Goal: Transaction & Acquisition: Purchase product/service

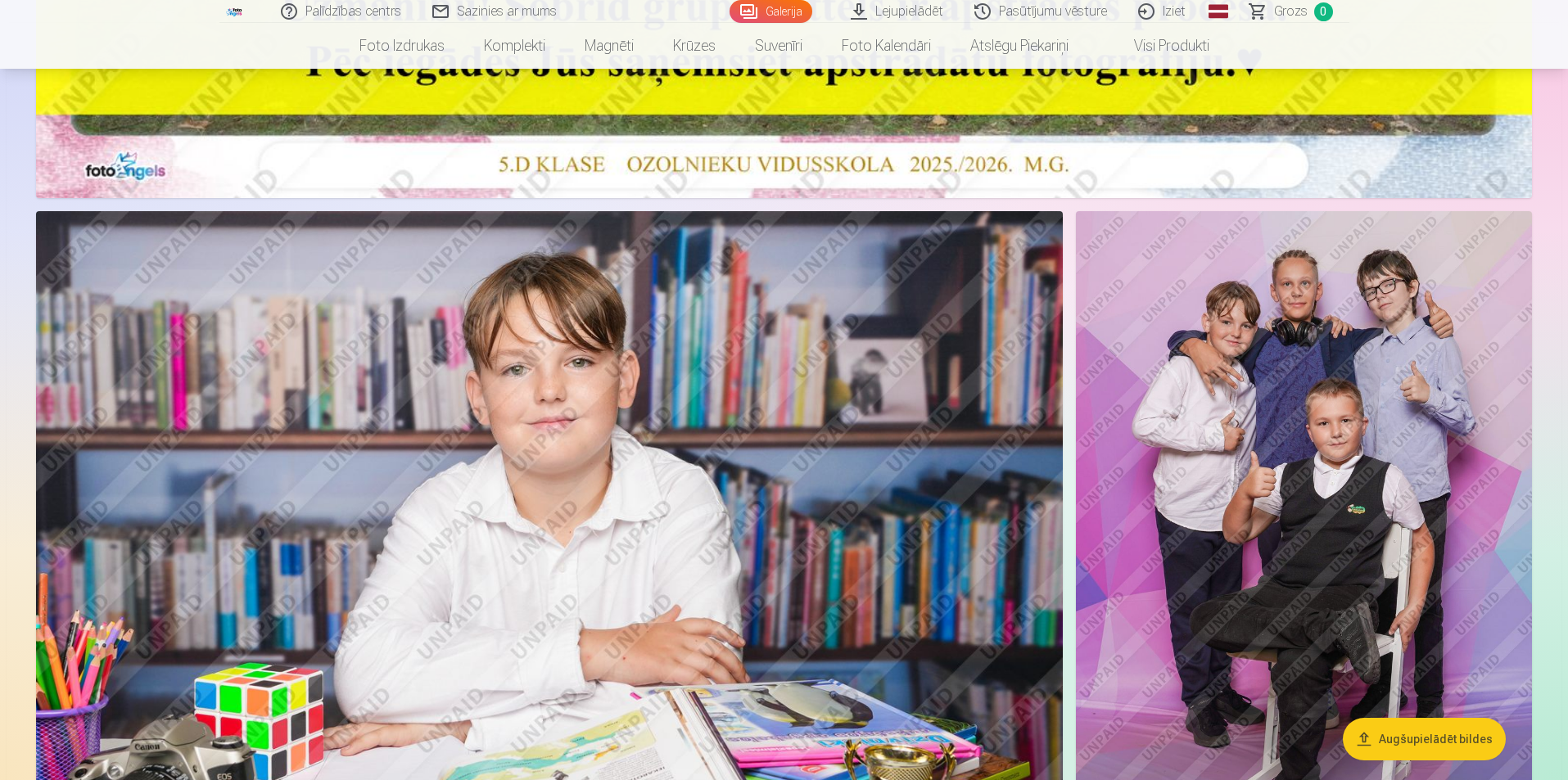
scroll to position [983, 0]
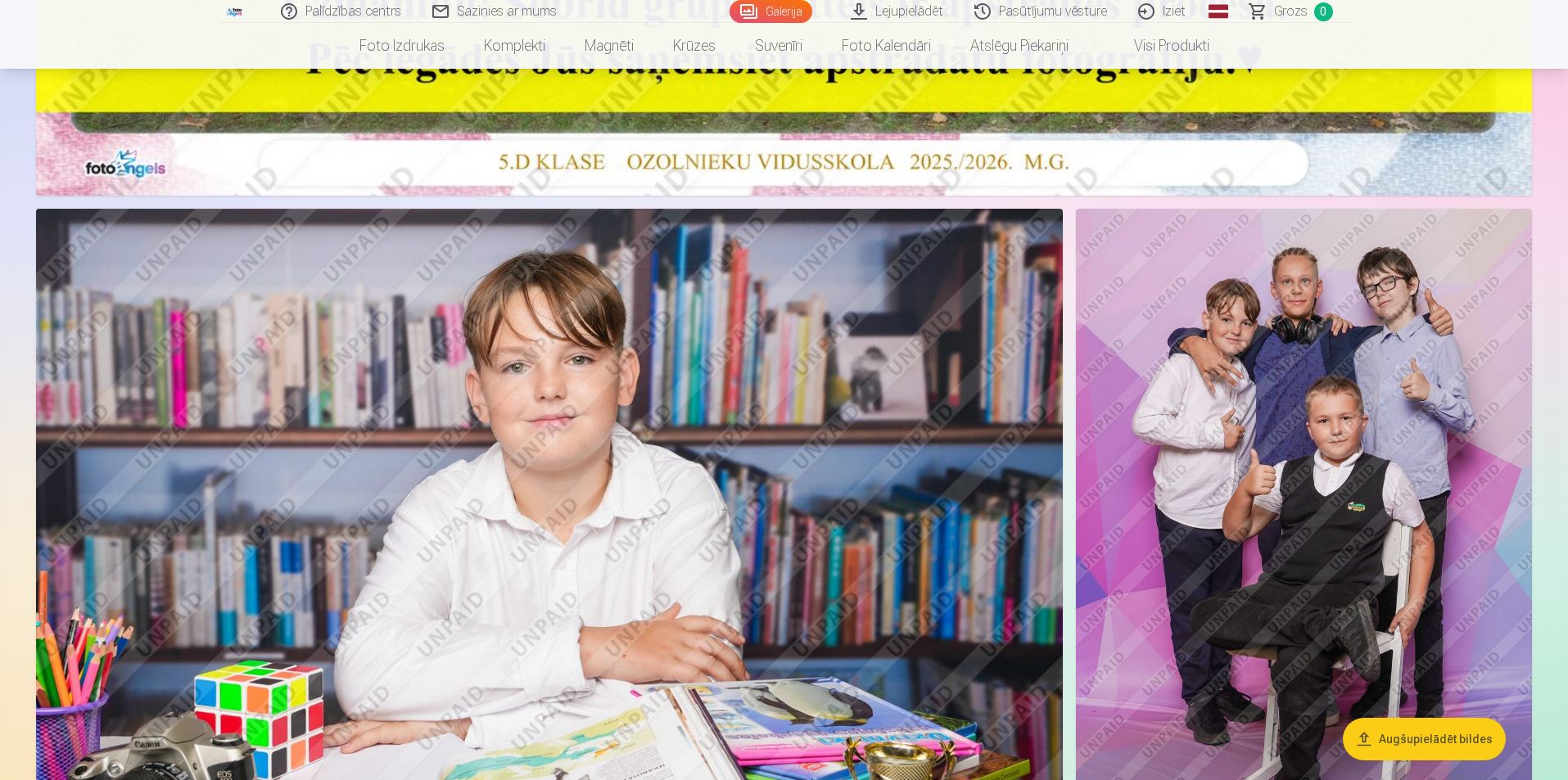
drag, startPoint x: 0, startPoint y: 0, endPoint x: 1561, endPoint y: 126, distance: 1566.1
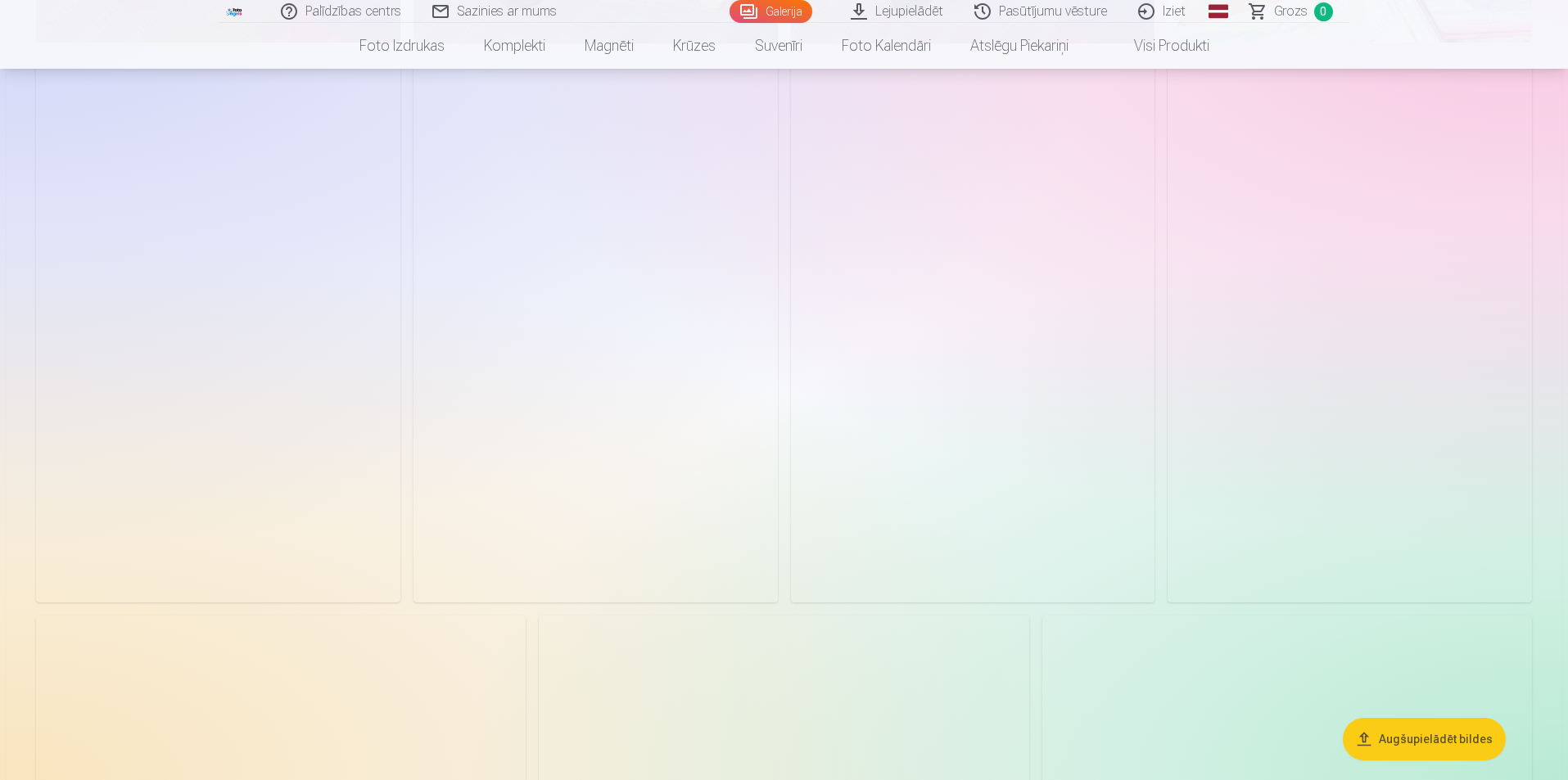
scroll to position [2373, 0]
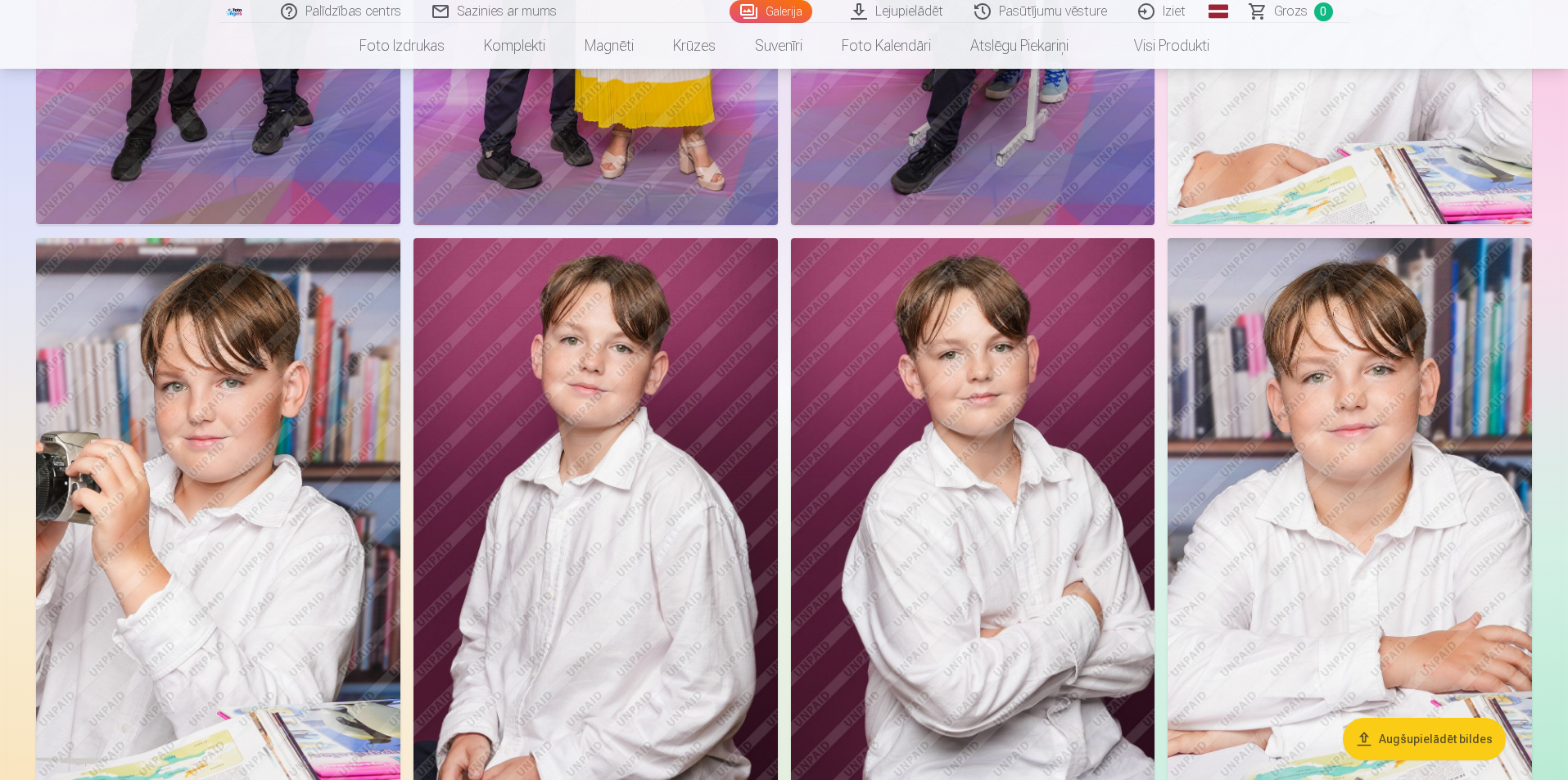
click at [977, 304] on img at bounding box center [974, 510] width 365 height 546
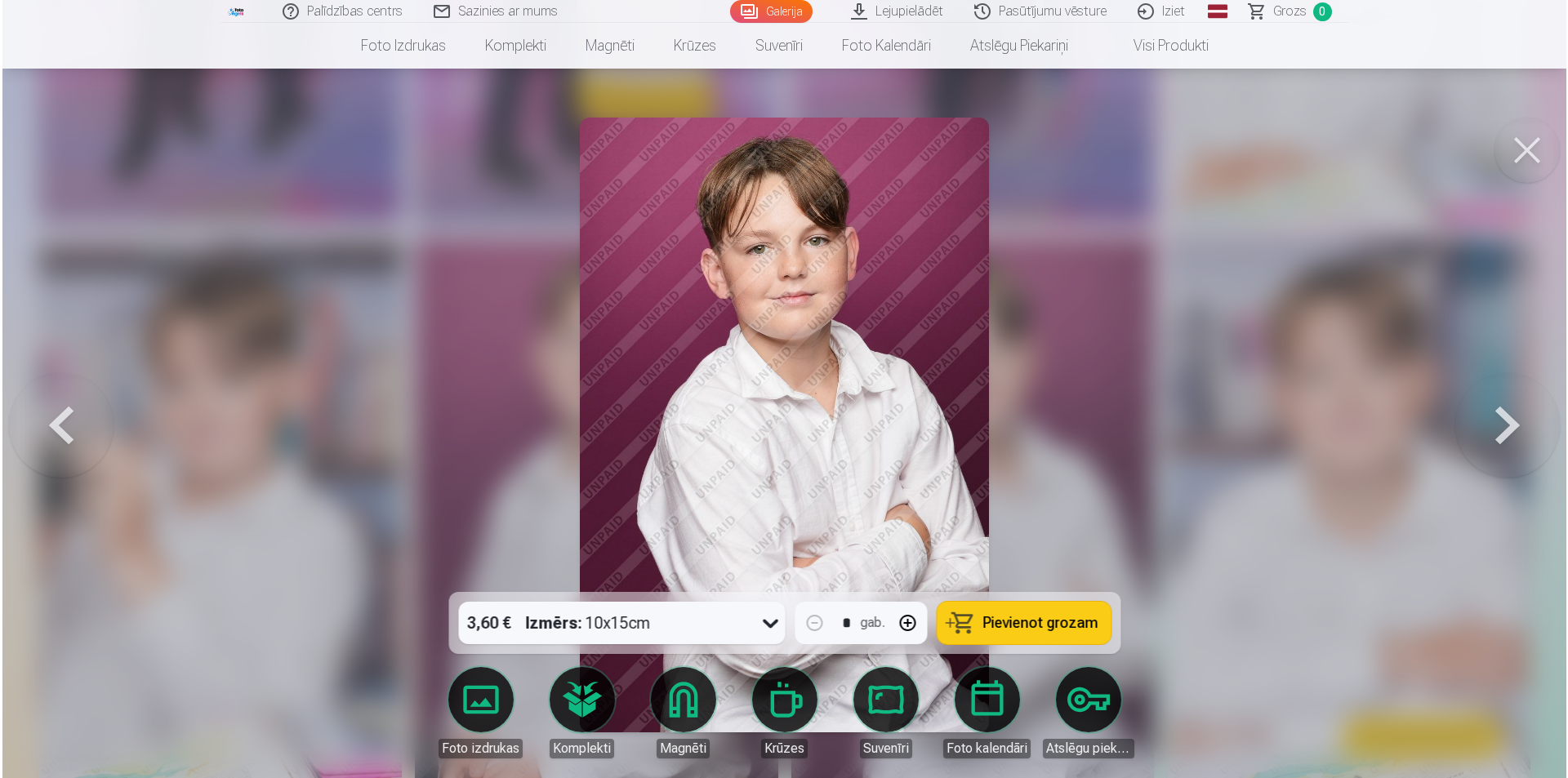
scroll to position [2210, 0]
click at [674, 708] on link "Magnēti" at bounding box center [682, 712] width 92 height 92
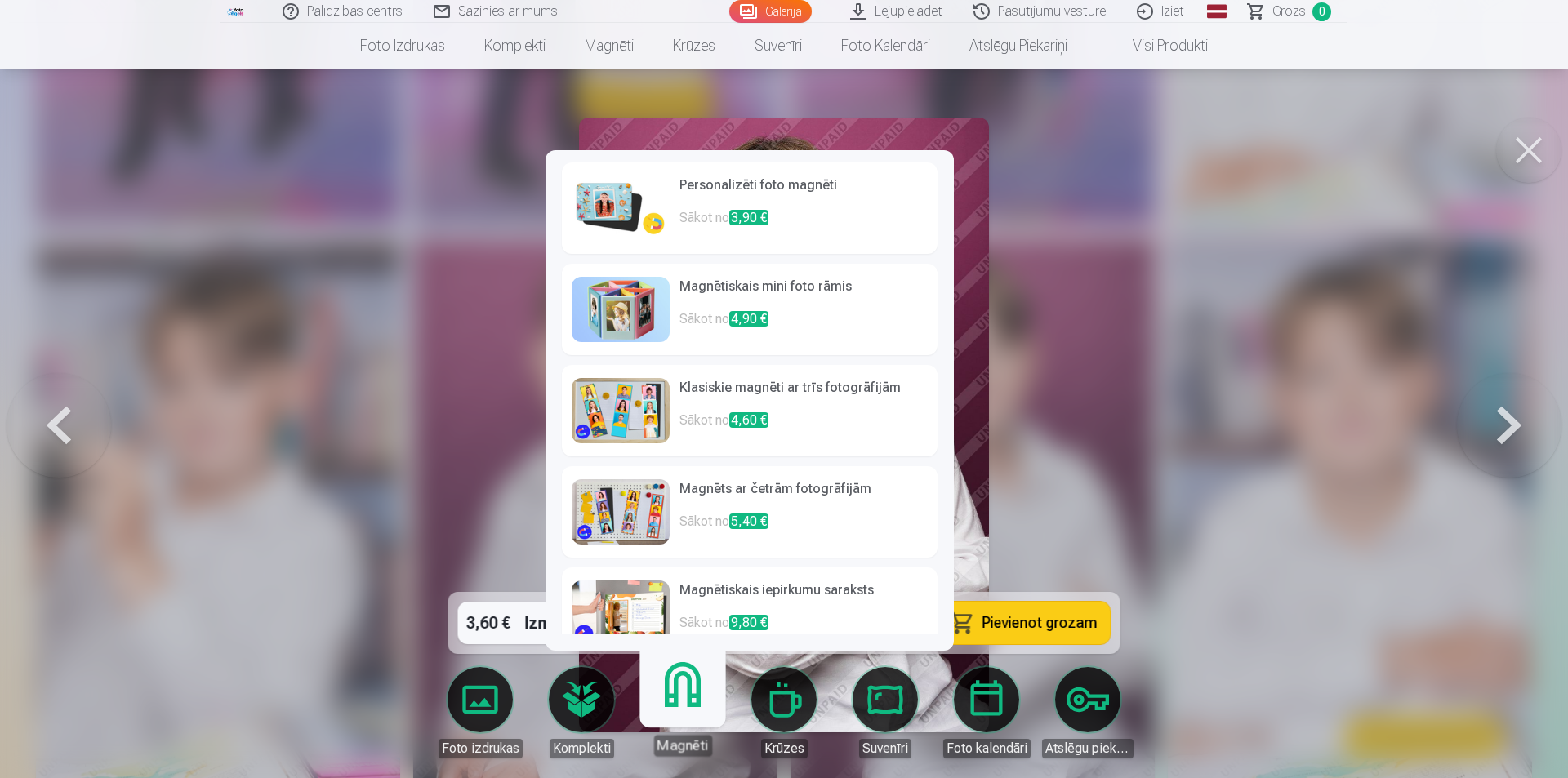
scroll to position [0, 0]
click at [817, 240] on p "Sākot no 3,90 €" at bounding box center [804, 224] width 249 height 32
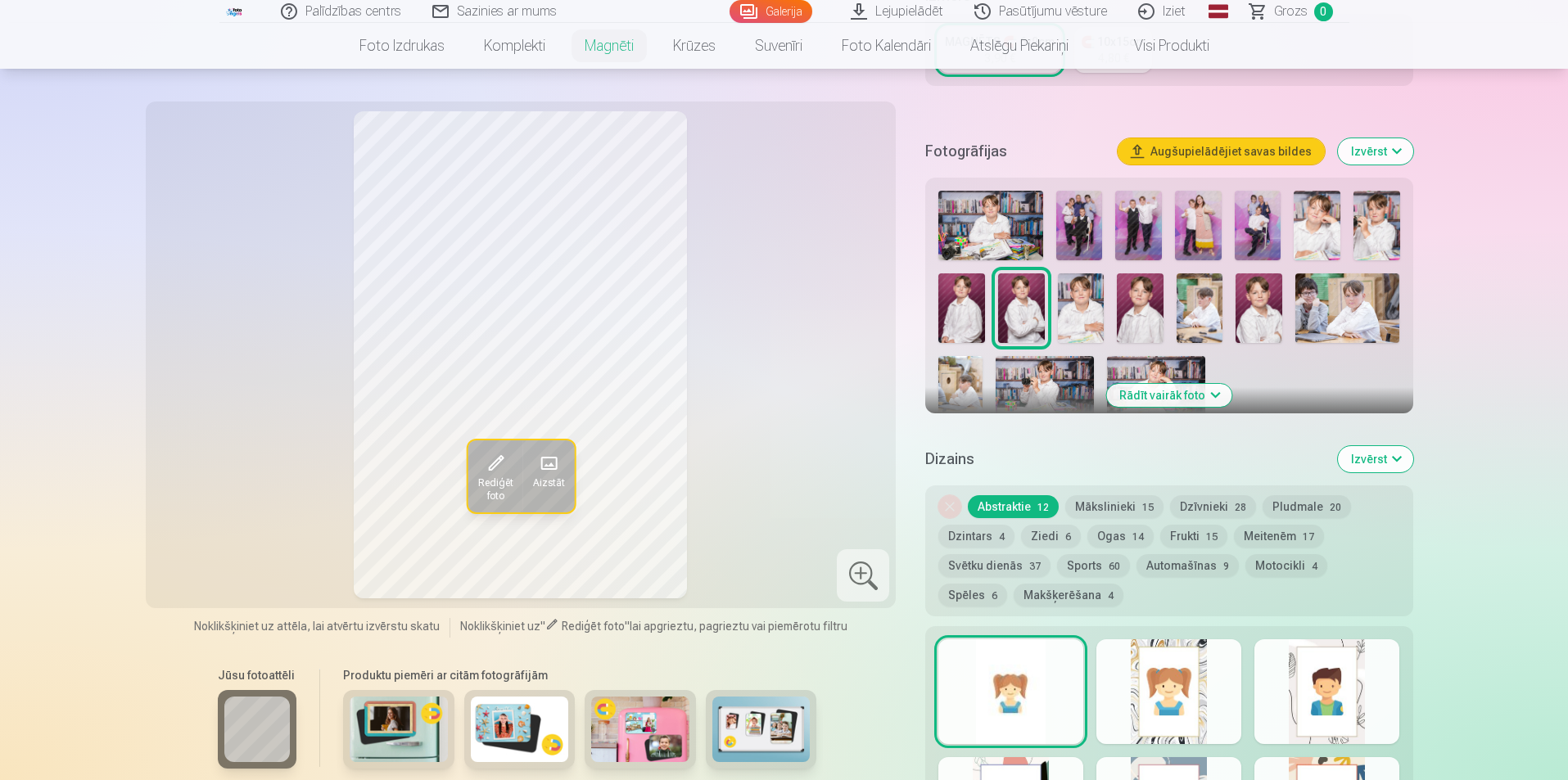
scroll to position [409, 0]
click at [1094, 495] on button "Mākslinieki 15" at bounding box center [1115, 506] width 99 height 23
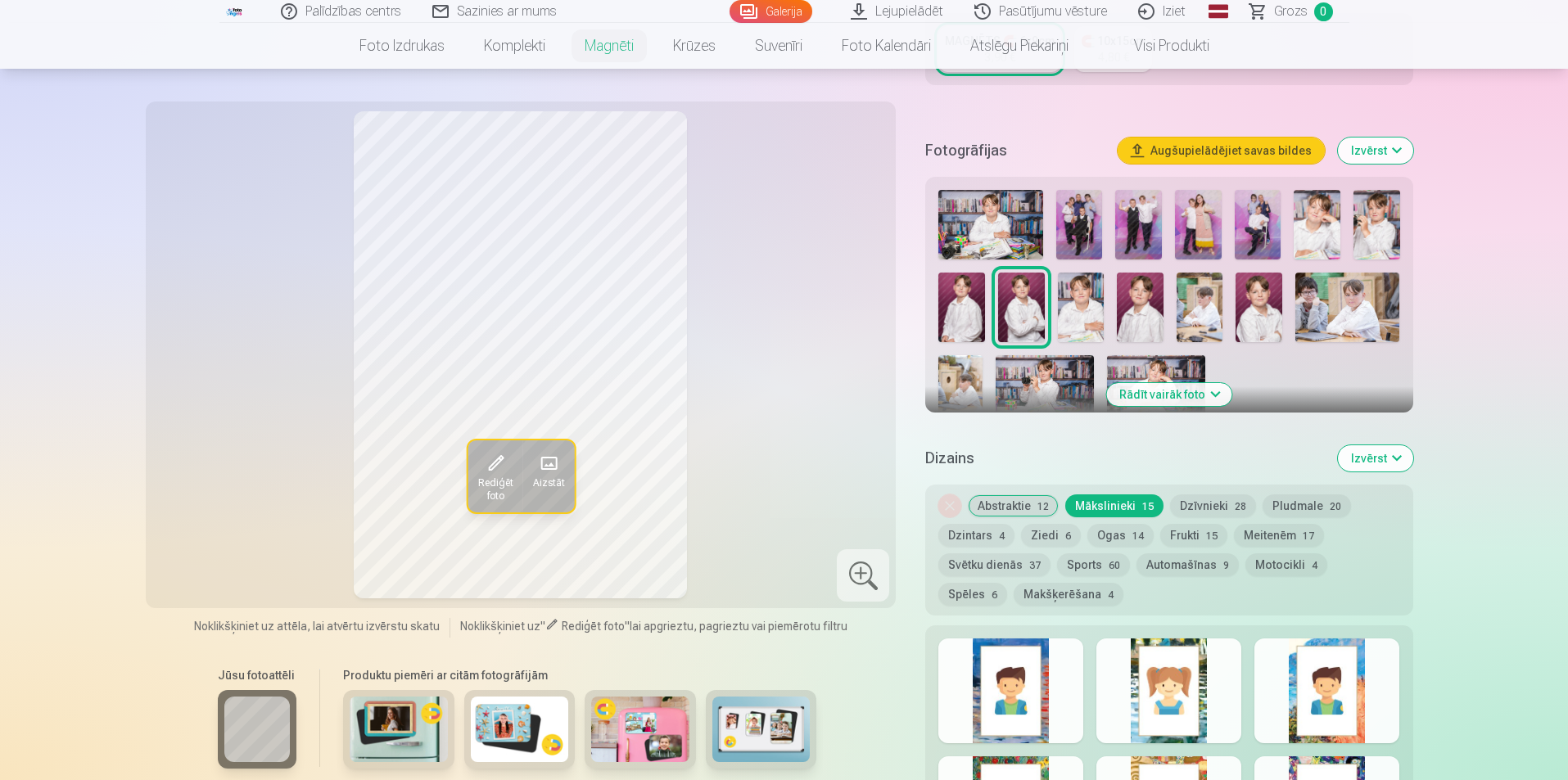
click at [1042, 501] on span "12" at bounding box center [1043, 507] width 11 height 11
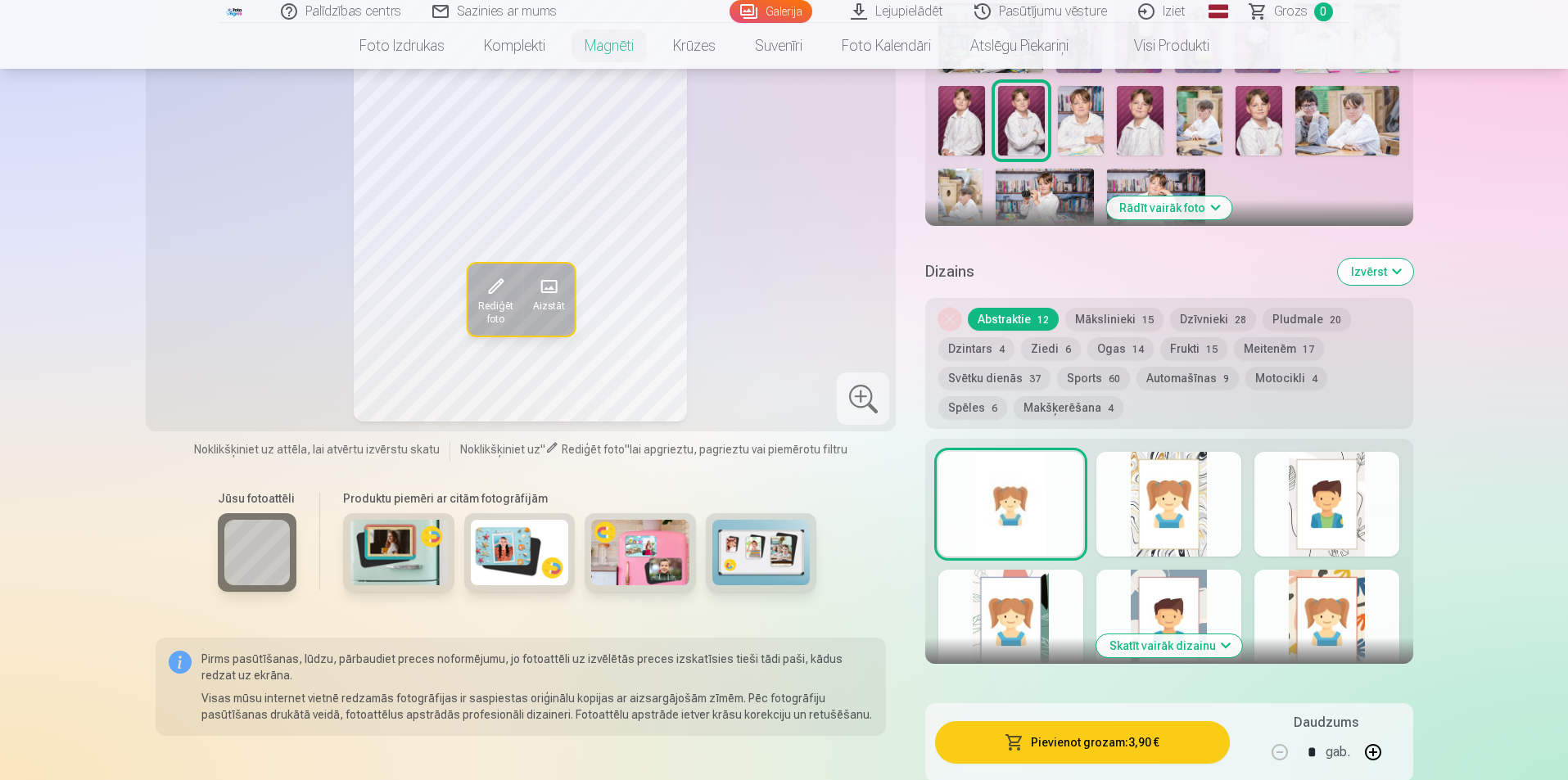
scroll to position [573, 0]
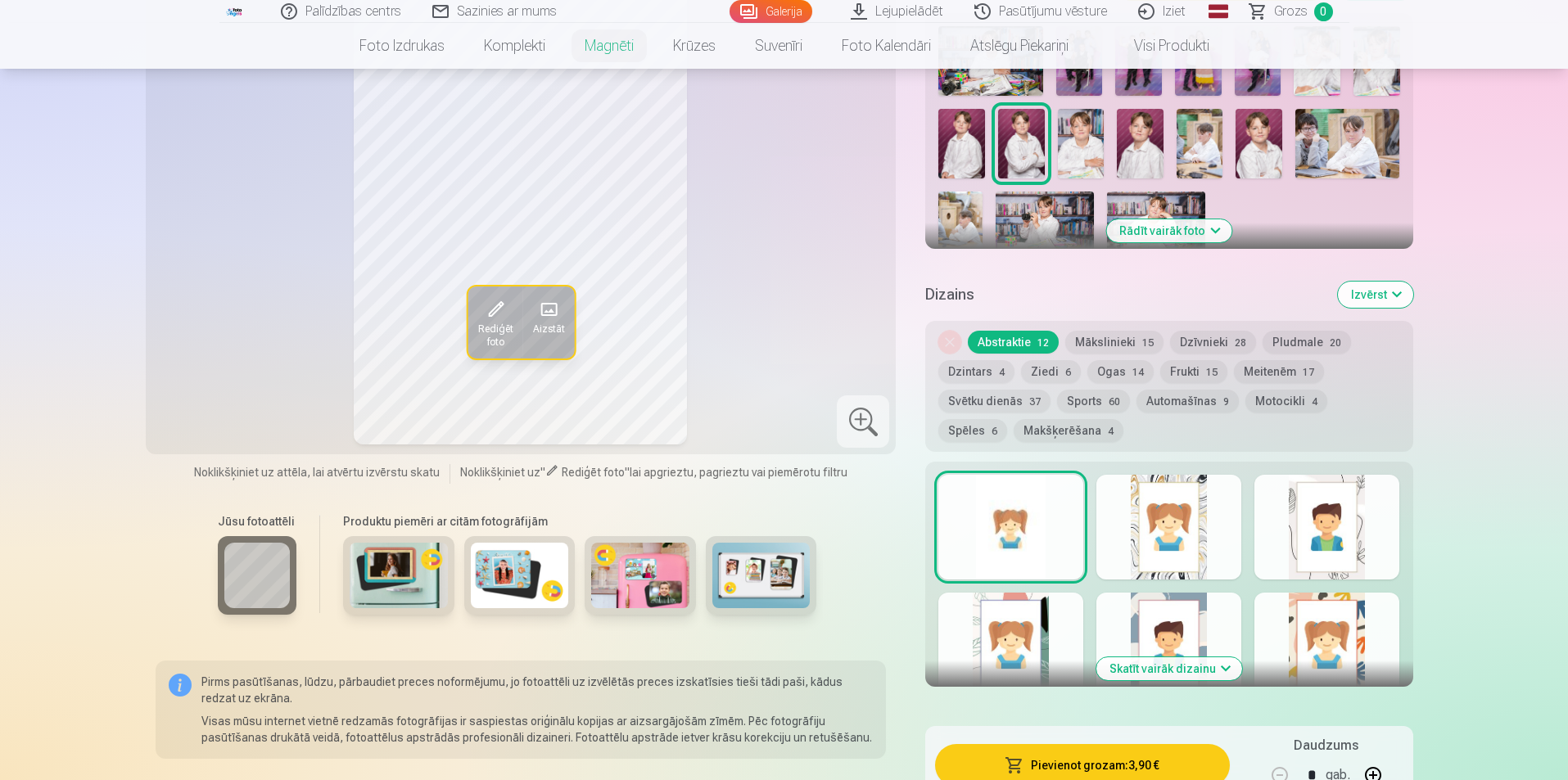
click at [1099, 321] on div "Noņemiet dizainu Abstraktie 12 Mākslinieki 15 Dzīvnieki 28 Pludmale 20 Dzintars…" at bounding box center [1169, 386] width 487 height 131
click at [1101, 331] on button "Mākslinieki 15" at bounding box center [1115, 342] width 99 height 23
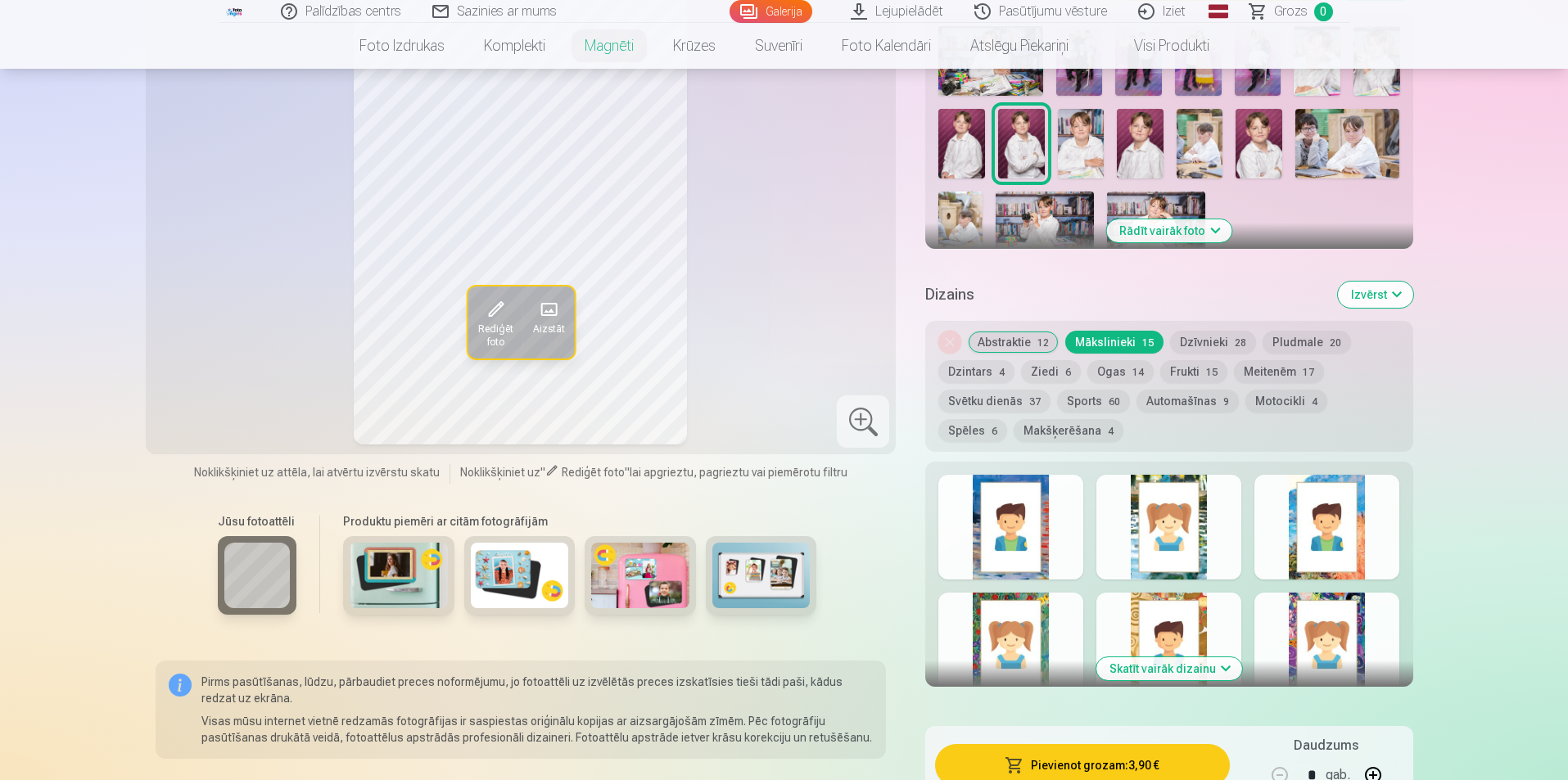
click at [1194, 332] on button "Dzīvnieki 28" at bounding box center [1213, 342] width 86 height 23
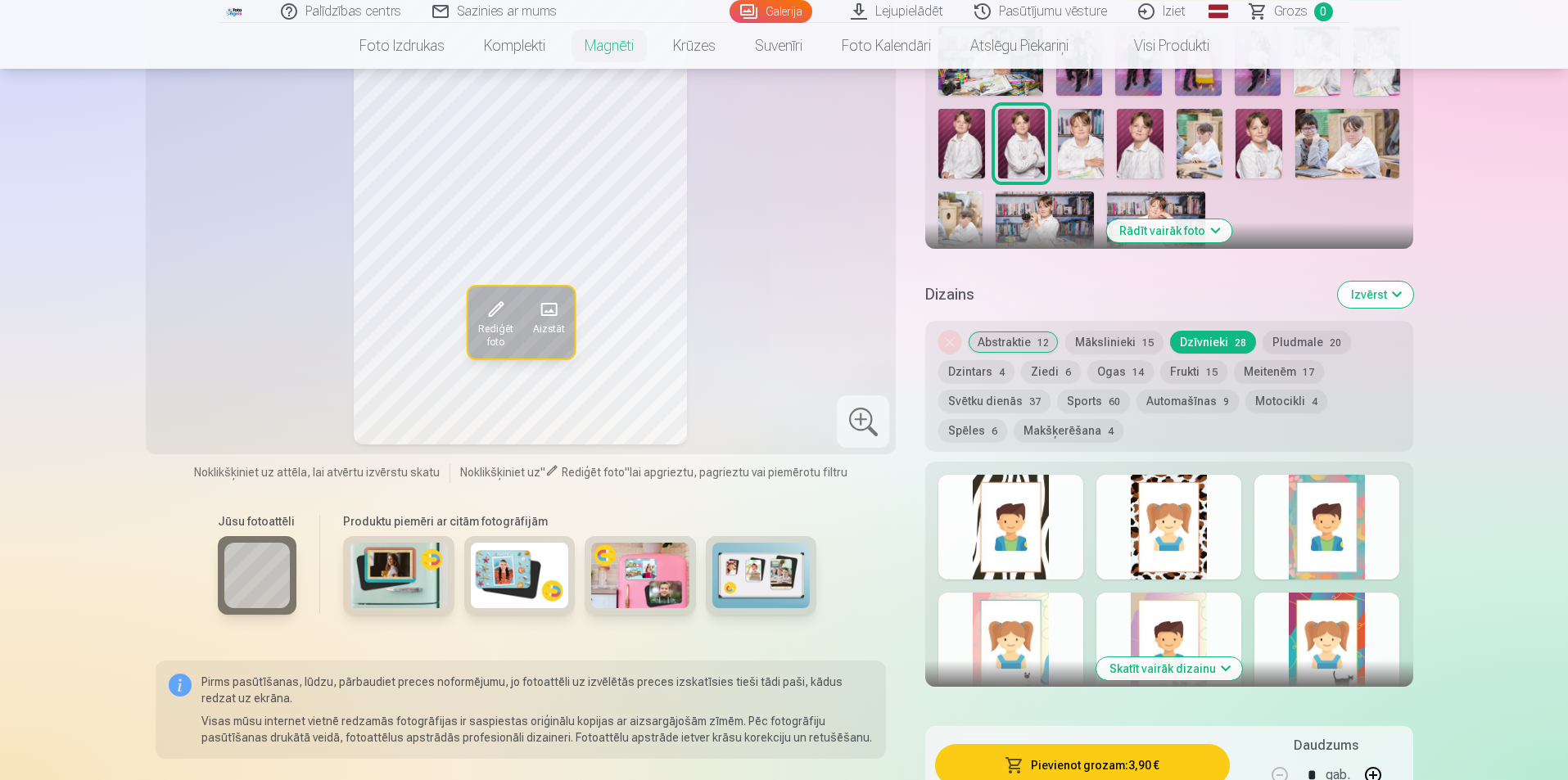
click at [1235, 362] on button "Meitenēm 17" at bounding box center [1279, 371] width 90 height 23
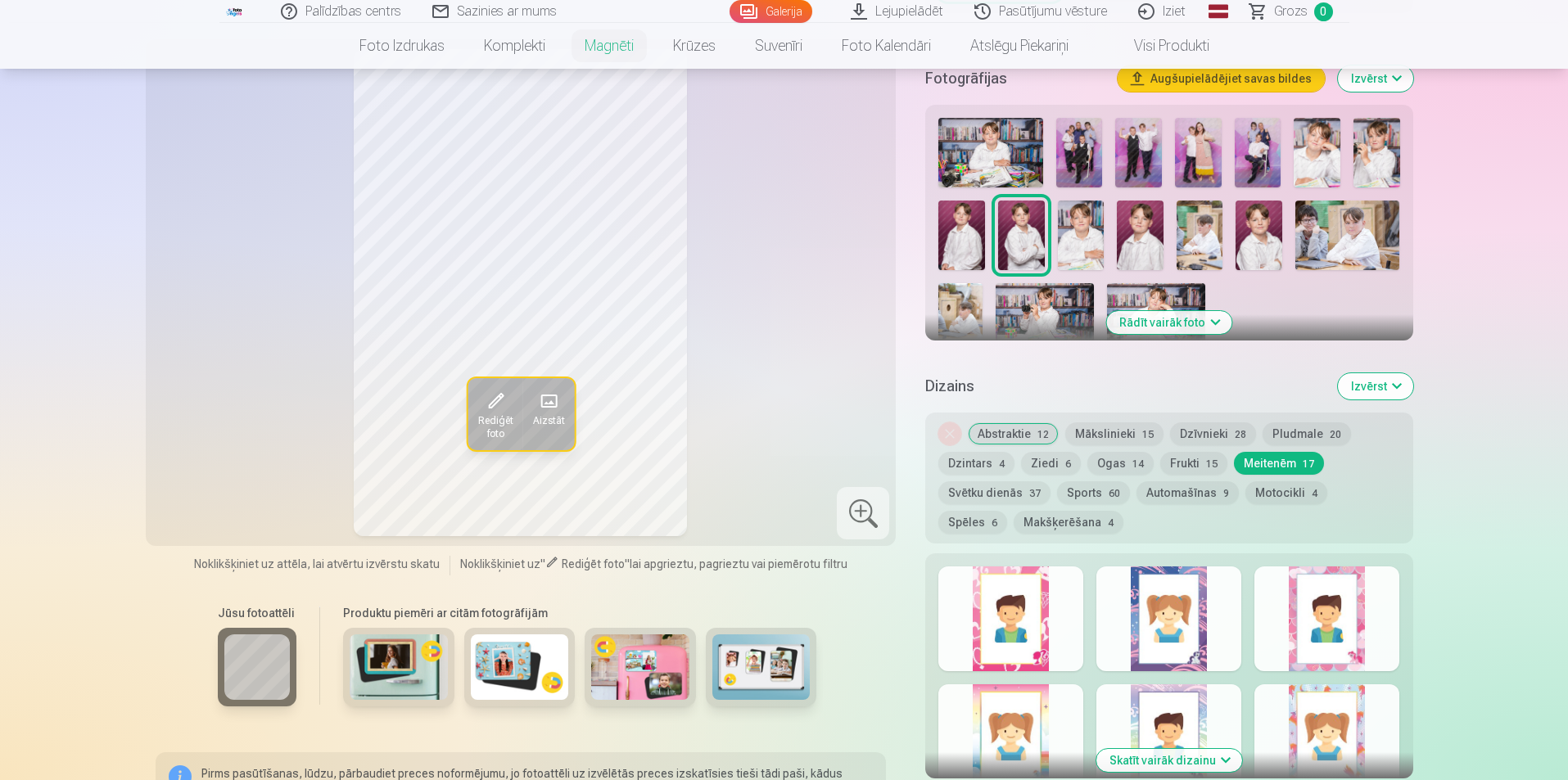
scroll to position [327, 0]
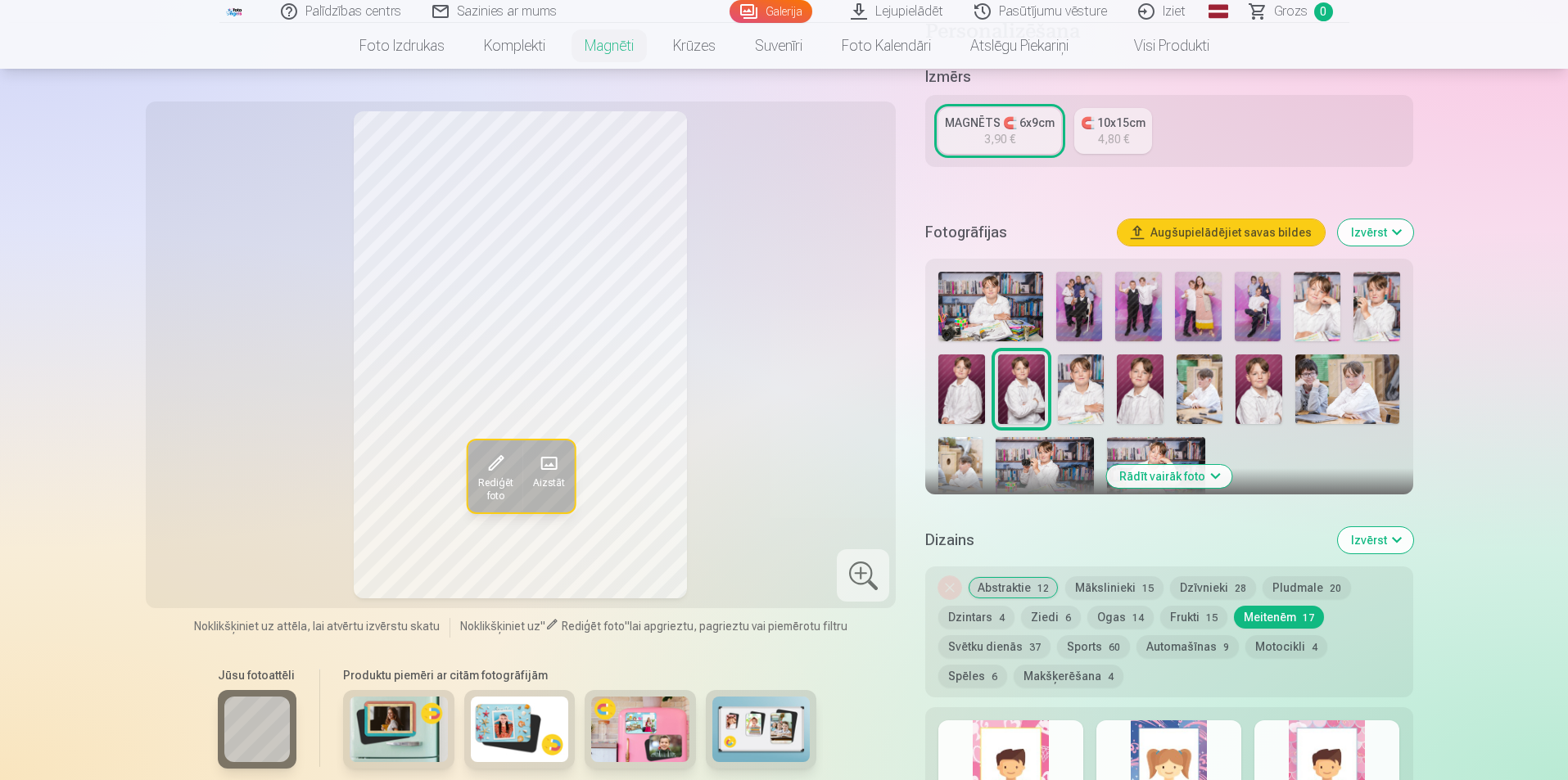
click at [1072, 362] on img at bounding box center [1082, 389] width 47 height 70
click at [1139, 383] on img at bounding box center [1140, 389] width 47 height 70
click at [969, 376] on img at bounding box center [962, 389] width 47 height 70
click at [1024, 369] on img at bounding box center [1021, 389] width 47 height 70
click at [1087, 367] on img at bounding box center [1082, 389] width 47 height 70
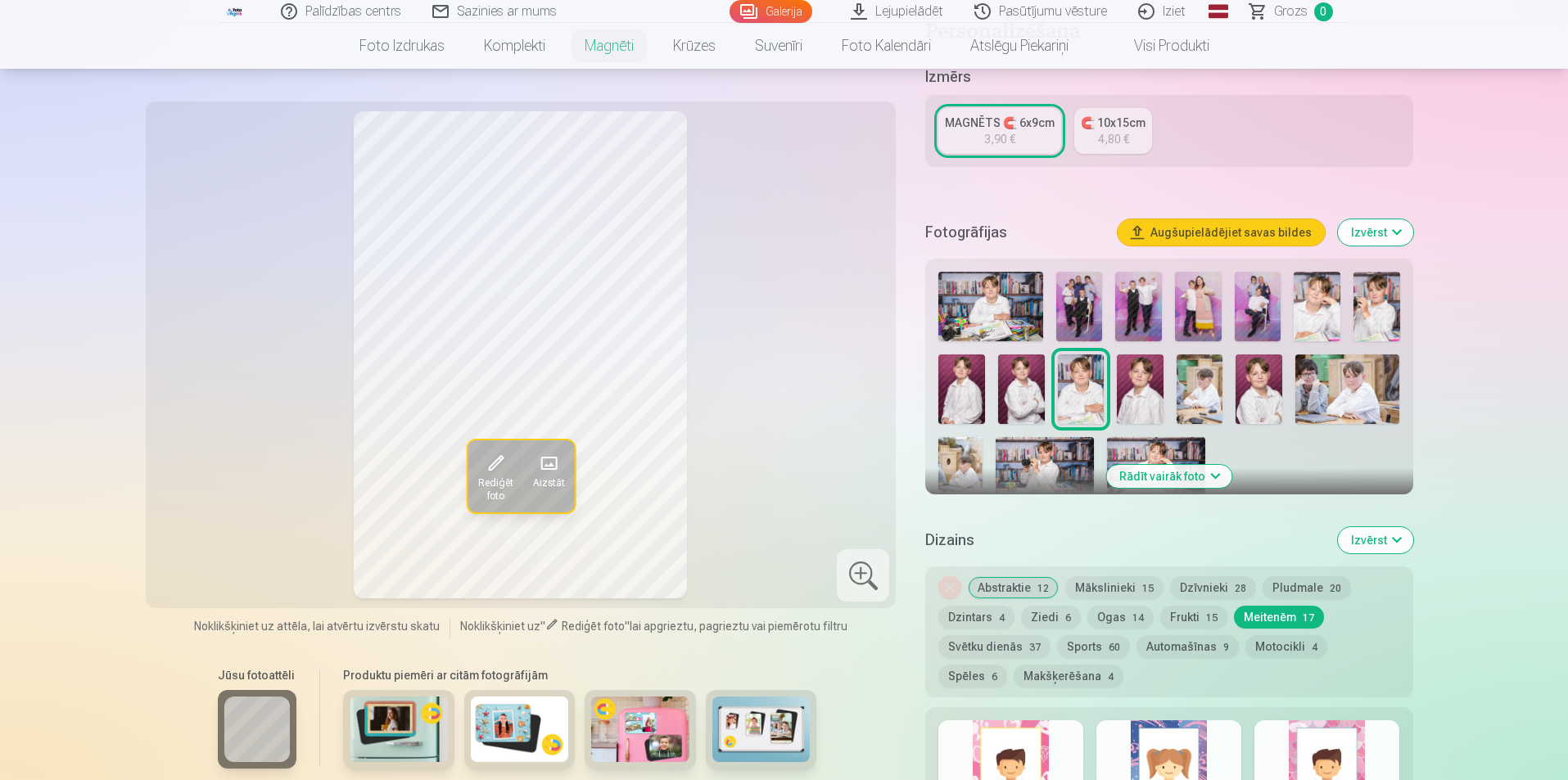
click at [1261, 370] on img at bounding box center [1259, 389] width 47 height 70
click at [1301, 378] on img at bounding box center [1348, 389] width 104 height 70
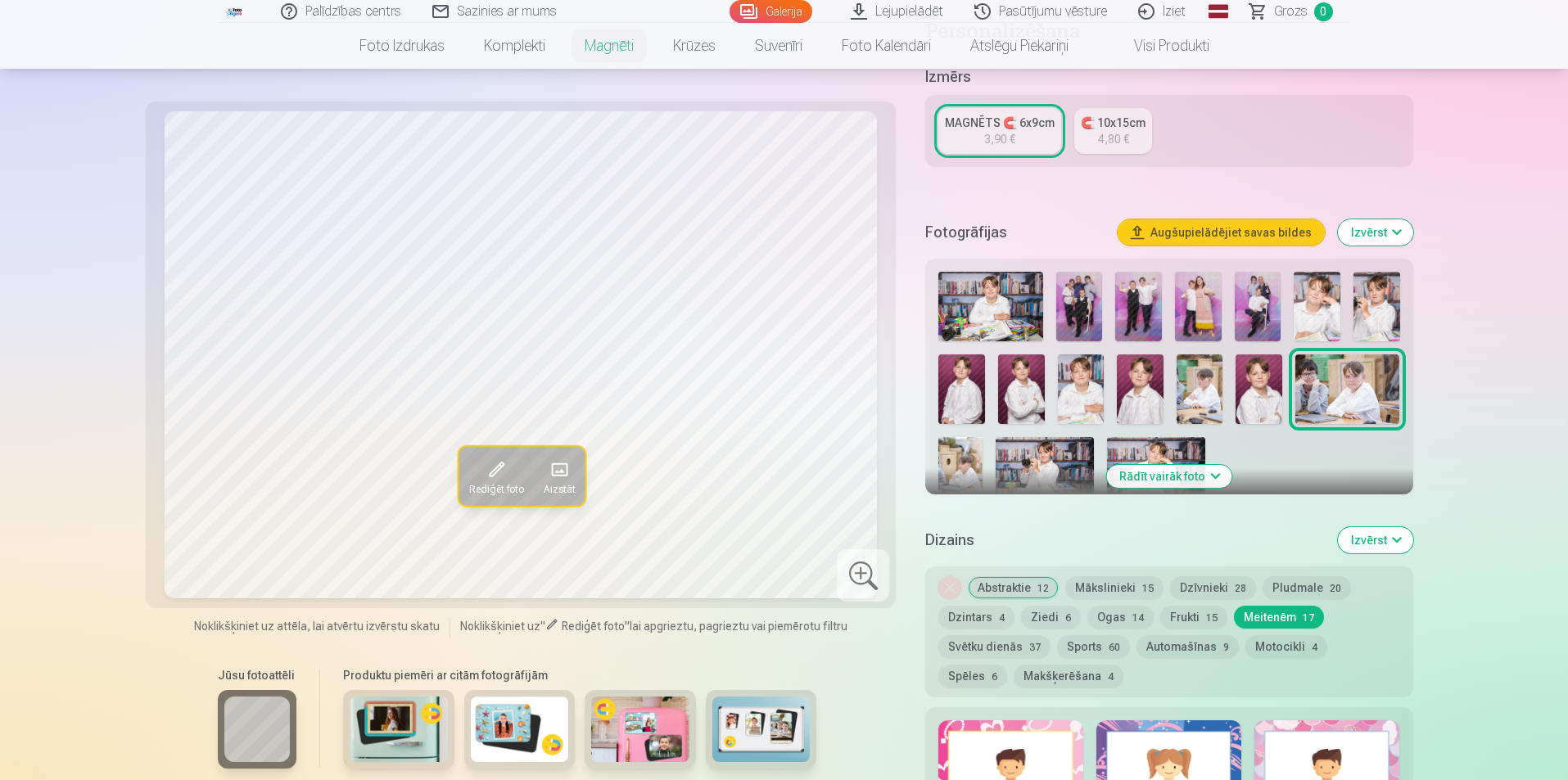
click at [1347, 376] on img at bounding box center [1348, 389] width 104 height 70
click at [970, 437] on img at bounding box center [960, 469] width 44 height 65
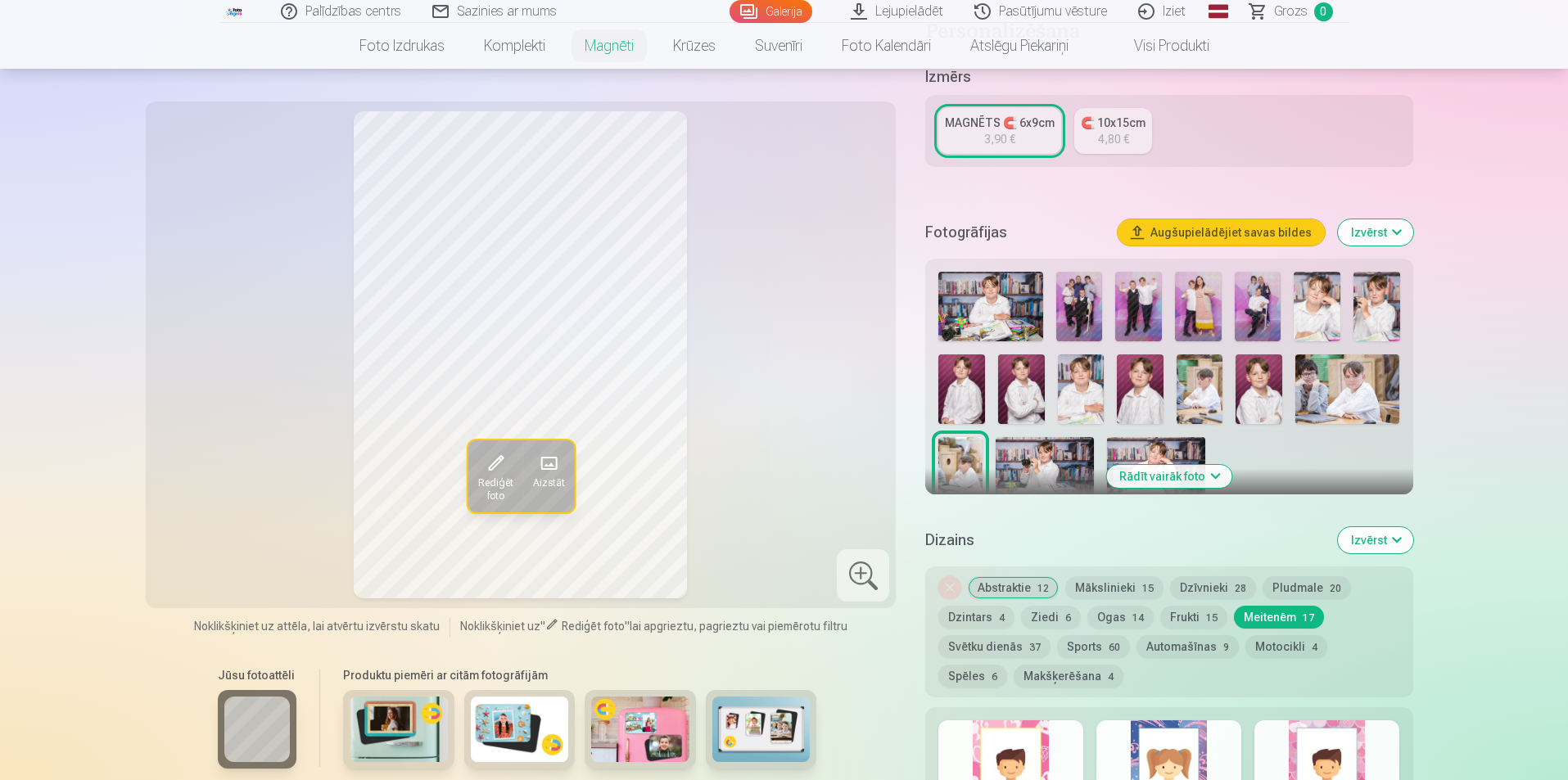
click at [1028, 443] on img at bounding box center [1045, 469] width 99 height 65
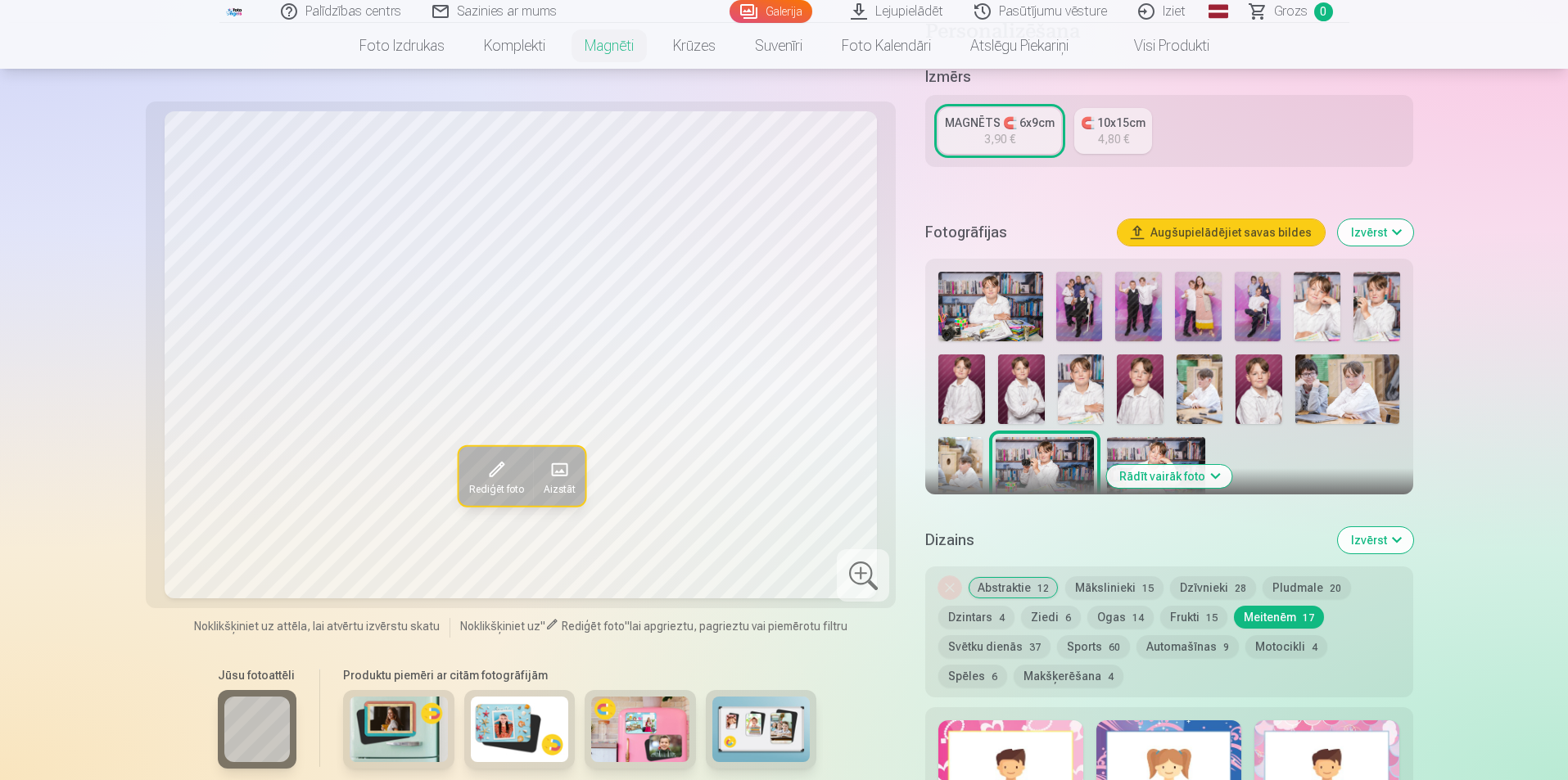
click at [1128, 437] on img at bounding box center [1156, 469] width 99 height 65
click at [1143, 298] on img at bounding box center [1138, 306] width 47 height 70
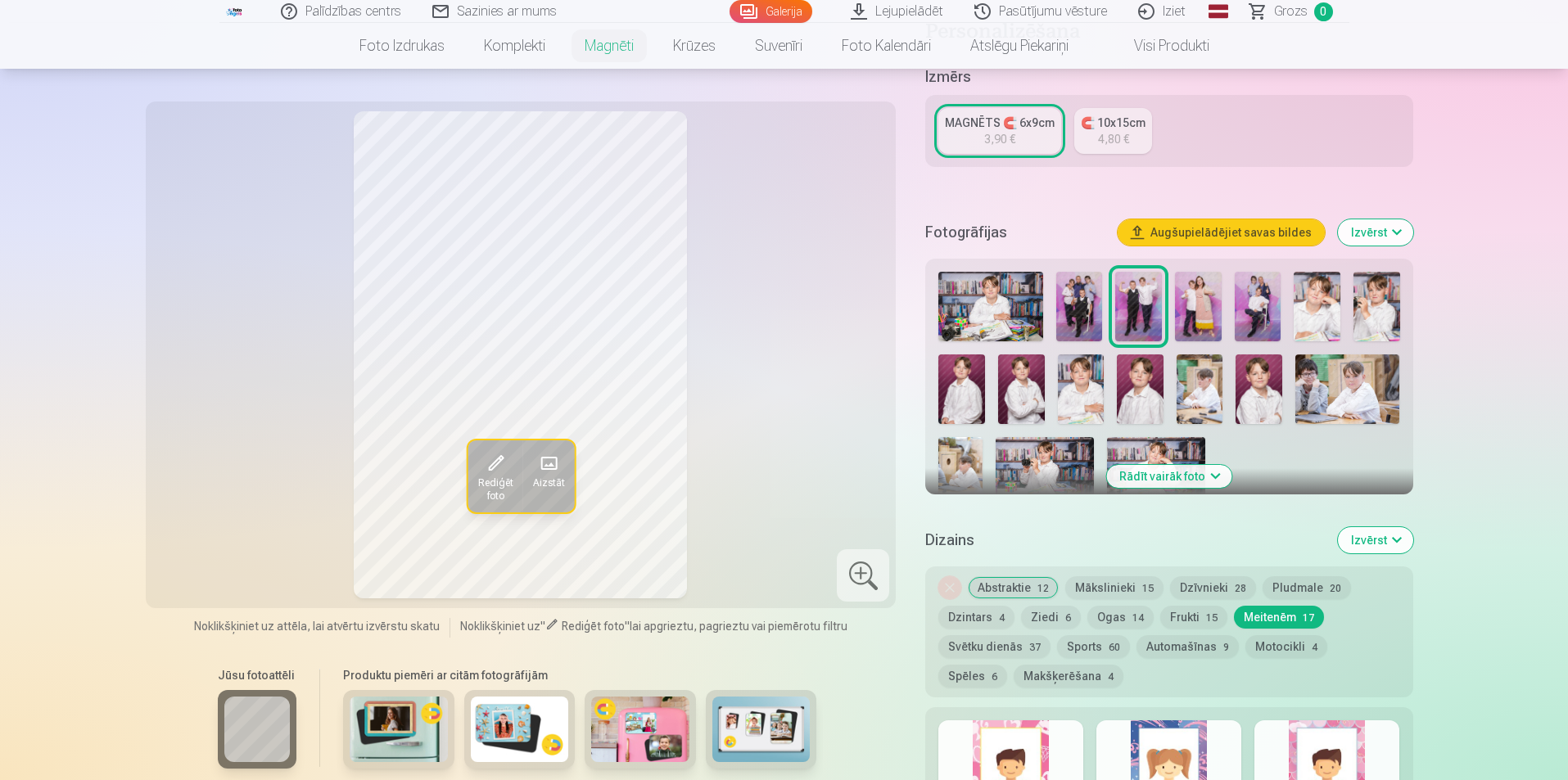
click at [1200, 287] on img at bounding box center [1199, 306] width 47 height 70
click at [1241, 282] on img at bounding box center [1258, 306] width 47 height 70
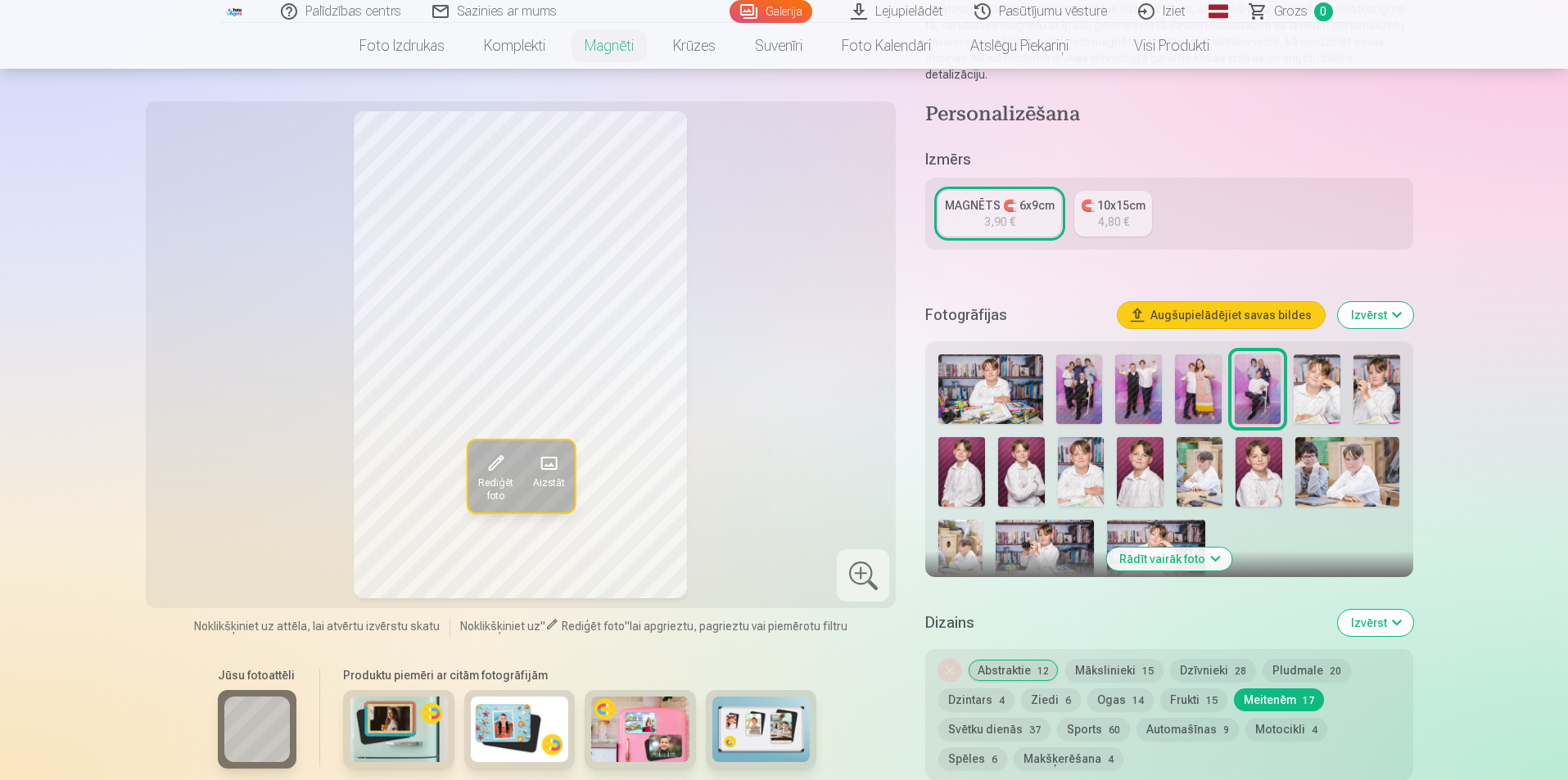
scroll to position [245, 0]
click at [1020, 443] on img at bounding box center [1021, 470] width 47 height 70
click at [963, 454] on img at bounding box center [962, 470] width 47 height 70
click at [1272, 449] on img at bounding box center [1259, 470] width 47 height 70
click at [1149, 457] on img at bounding box center [1140, 470] width 47 height 70
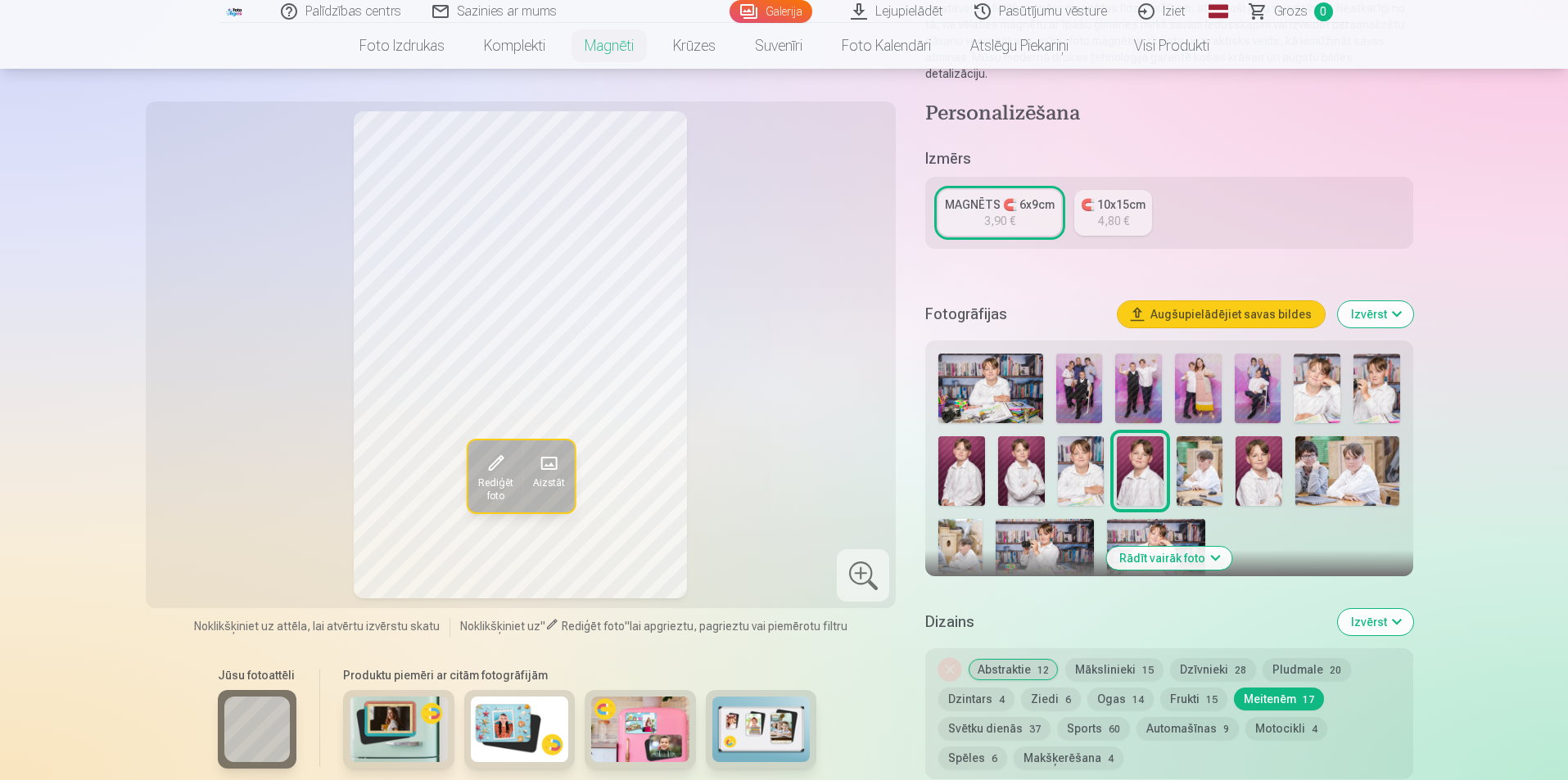
click at [1097, 458] on img at bounding box center [1082, 470] width 47 height 70
click at [1052, 459] on div at bounding box center [1169, 469] width 474 height 244
click at [1025, 463] on img at bounding box center [1021, 470] width 47 height 70
click at [965, 467] on img at bounding box center [962, 470] width 47 height 70
click at [1024, 467] on img at bounding box center [1021, 470] width 47 height 70
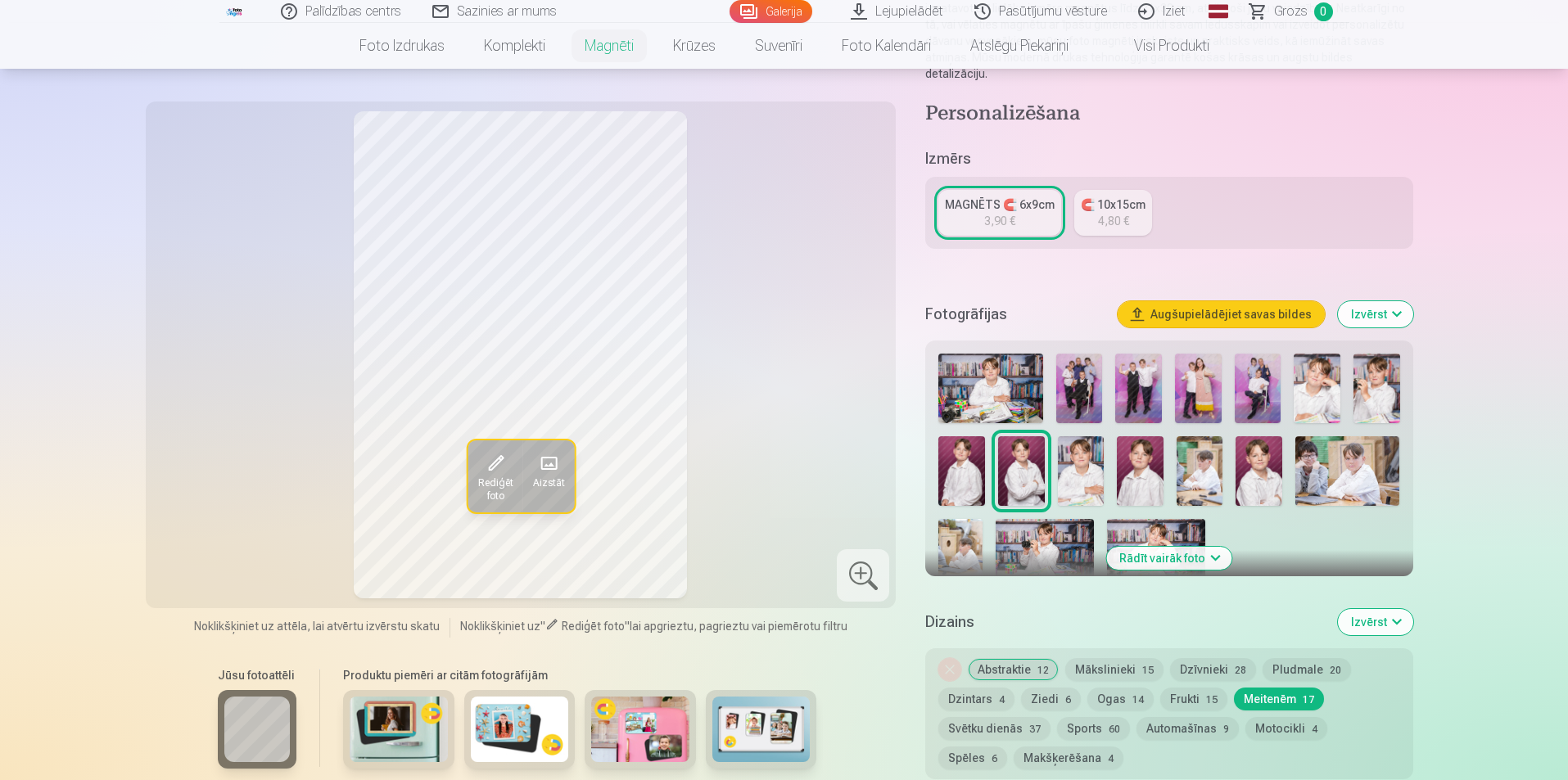
click at [995, 467] on div at bounding box center [1169, 469] width 474 height 244
click at [983, 467] on img at bounding box center [962, 470] width 47 height 70
click at [1059, 467] on img at bounding box center [1082, 470] width 47 height 70
click at [1023, 469] on img at bounding box center [1021, 470] width 47 height 70
click at [1324, 389] on img at bounding box center [1317, 388] width 47 height 70
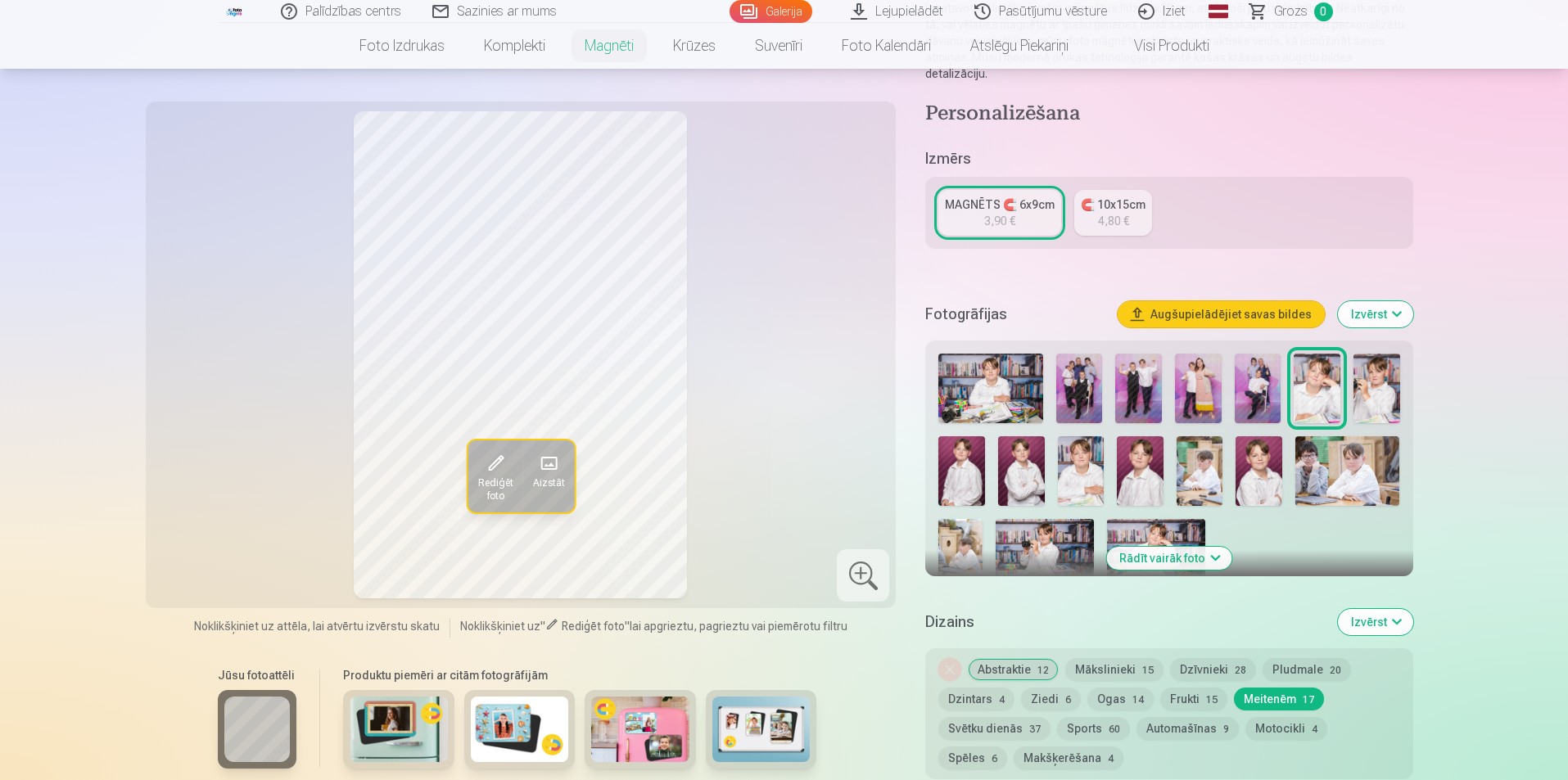
click at [1374, 382] on img at bounding box center [1376, 388] width 47 height 70
click at [1252, 456] on img at bounding box center [1259, 470] width 47 height 70
click at [1173, 463] on div at bounding box center [1169, 469] width 474 height 244
click at [1056, 472] on div at bounding box center [1169, 469] width 474 height 244
click at [1038, 472] on img at bounding box center [1021, 470] width 47 height 70
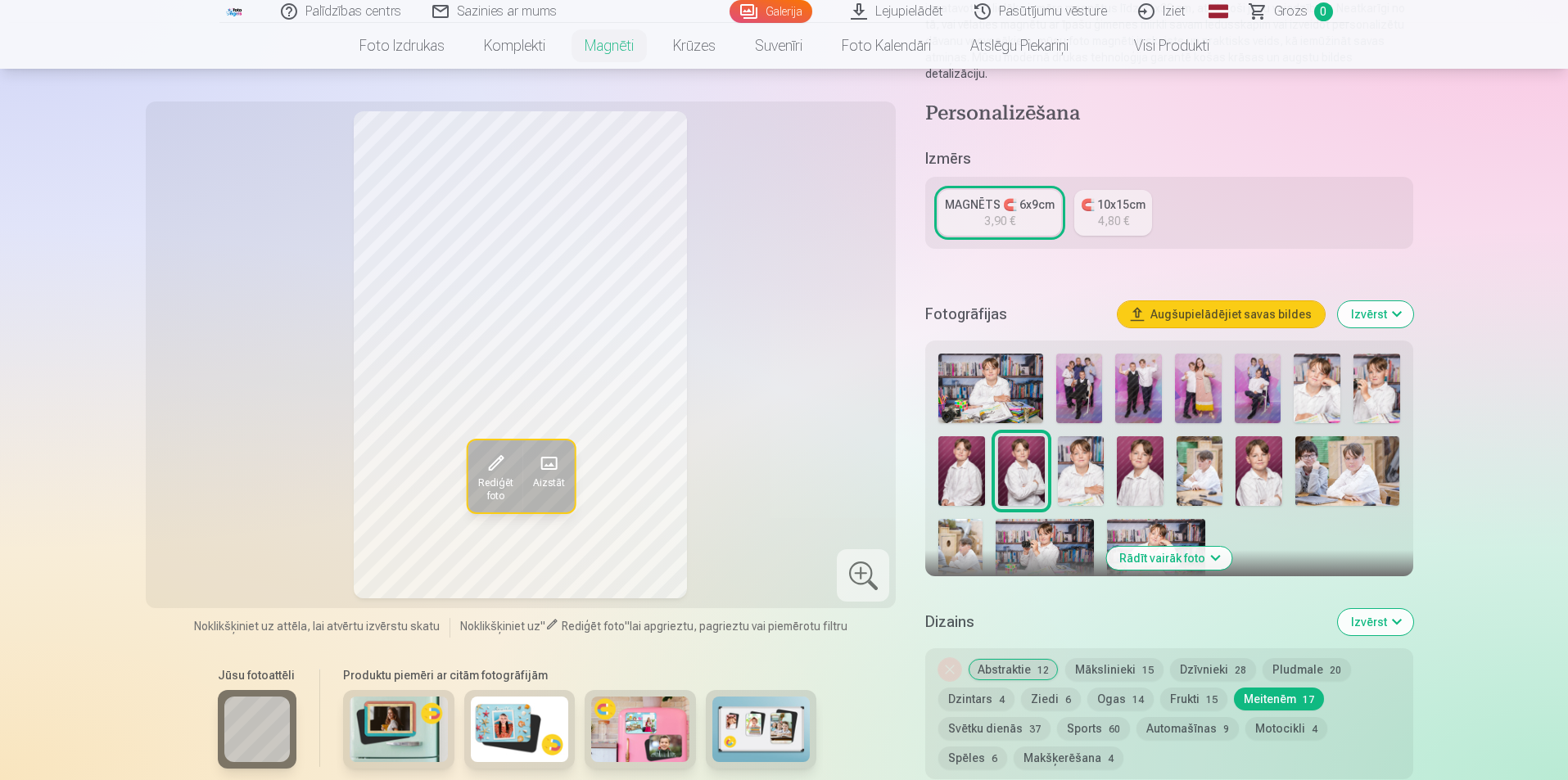
click at [1080, 462] on img at bounding box center [1082, 470] width 47 height 70
click at [1034, 466] on img at bounding box center [1021, 470] width 47 height 70
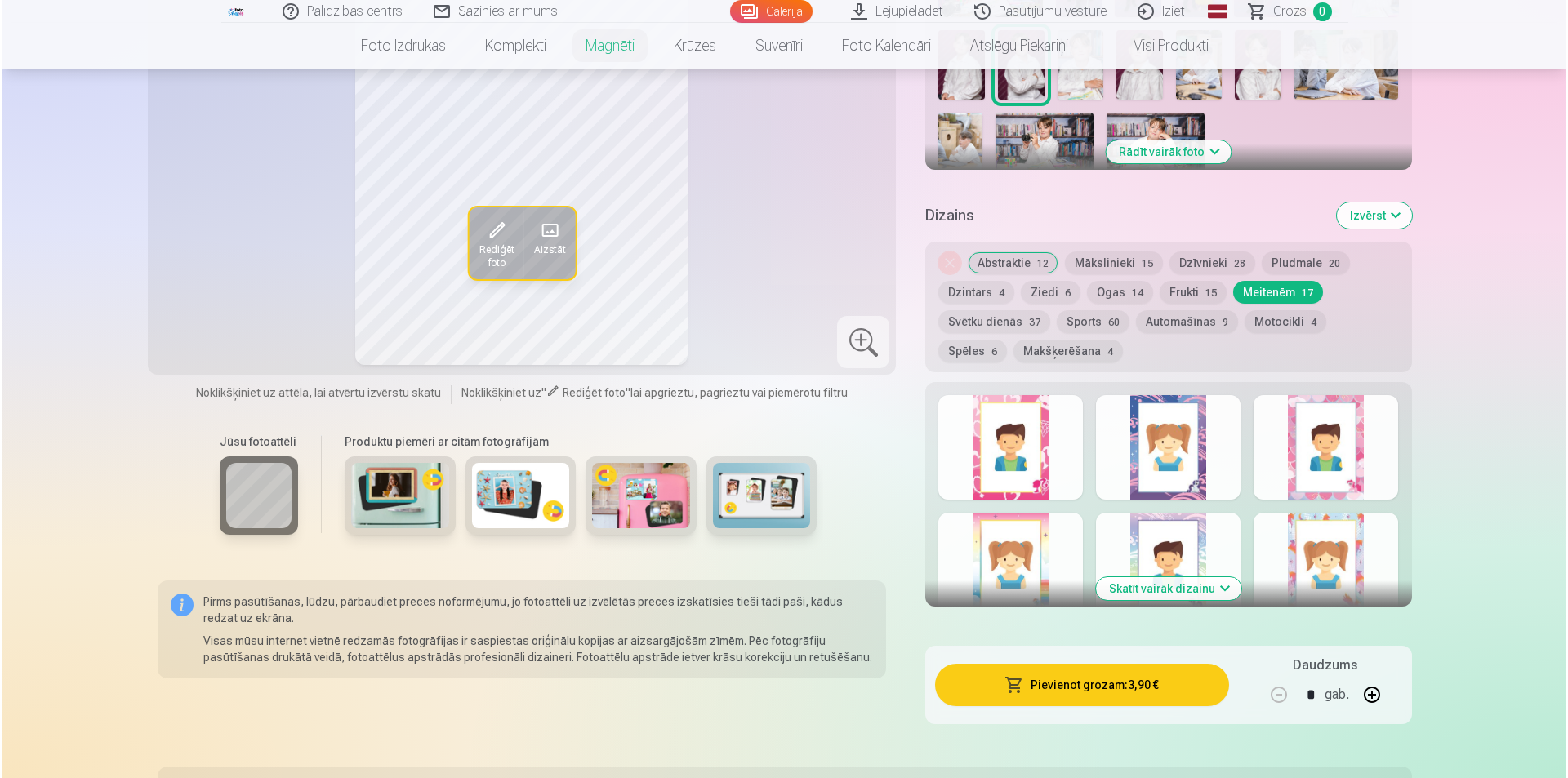
scroll to position [653, 0]
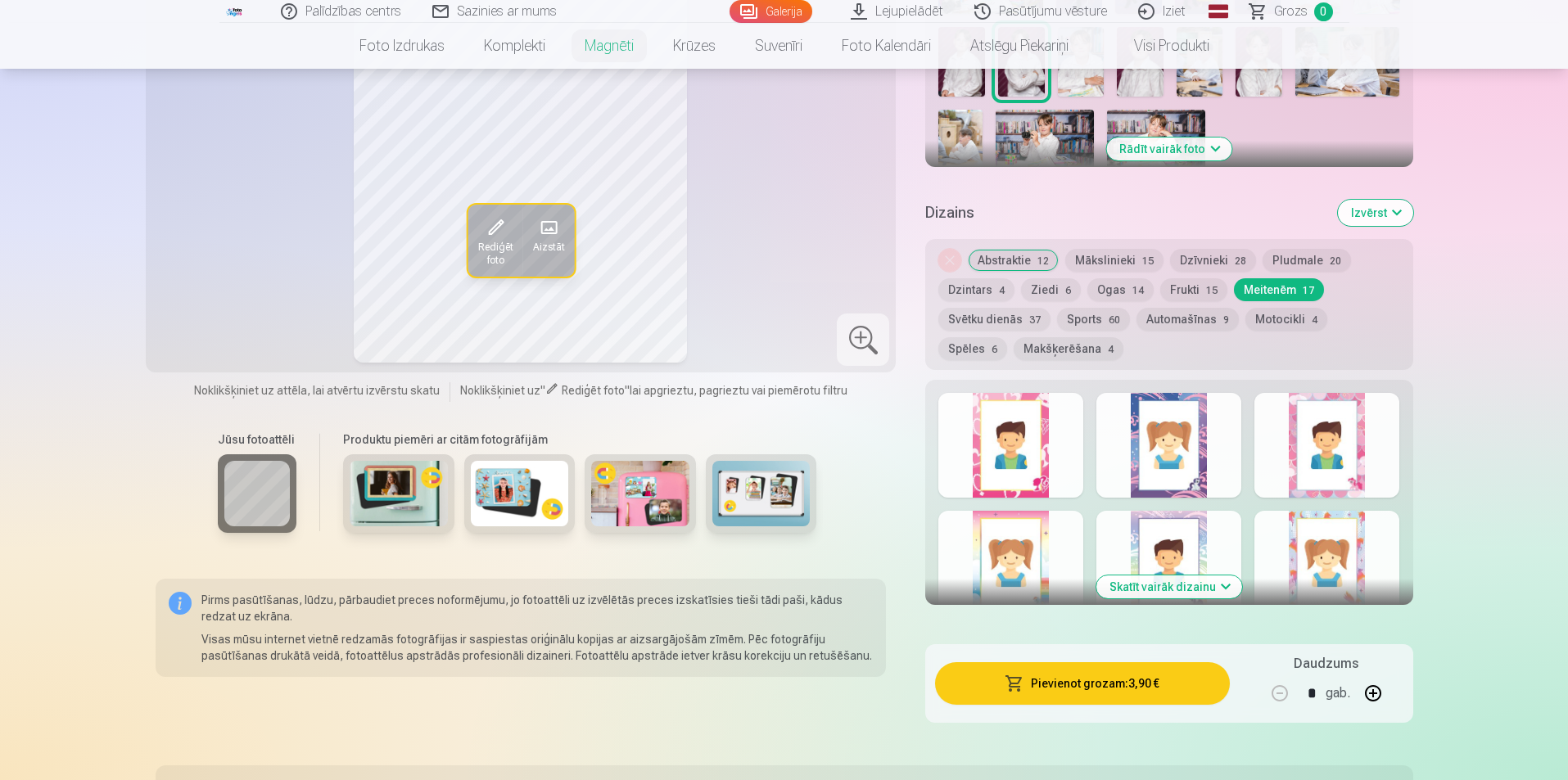
click at [1367, 675] on button "button" at bounding box center [1373, 694] width 39 height 39
type input "*"
click at [1083, 681] on button "Pievienot grozam : 7,80 €" at bounding box center [1083, 683] width 294 height 43
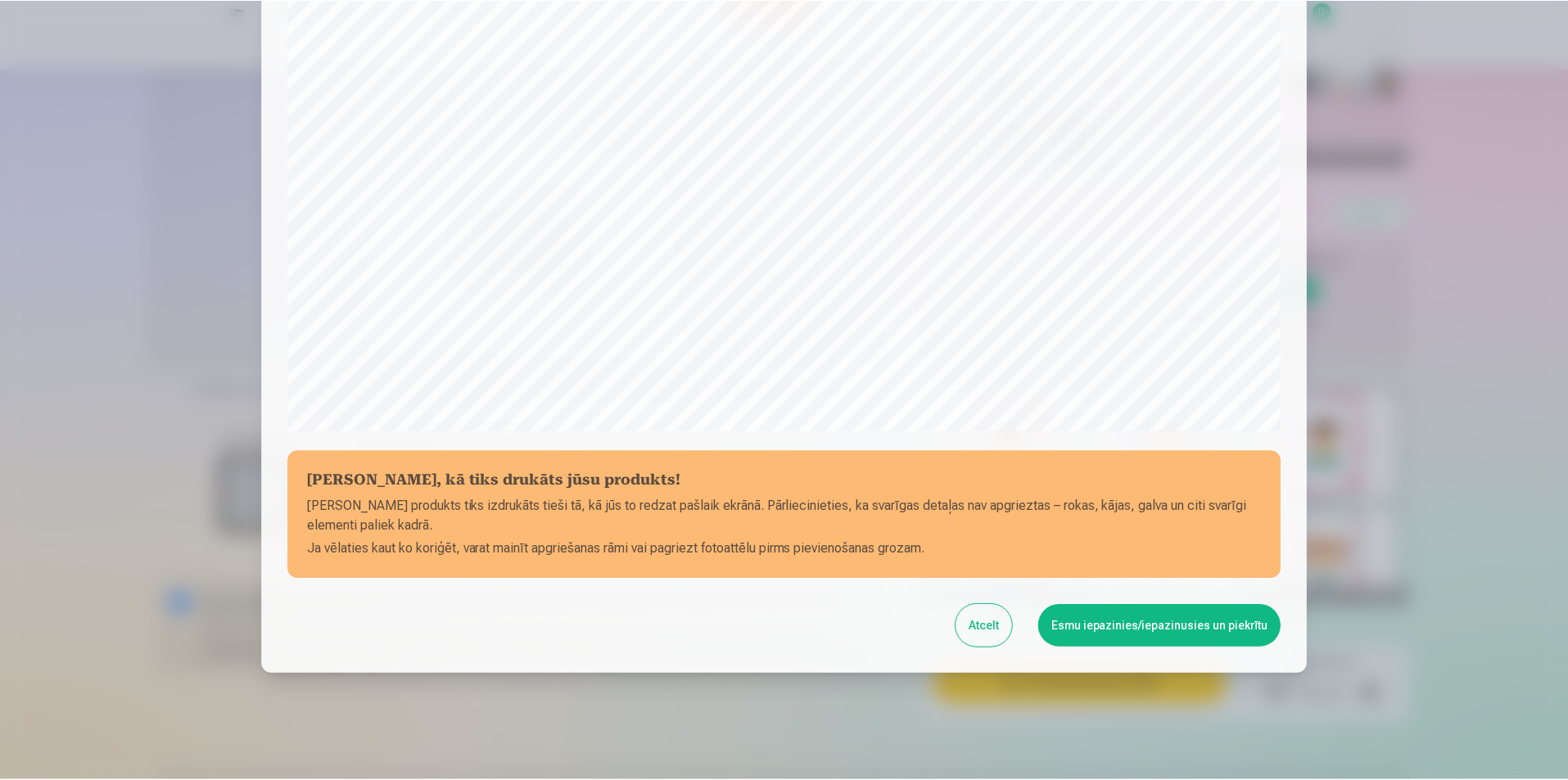
scroll to position [399, 0]
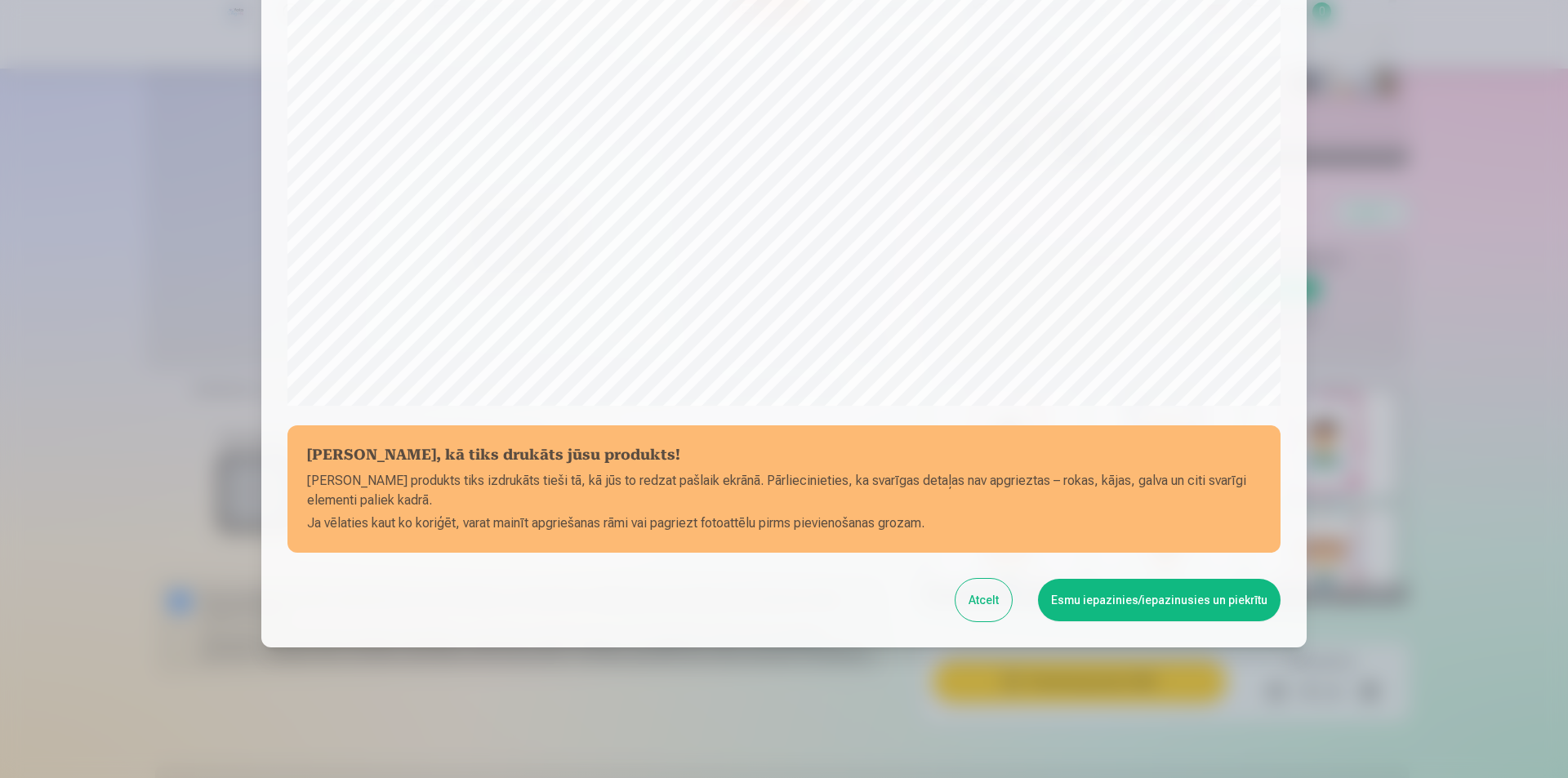
click at [1087, 600] on button "Esmu iepazinies/iepazinusies un piekrītu" at bounding box center [1159, 600] width 243 height 43
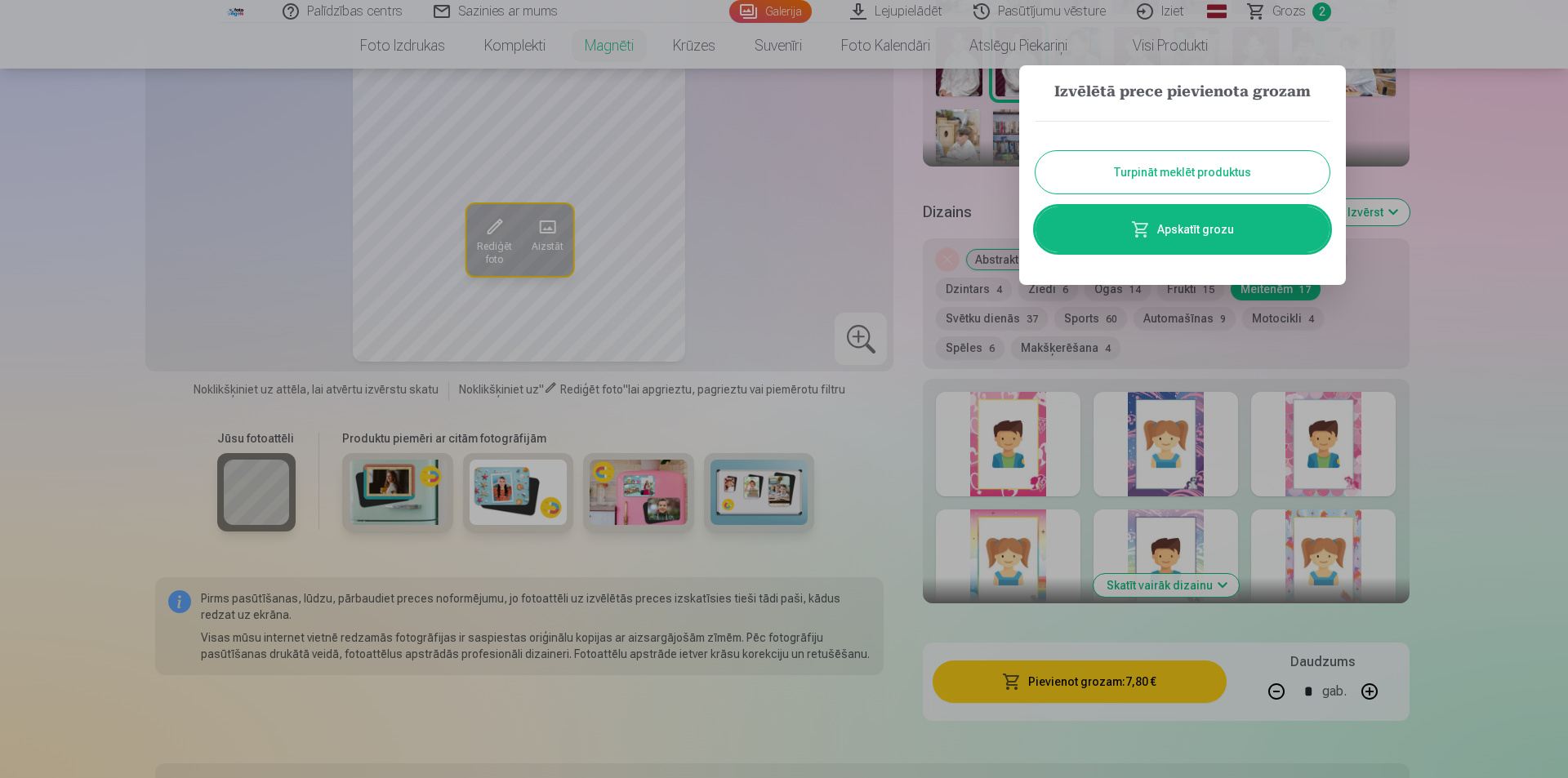
click at [1500, 200] on div at bounding box center [784, 389] width 1568 height 778
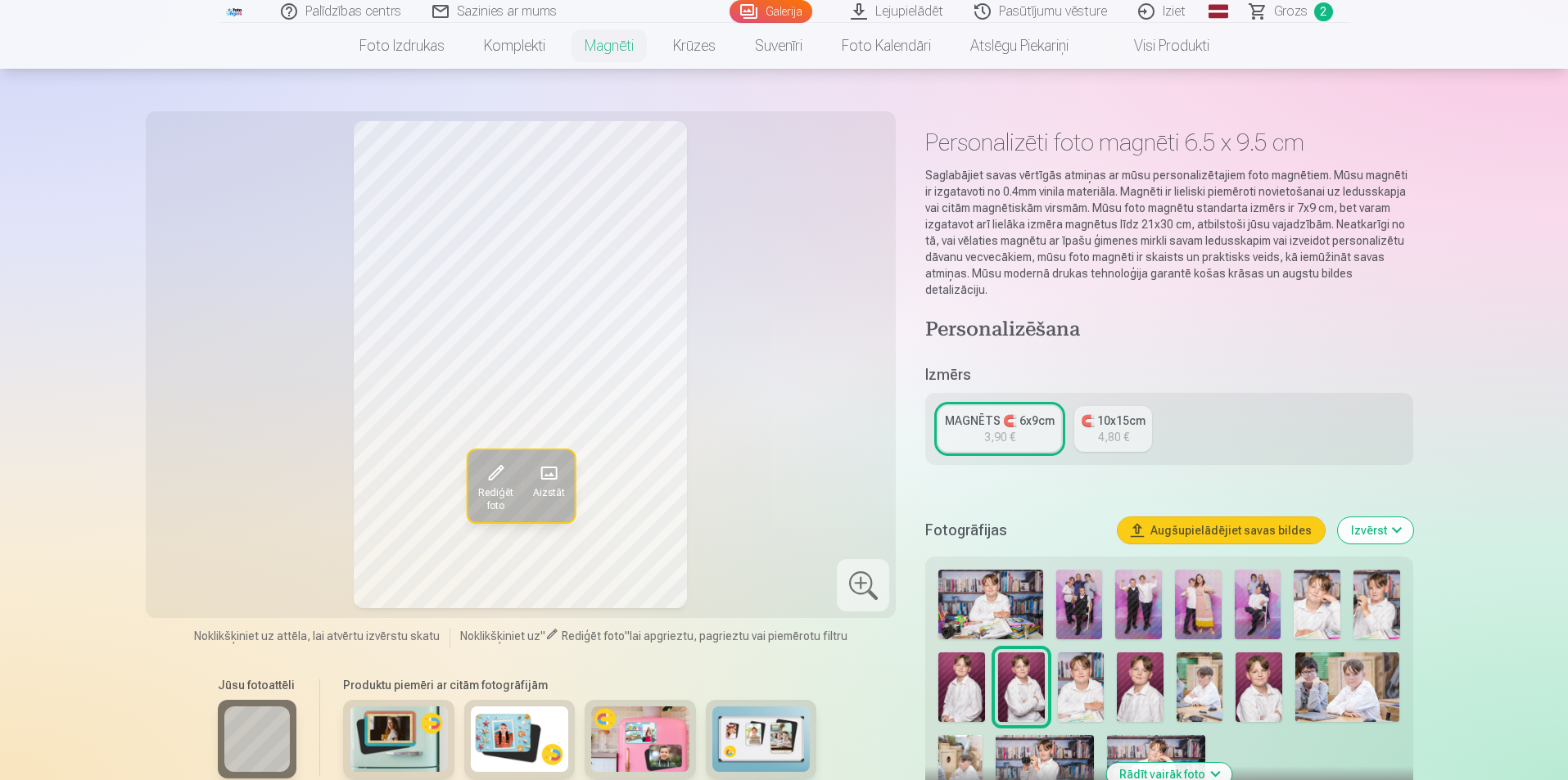
scroll to position [0, 0]
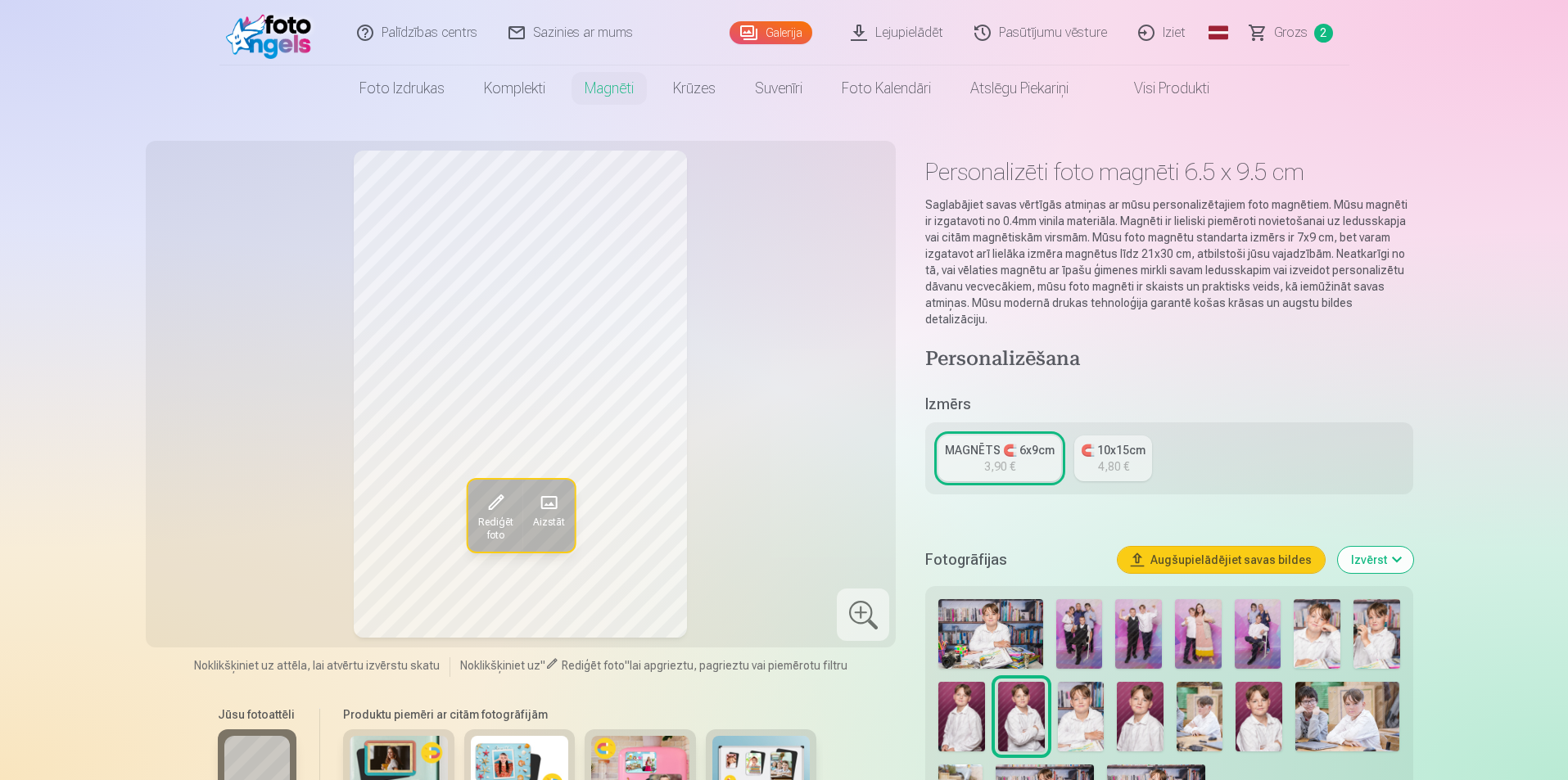
click at [1076, 35] on link "Pasūtījumu vēsture" at bounding box center [1042, 33] width 164 height 65
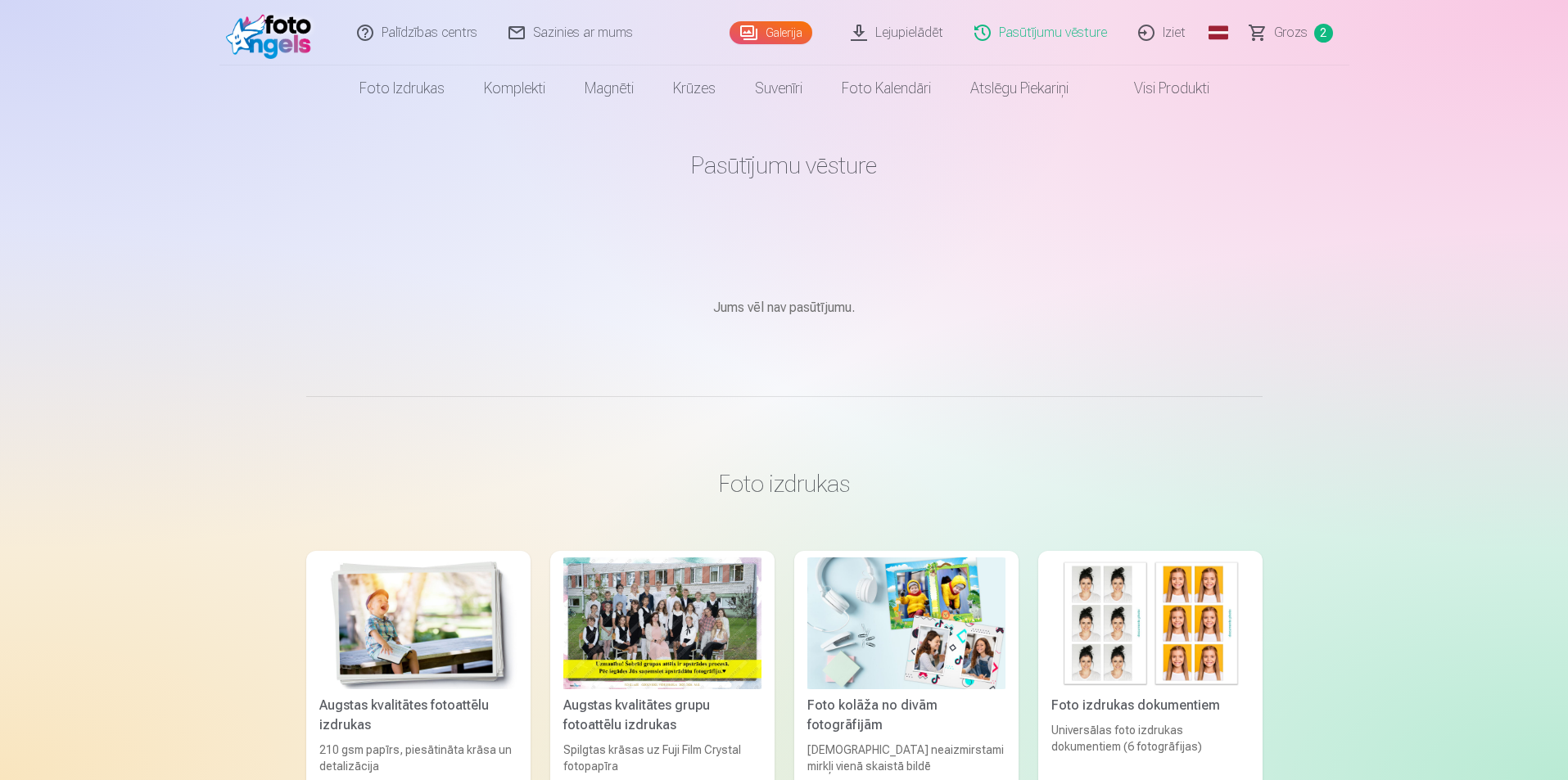
click at [923, 32] on link "Lejupielādēt" at bounding box center [897, 33] width 124 height 65
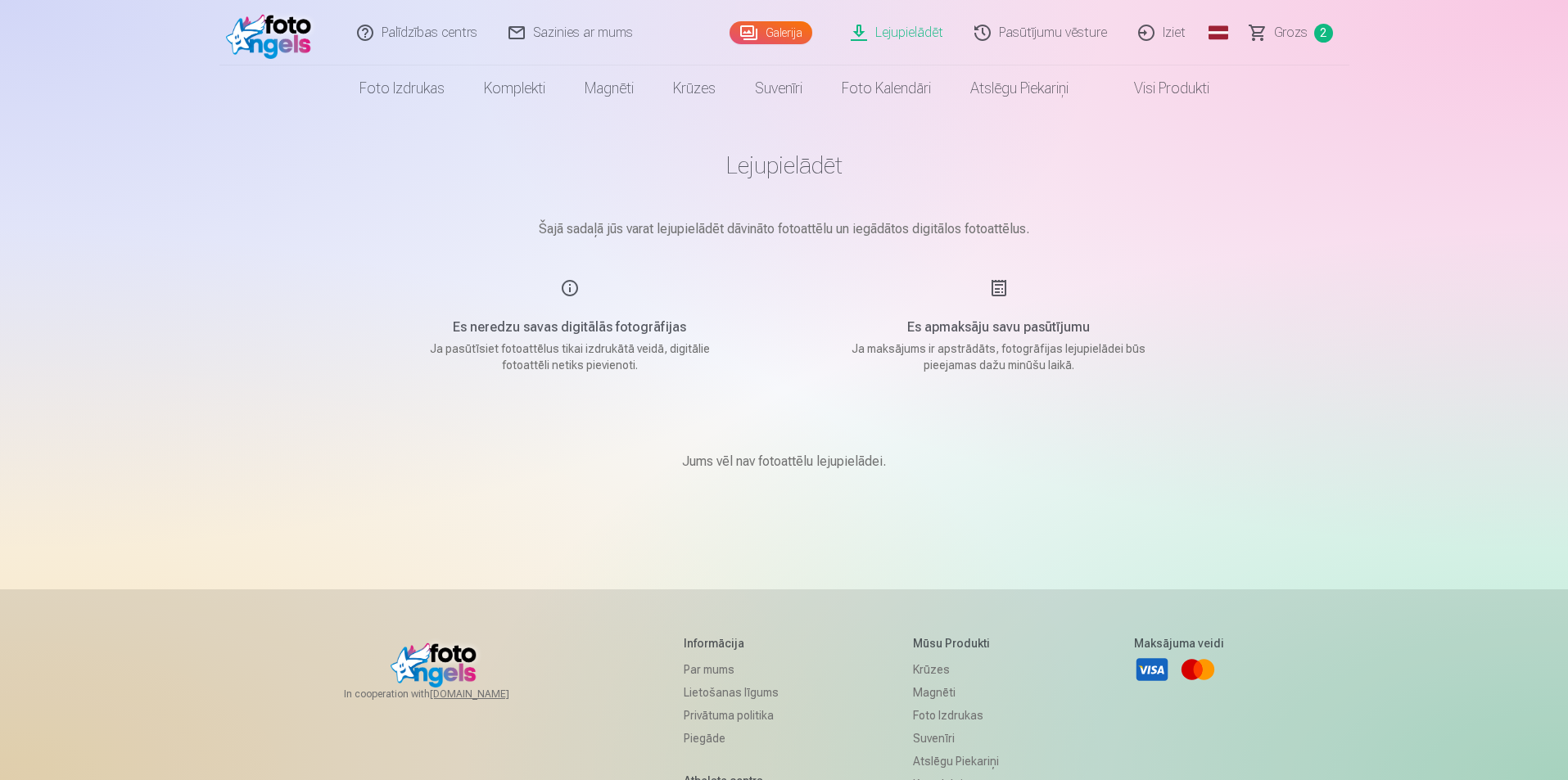
click at [800, 37] on link "Galerija" at bounding box center [771, 33] width 83 height 23
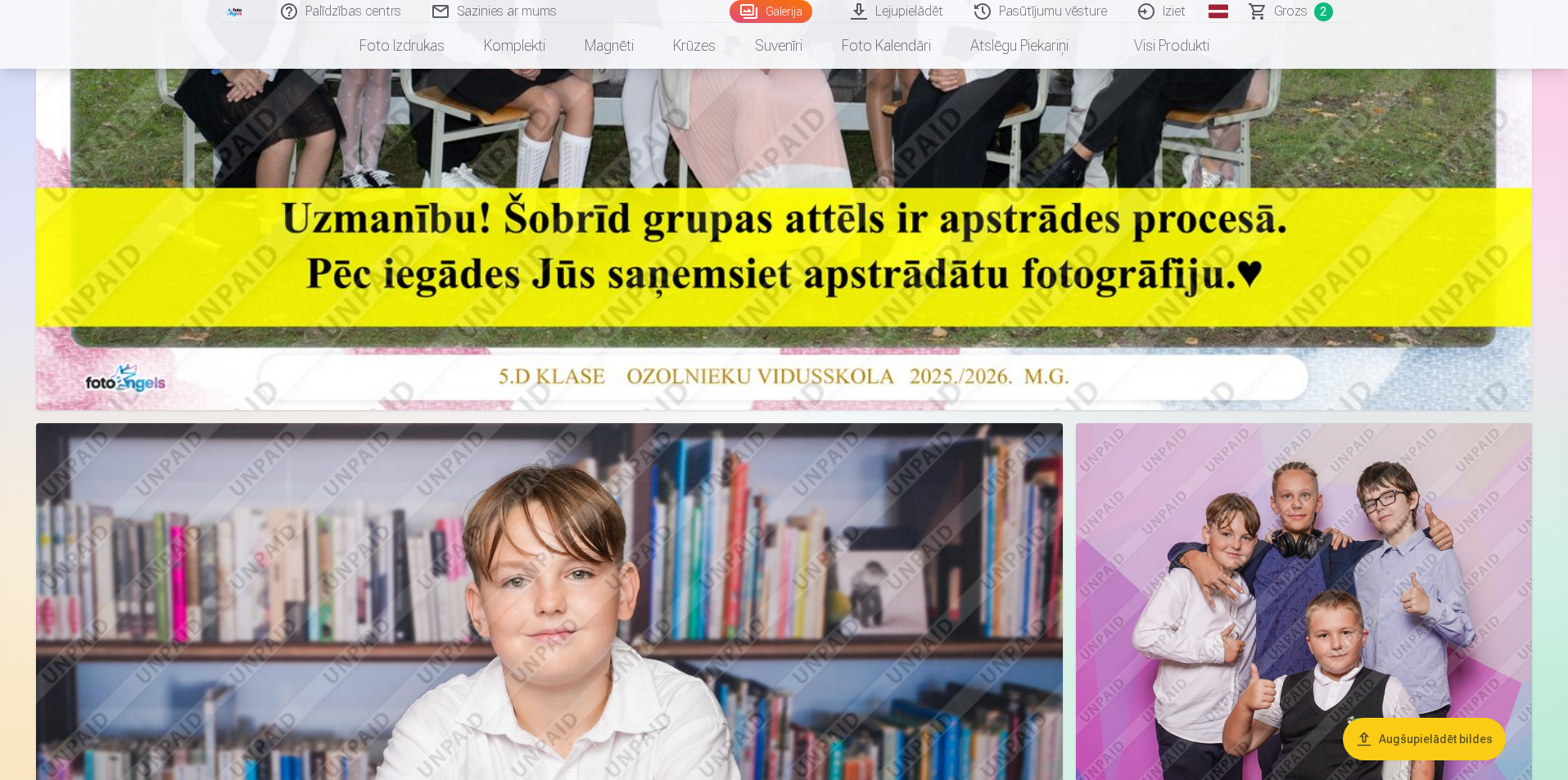
scroll to position [573, 0]
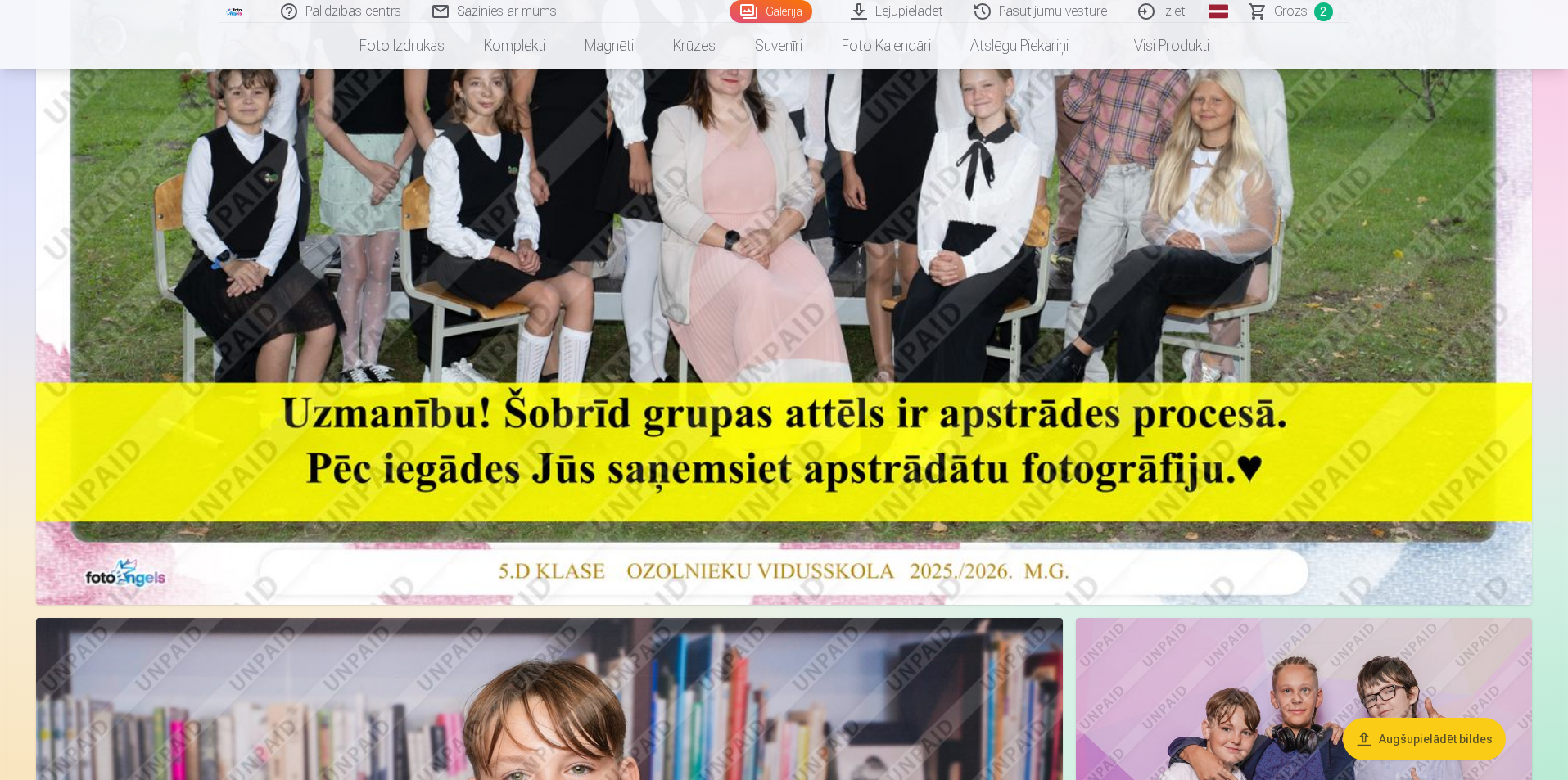
click at [1058, 388] on img at bounding box center [784, 105] width 1496 height 998
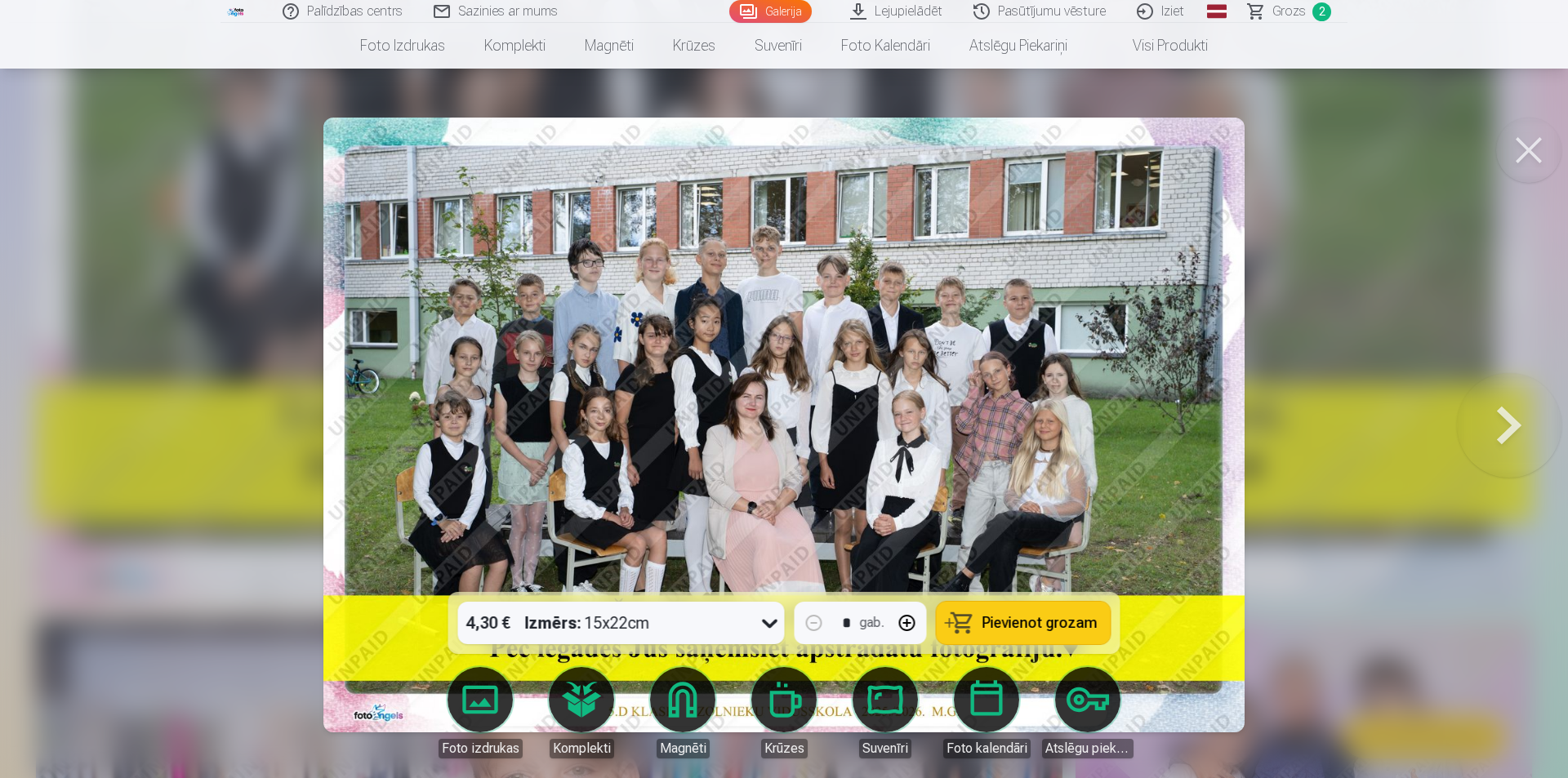
click at [1035, 622] on span "Pievienot grozam" at bounding box center [1039, 623] width 115 height 15
click at [1539, 154] on button at bounding box center [1528, 150] width 65 height 65
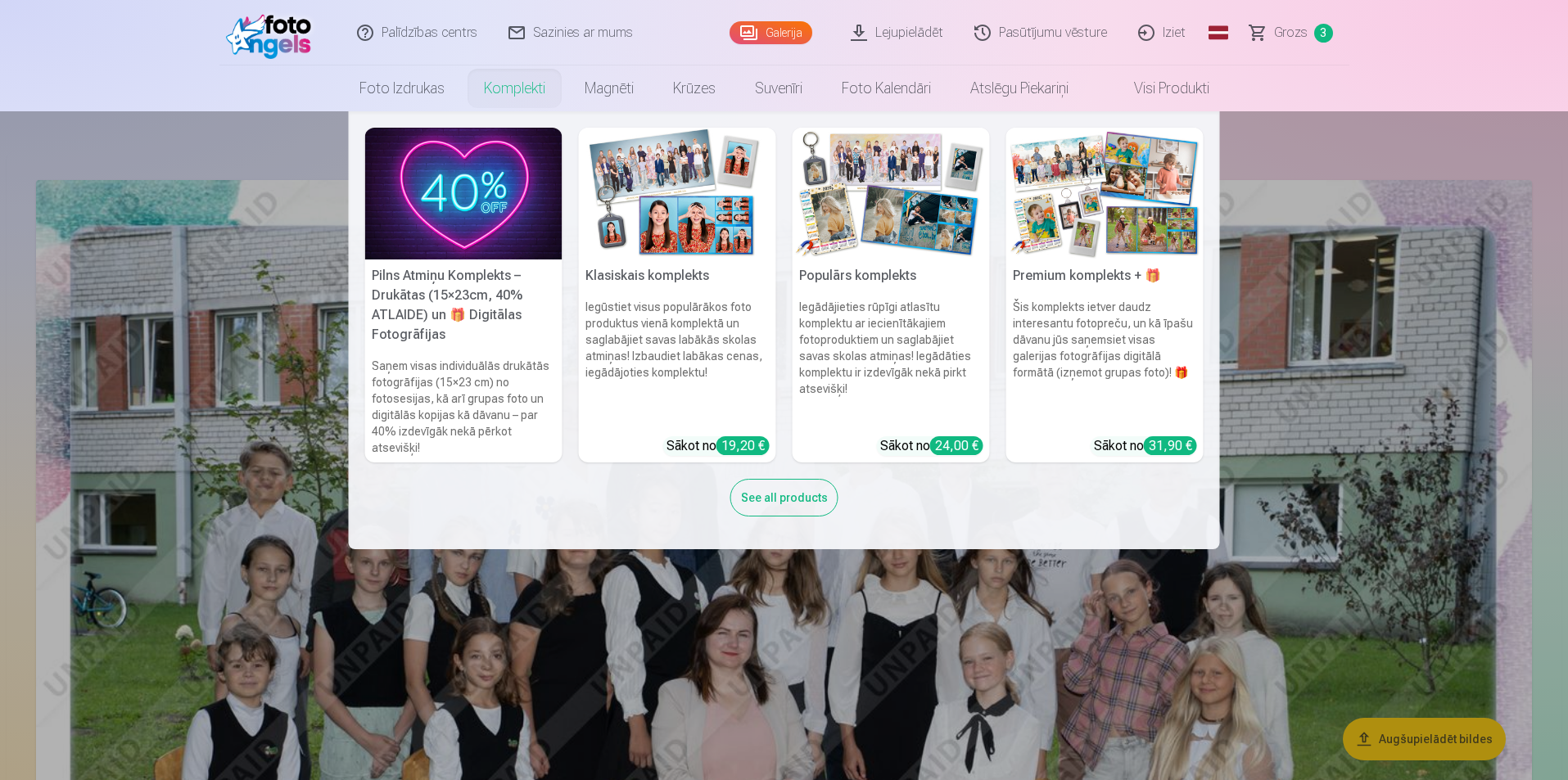
click at [522, 90] on link "Komplekti" at bounding box center [514, 87] width 100 height 46
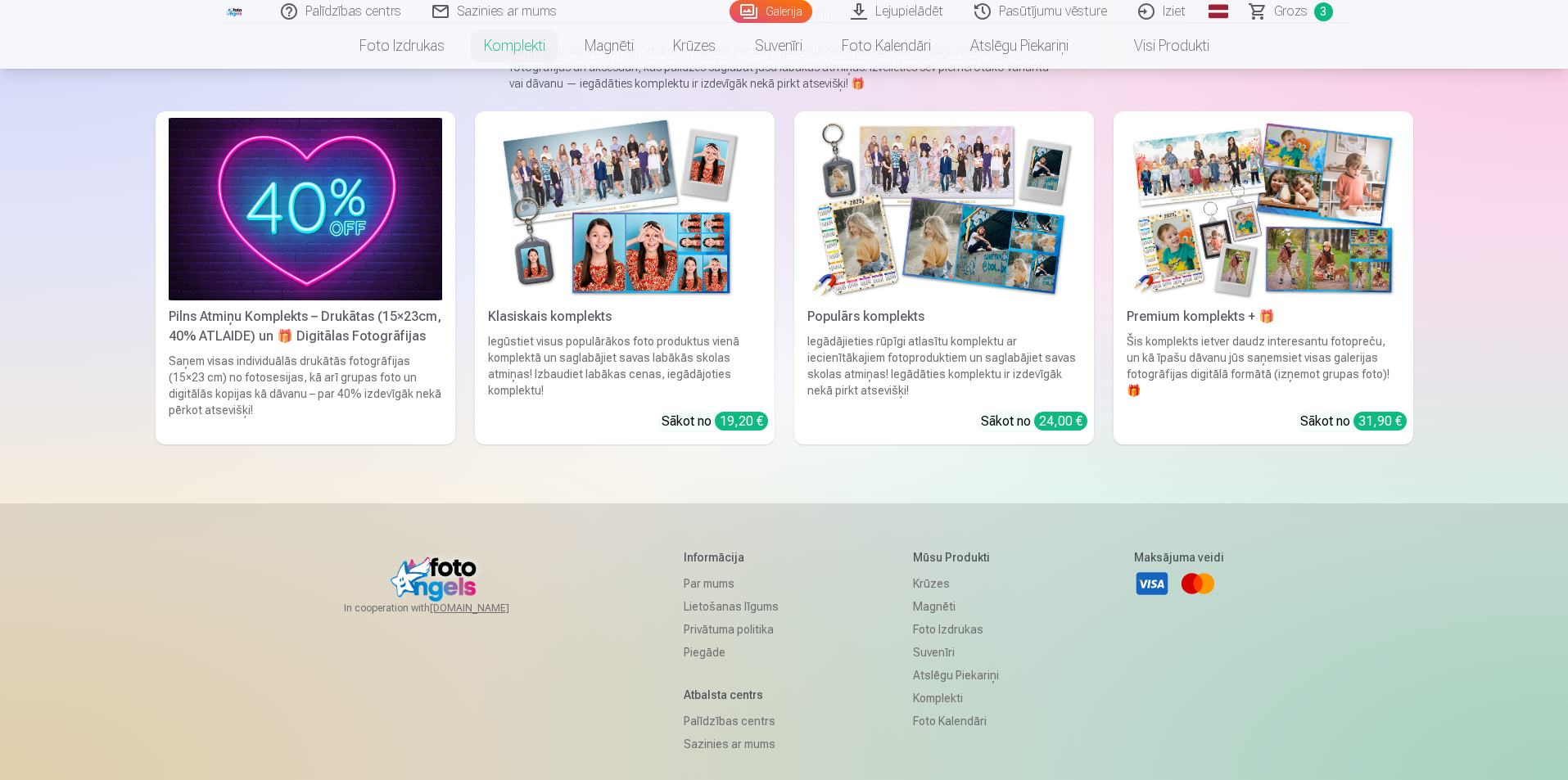
scroll to position [82, 0]
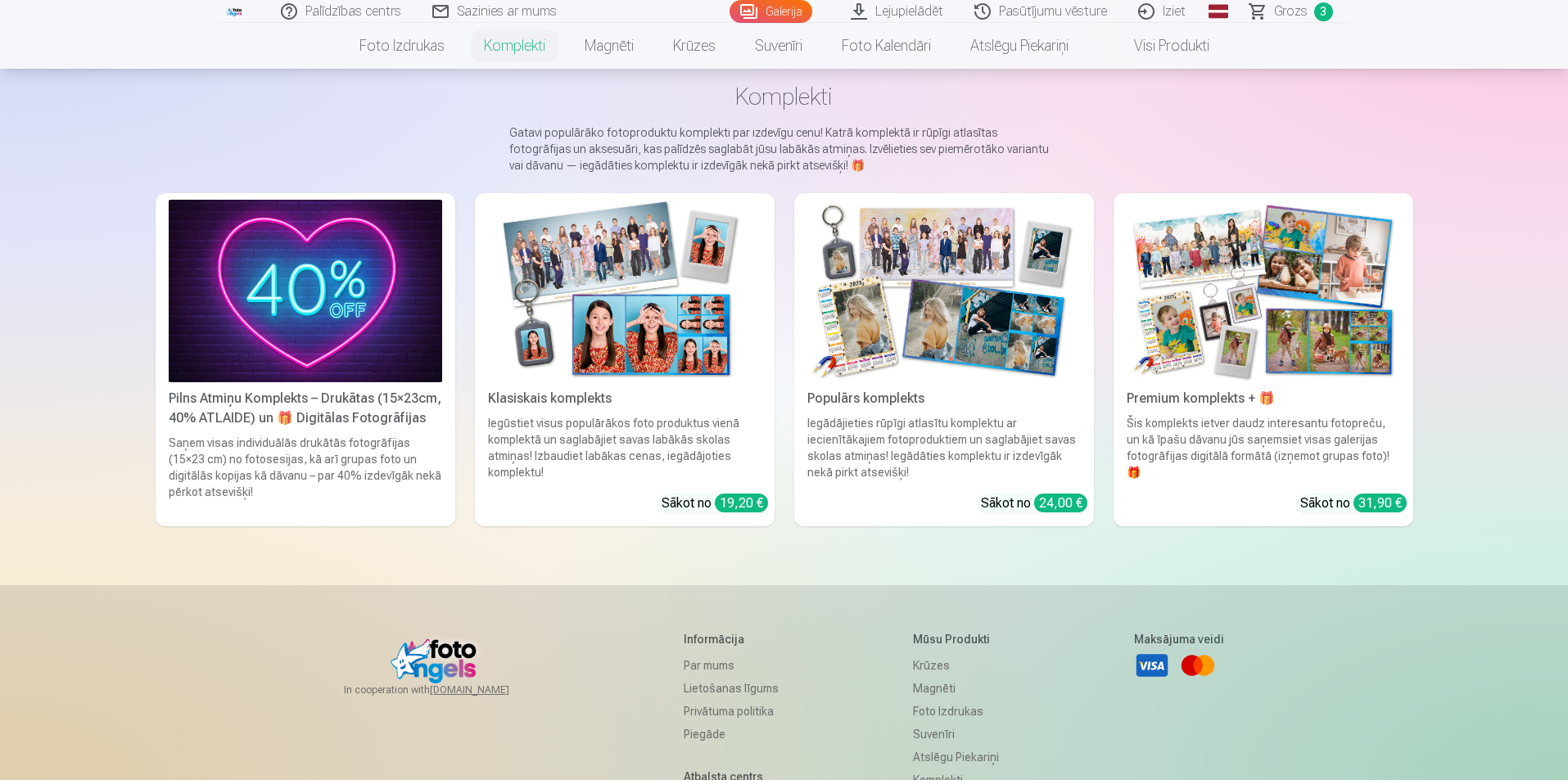
click at [305, 232] on img at bounding box center [305, 291] width 273 height 182
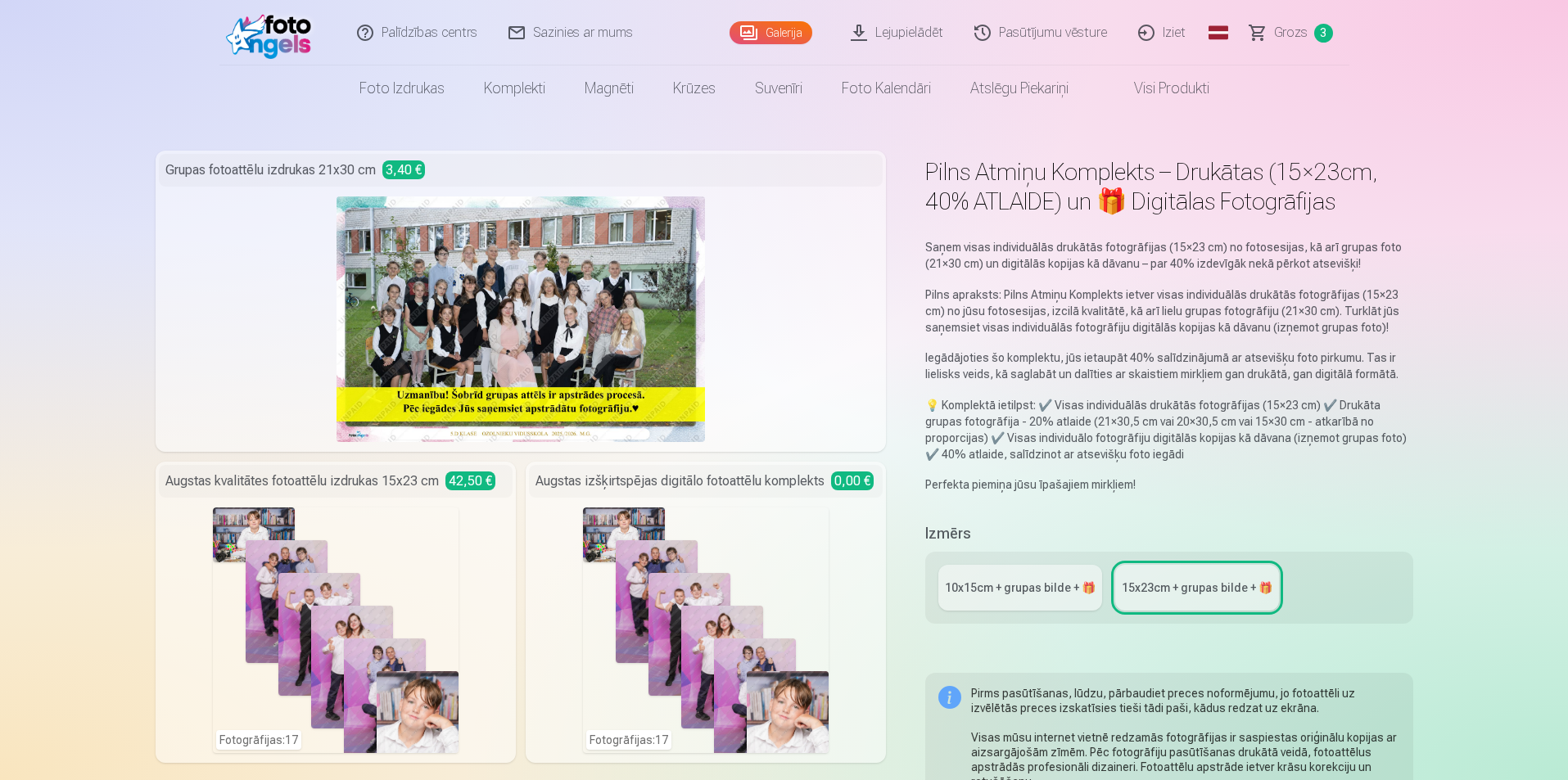
click at [1300, 45] on link "Grozs 3" at bounding box center [1292, 33] width 114 height 65
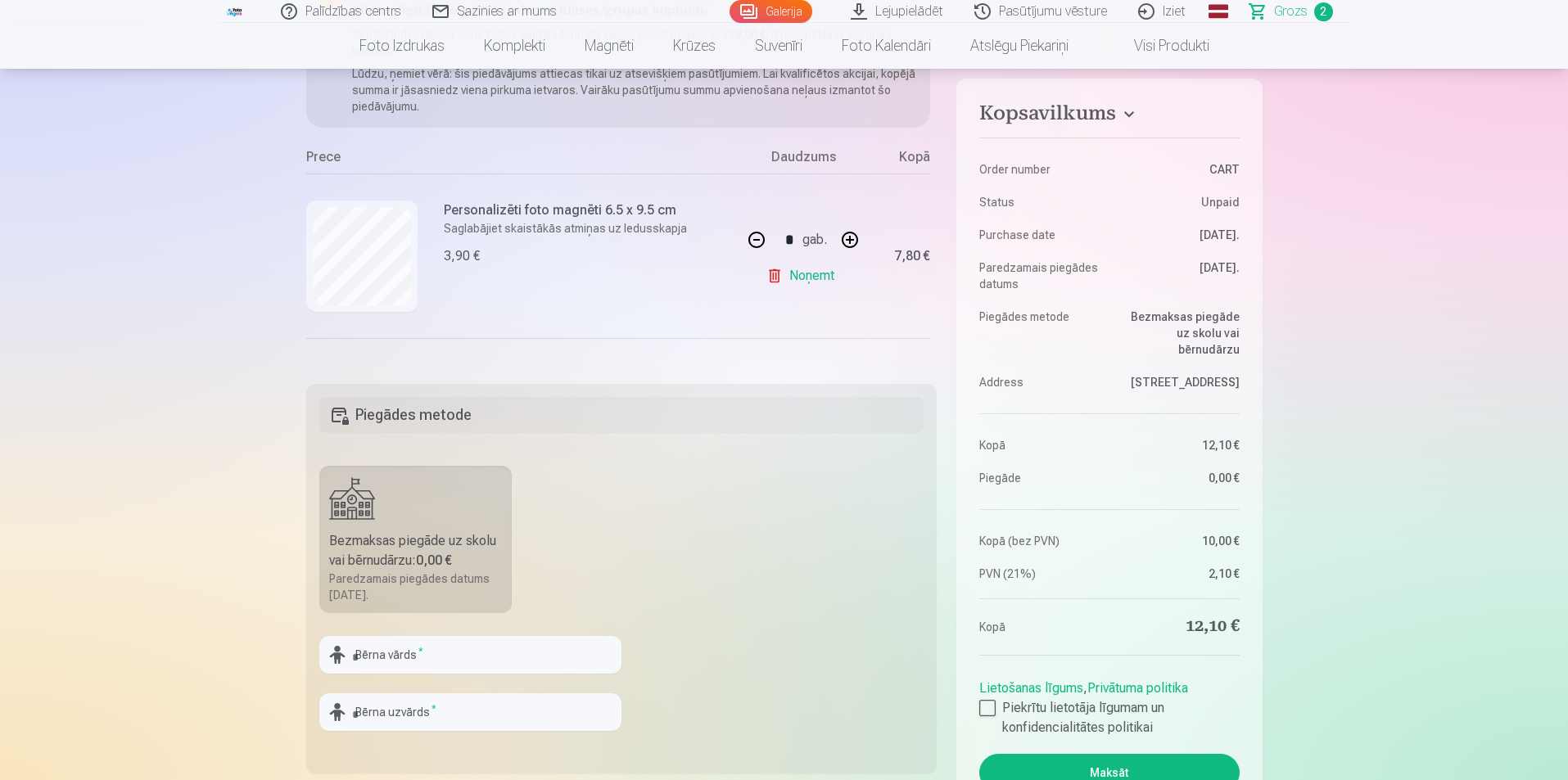
scroll to position [491, 0]
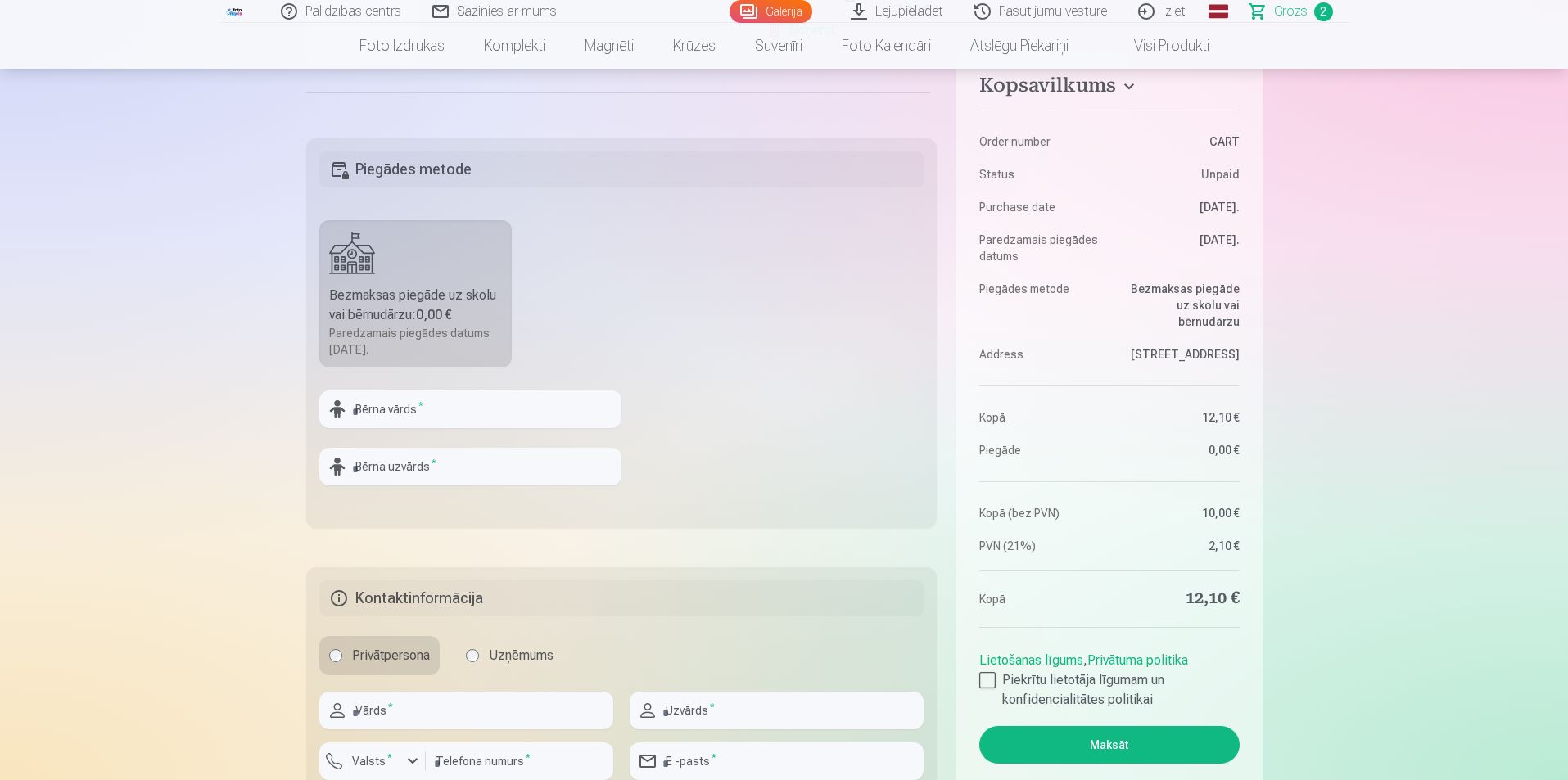
drag, startPoint x: 1309, startPoint y: 165, endPoint x: 1370, endPoint y: 230, distance: 89.1
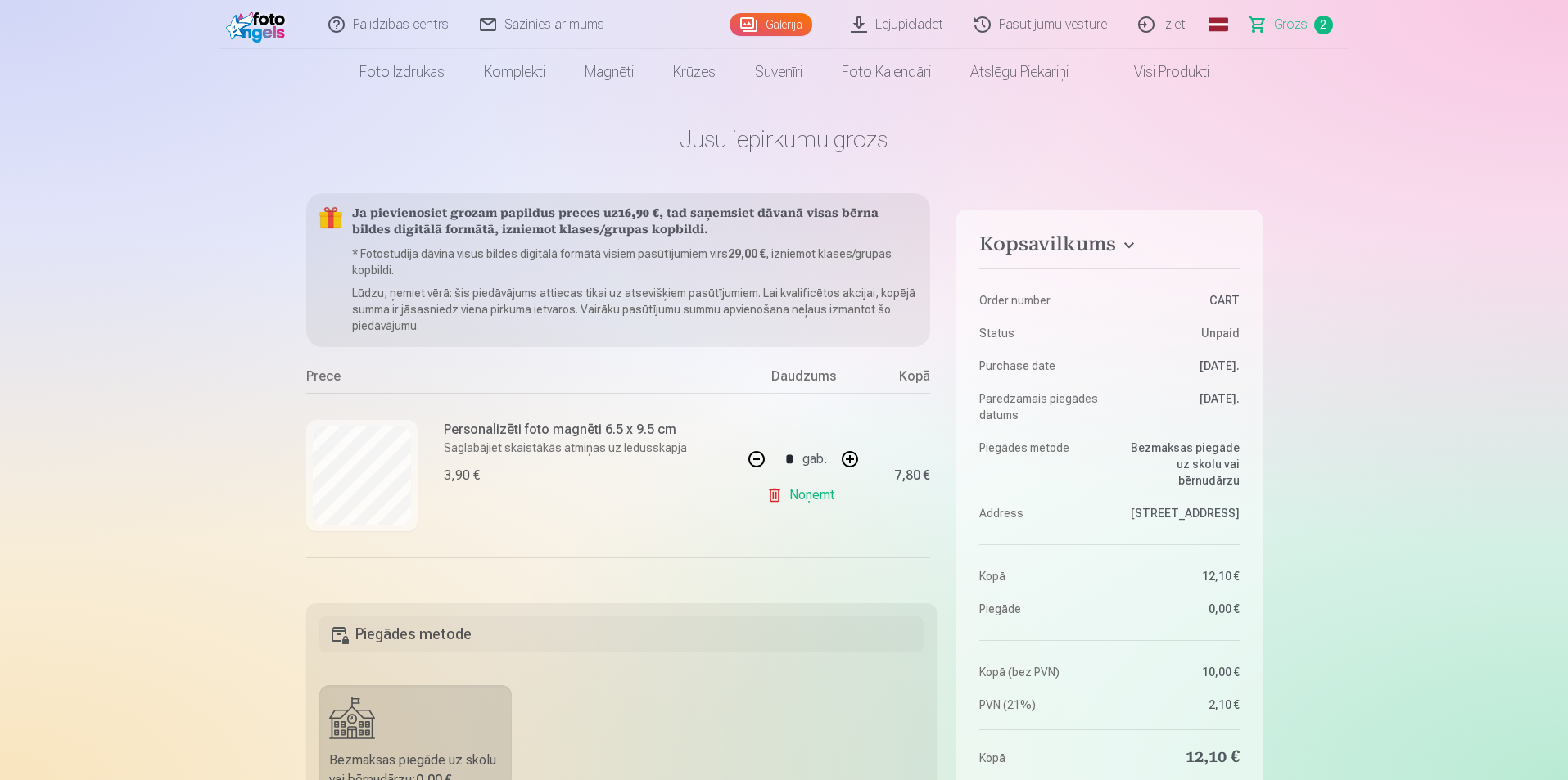
scroll to position [0, 0]
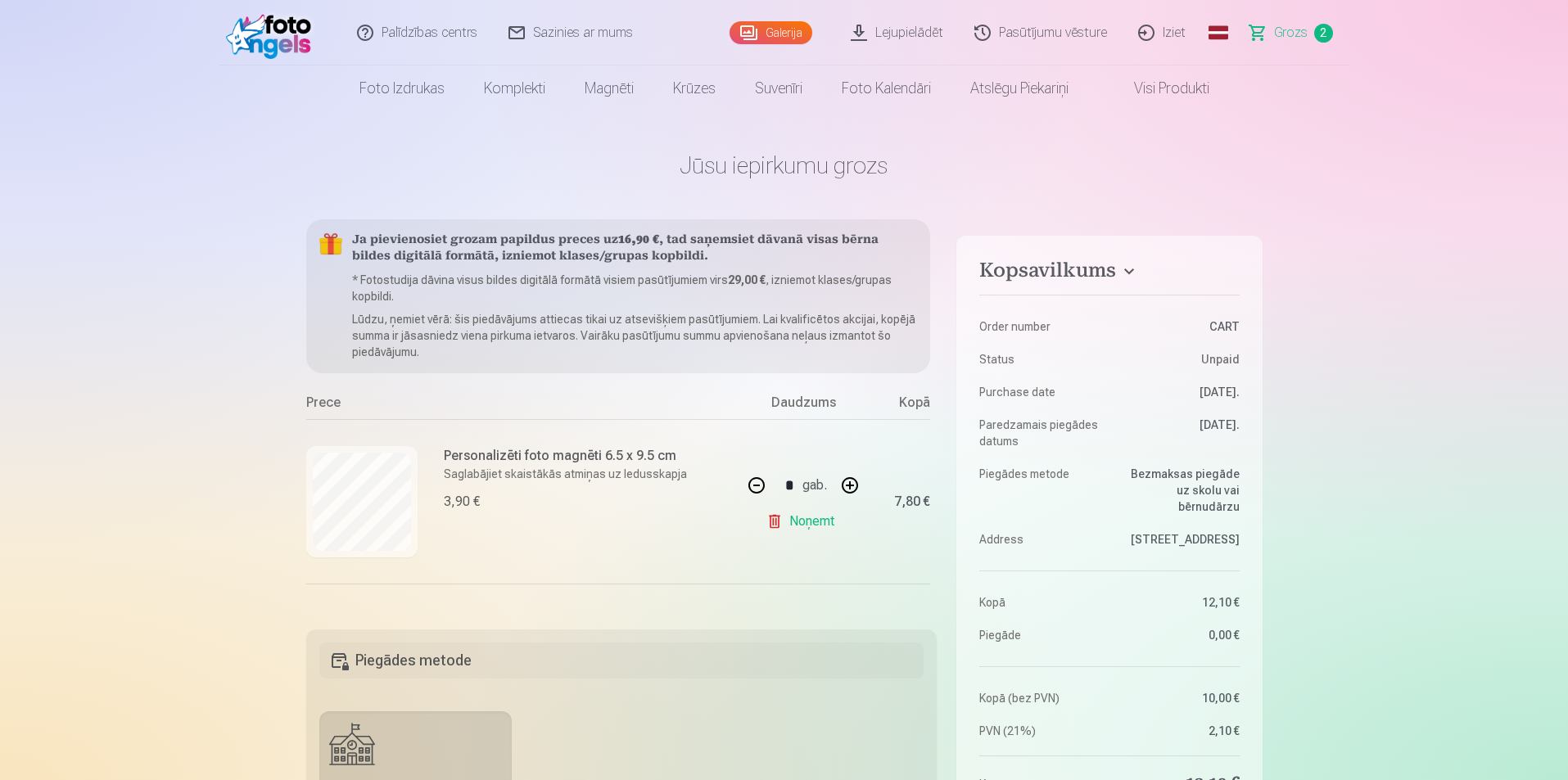
click at [935, 41] on link "Lejupielādēt" at bounding box center [897, 33] width 124 height 65
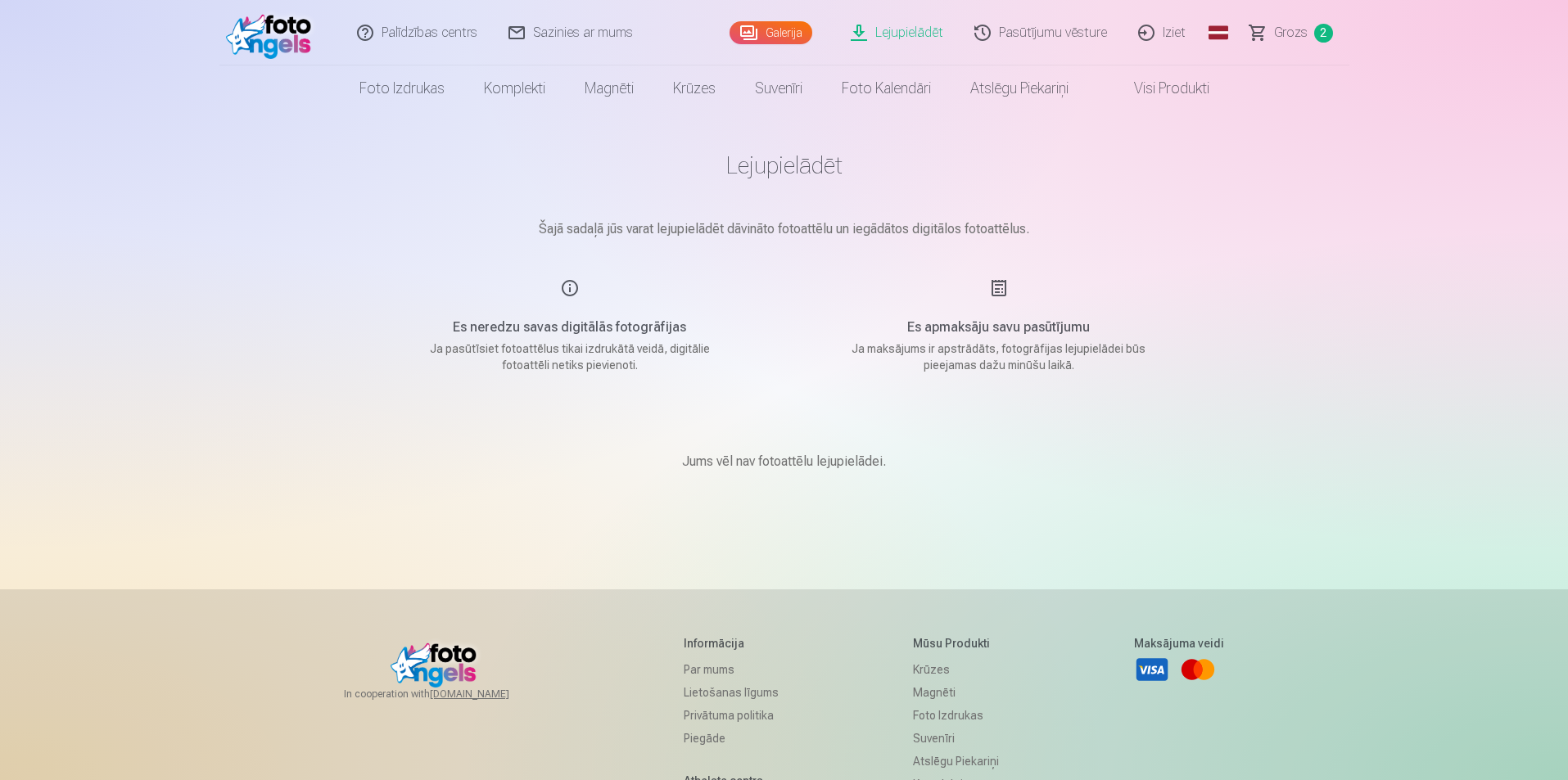
click at [764, 31] on link "Galerija" at bounding box center [771, 33] width 83 height 23
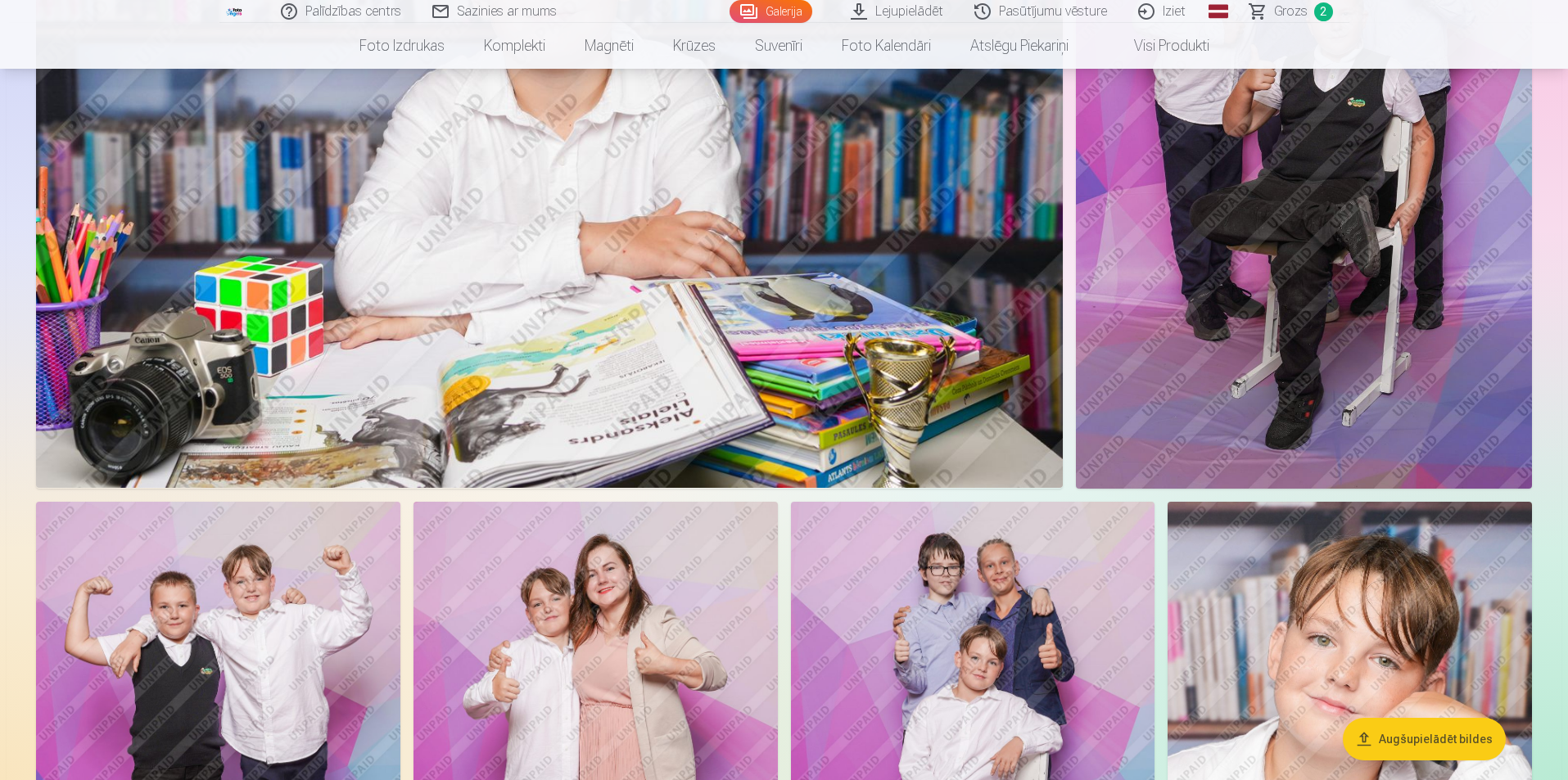
scroll to position [1637, 0]
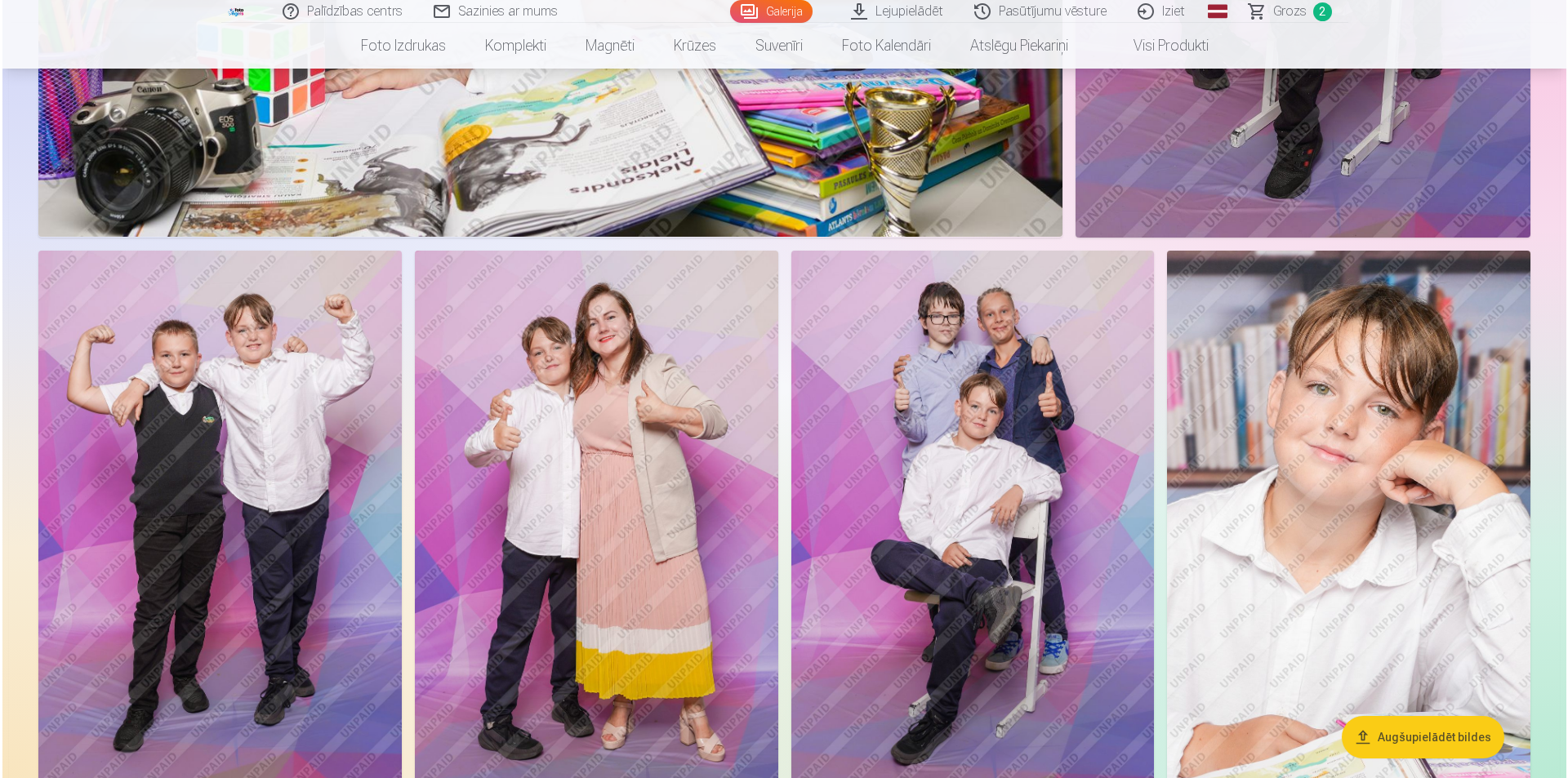
scroll to position [1636, 0]
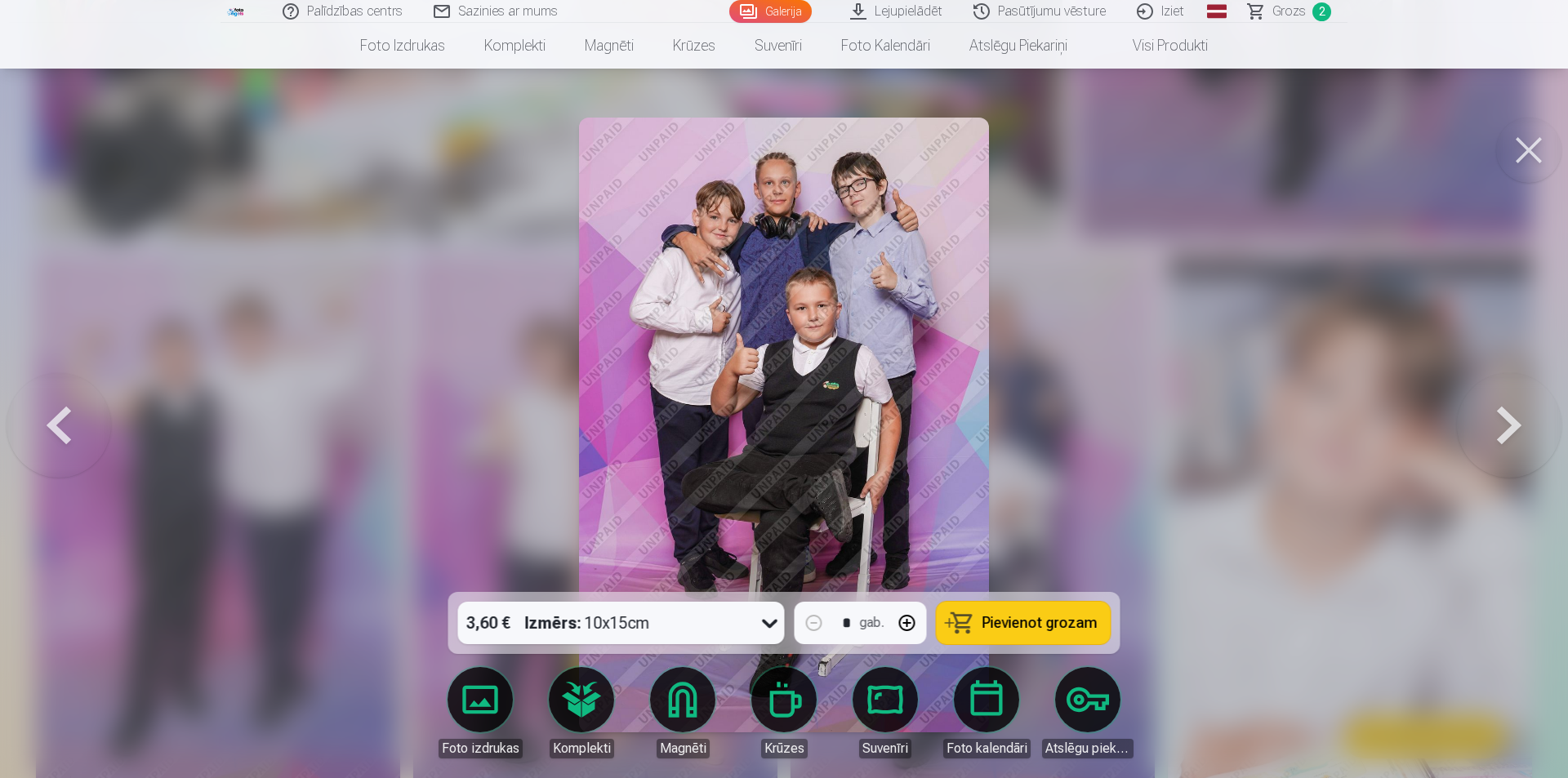
click at [1050, 606] on button "Pievienot grozam" at bounding box center [1024, 623] width 174 height 43
click at [1537, 134] on button at bounding box center [1528, 150] width 65 height 65
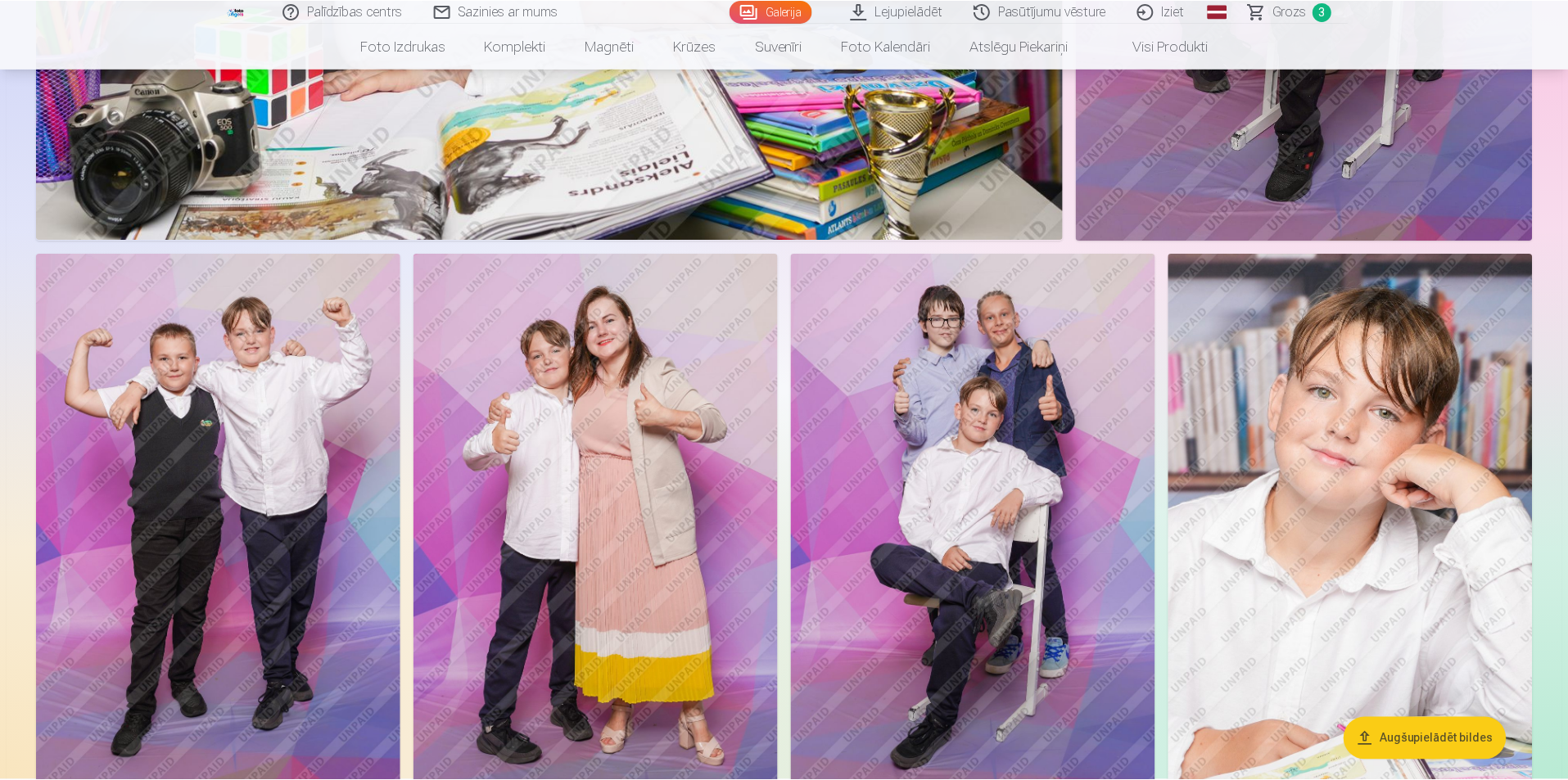
scroll to position [1637, 0]
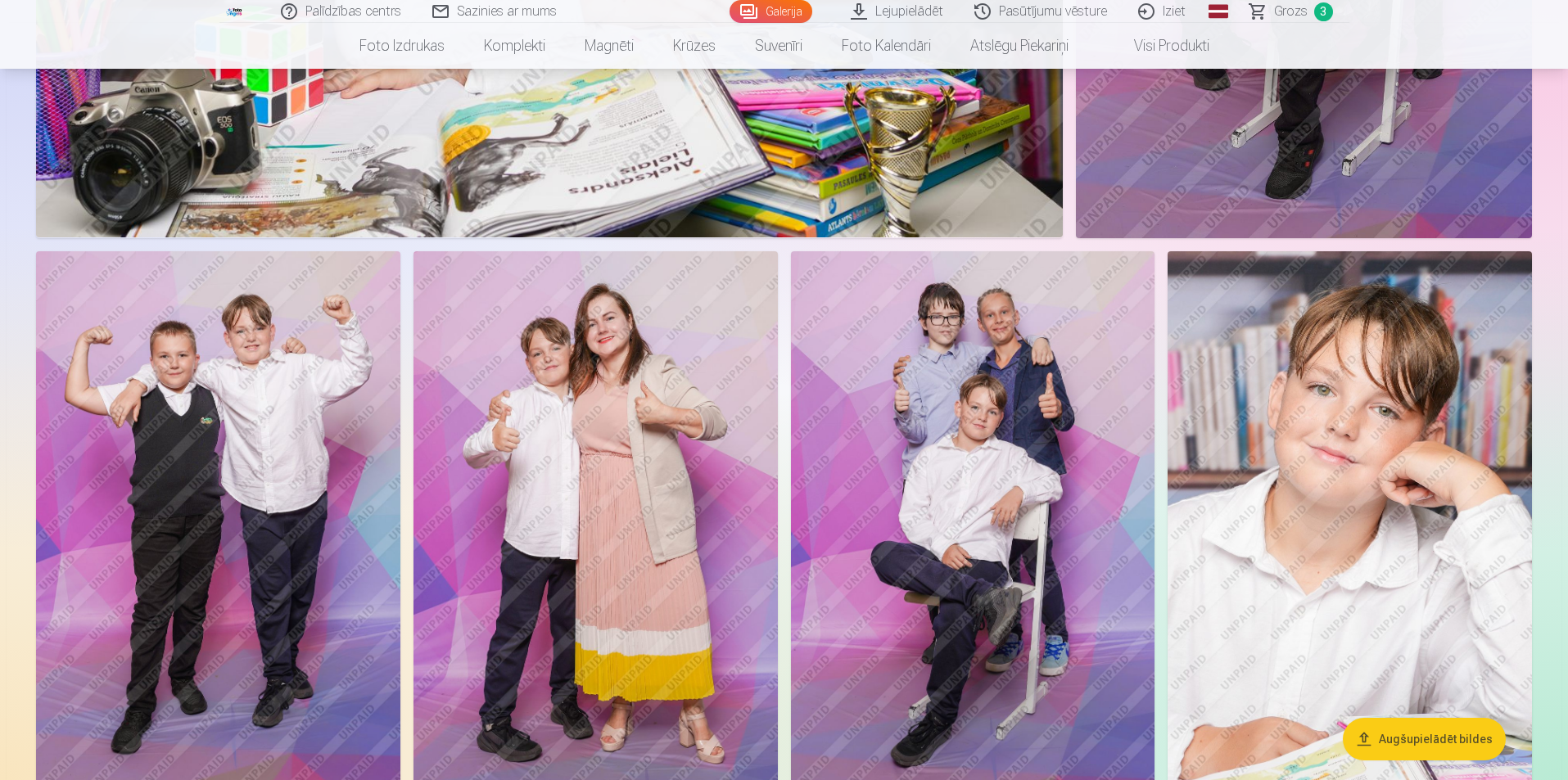
click at [565, 419] on img at bounding box center [596, 523] width 365 height 546
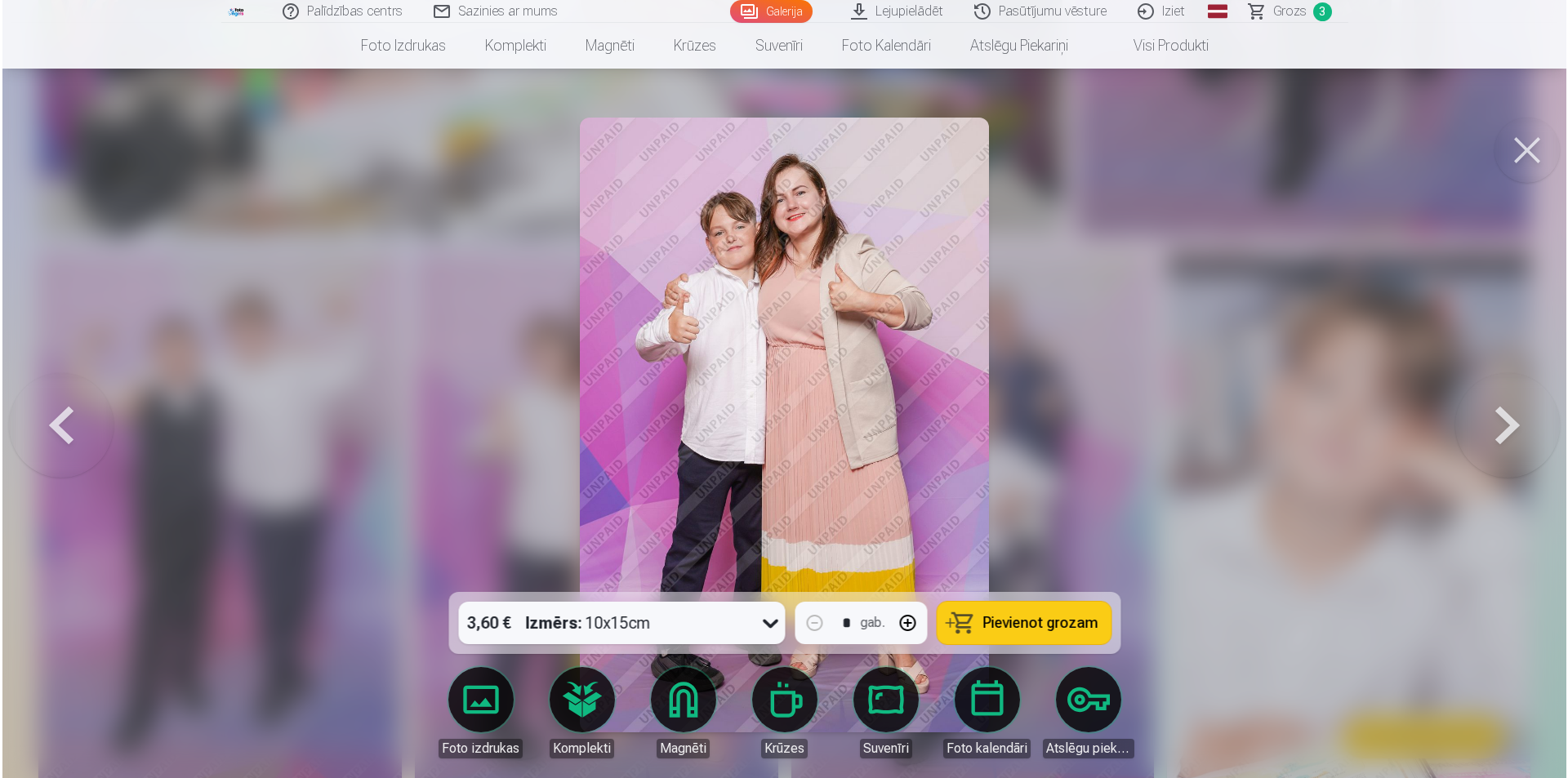
scroll to position [1636, 0]
click at [1035, 631] on span "Pievienot grozam" at bounding box center [1039, 623] width 115 height 15
click at [1536, 164] on button at bounding box center [1528, 150] width 65 height 65
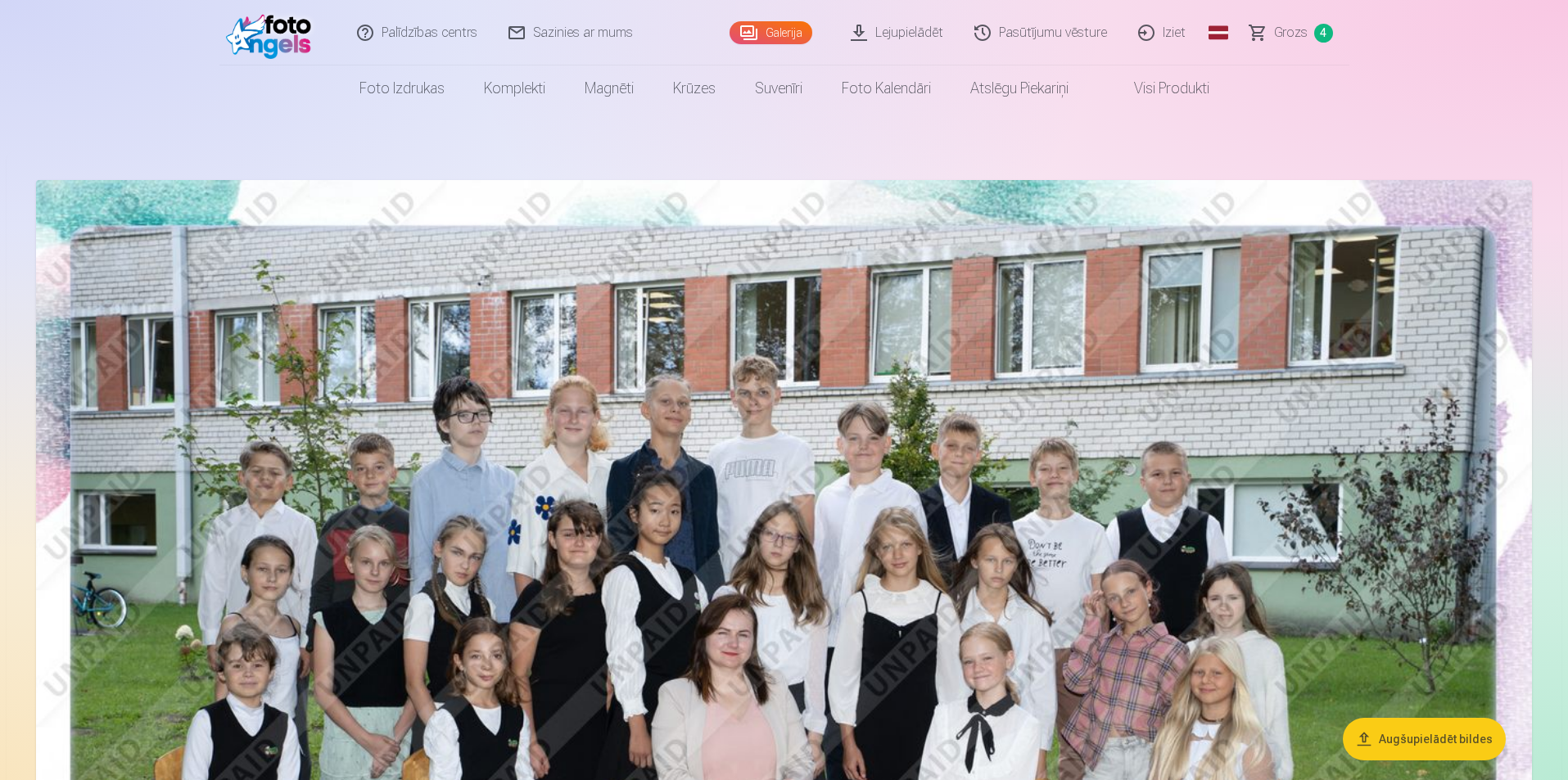
click at [1310, 31] on link "Grozs 4" at bounding box center [1292, 33] width 114 height 65
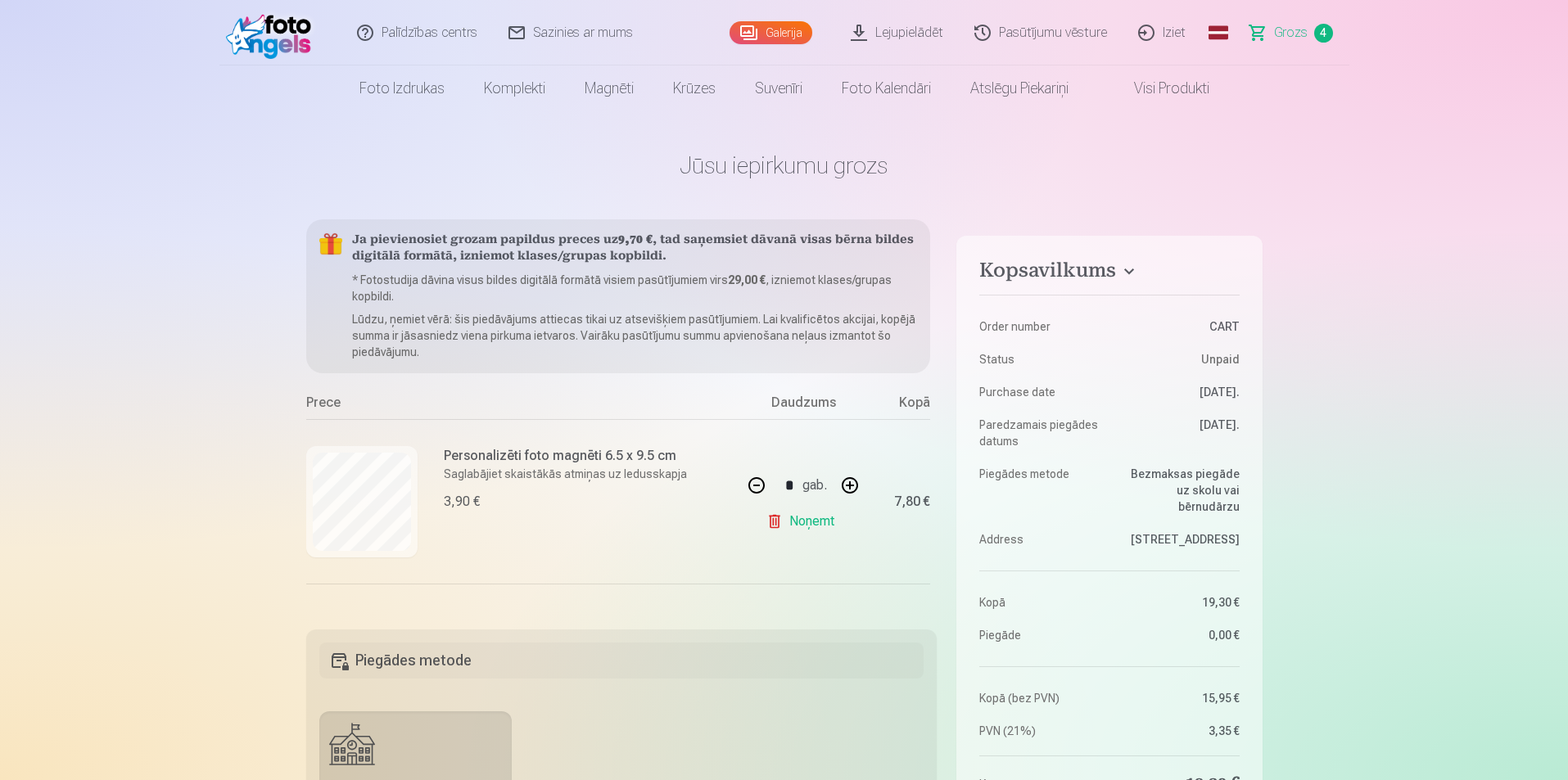
click at [1294, 37] on span "Grozs" at bounding box center [1291, 33] width 33 height 20
click at [1265, 38] on link "Grozs 4" at bounding box center [1292, 33] width 114 height 65
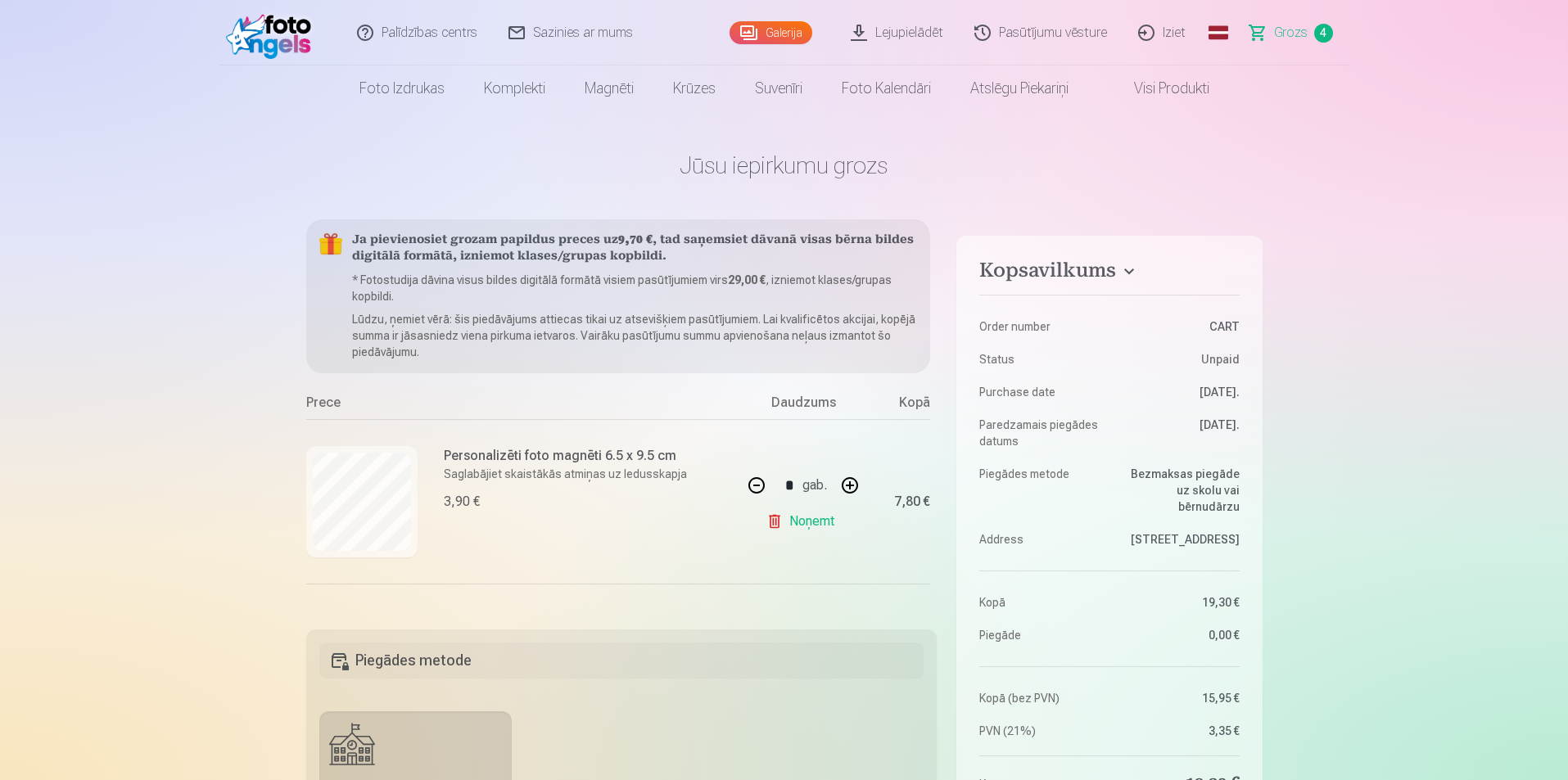
click at [1265, 38] on link "Grozs 4" at bounding box center [1292, 33] width 114 height 65
click at [1262, 38] on link "Grozs 4" at bounding box center [1292, 33] width 114 height 65
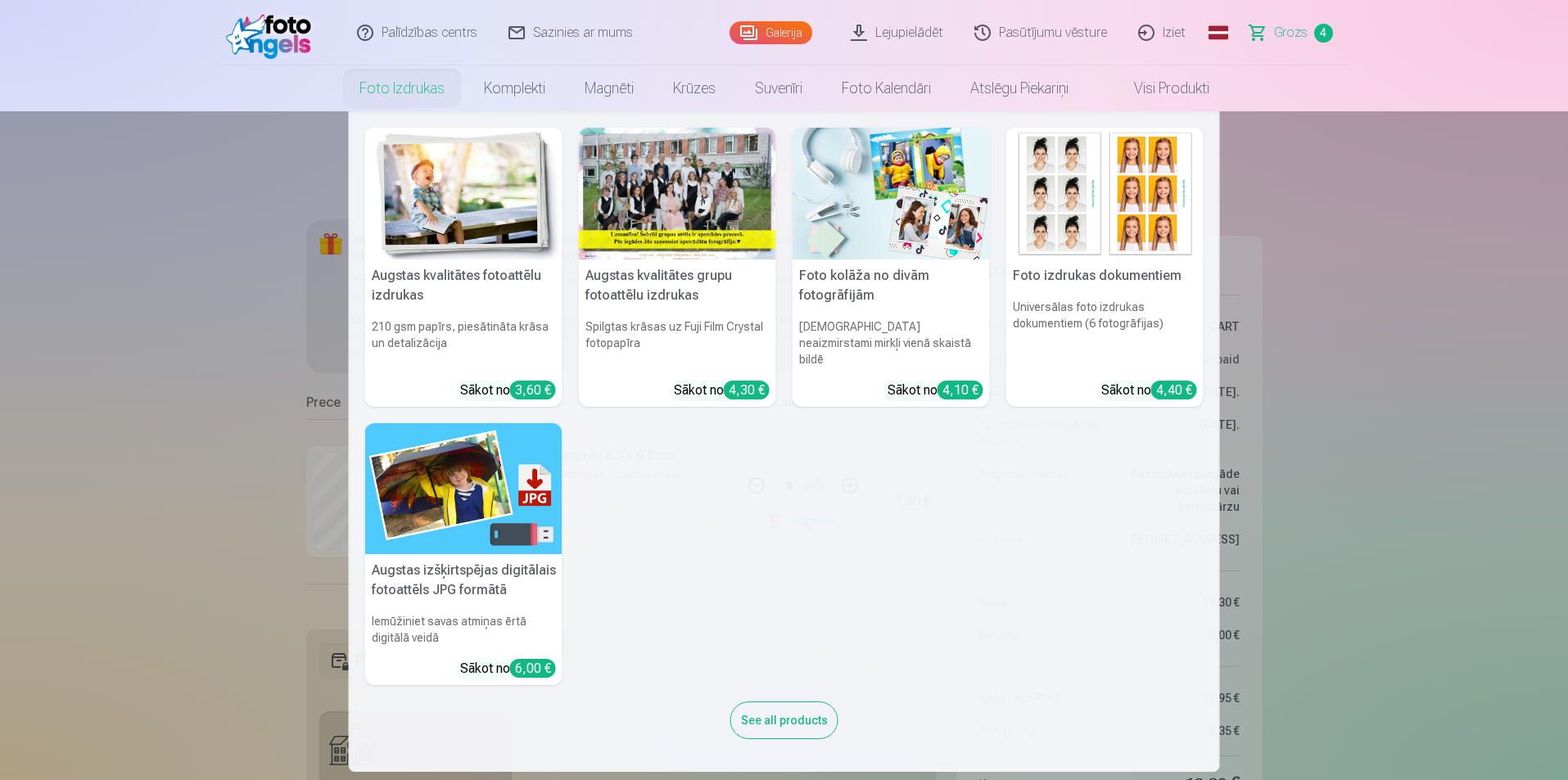
click at [394, 99] on link "Foto izdrukas" at bounding box center [402, 87] width 125 height 46
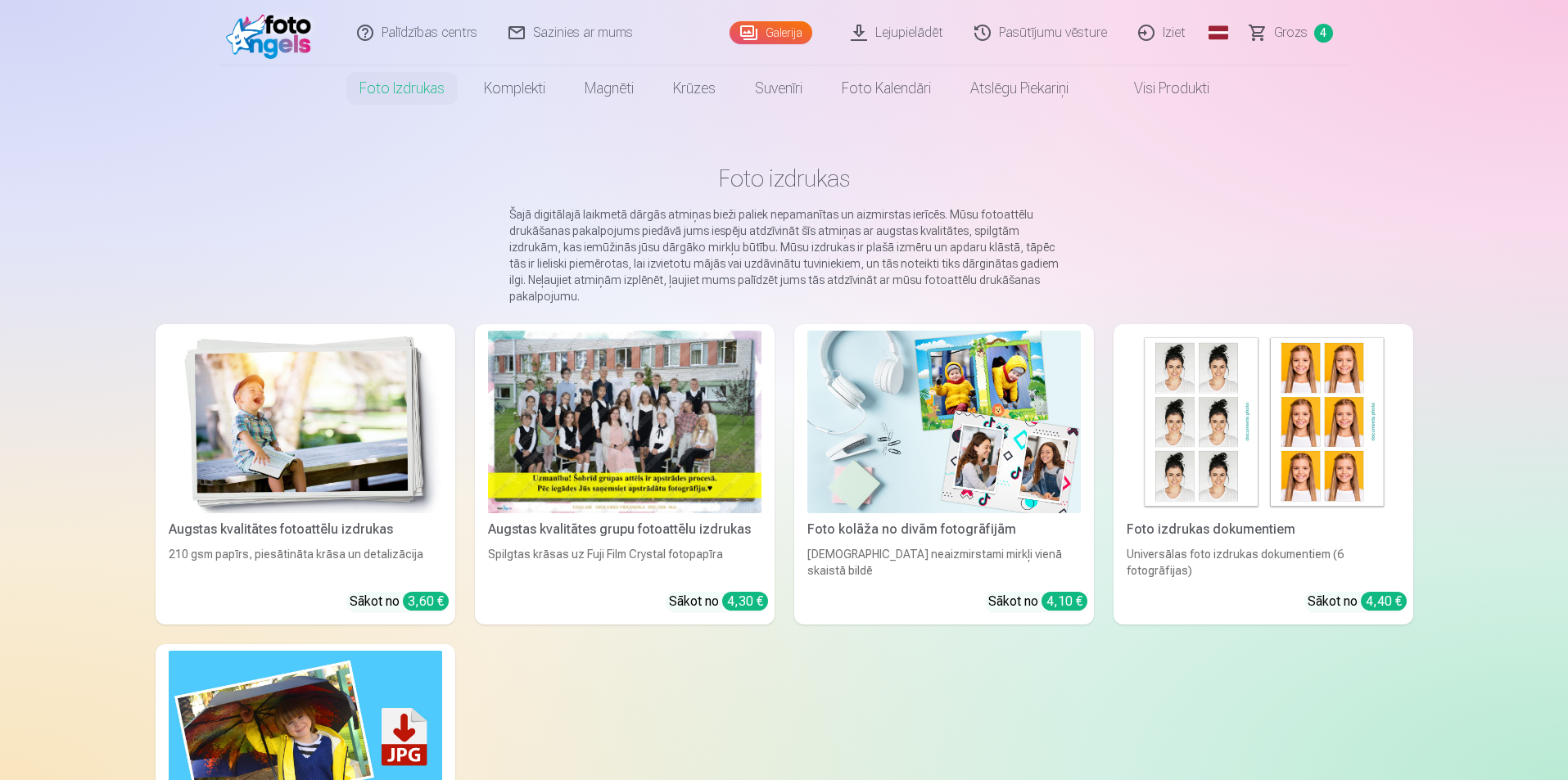
drag, startPoint x: 597, startPoint y: 96, endPoint x: 502, endPoint y: 86, distance: 95.5
click at [502, 86] on link "Komplekti" at bounding box center [514, 87] width 100 height 46
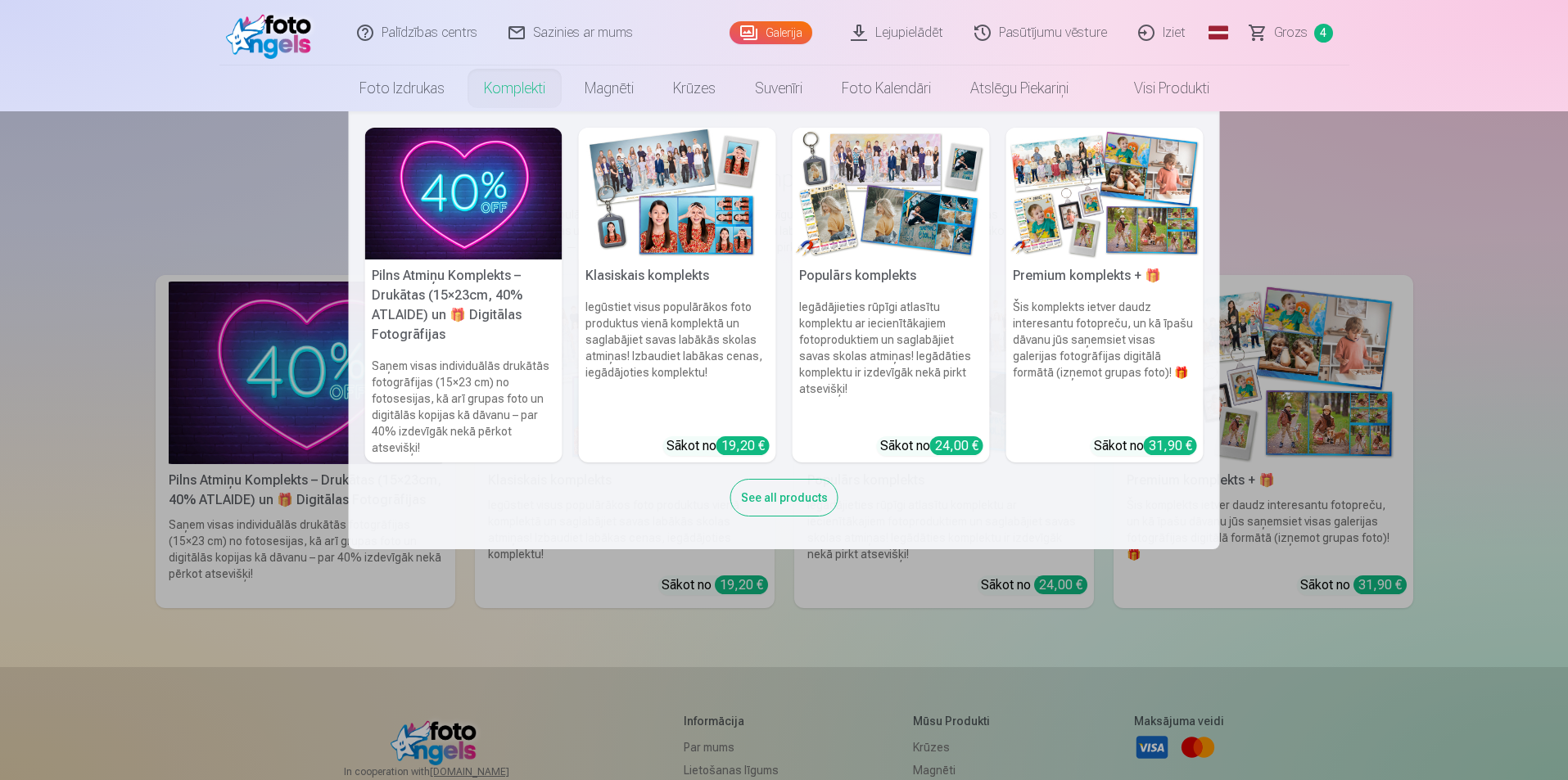
click at [751, 359] on h6 "Iegūstiet visus populārākos foto produktus vienā komplektā un saglabājiet savas…" at bounding box center [678, 361] width 197 height 138
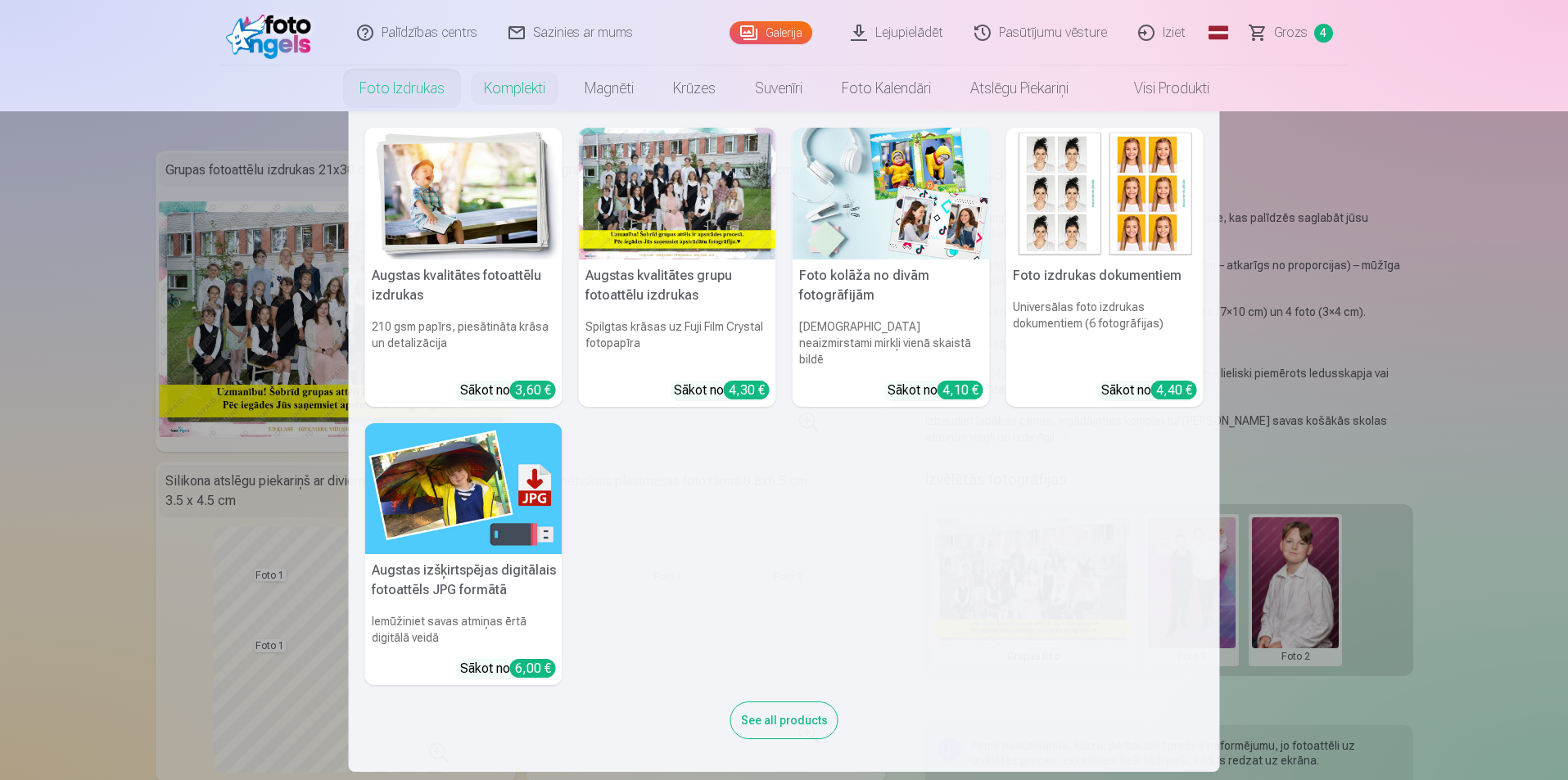
click at [387, 86] on link "Foto izdrukas" at bounding box center [402, 87] width 125 height 46
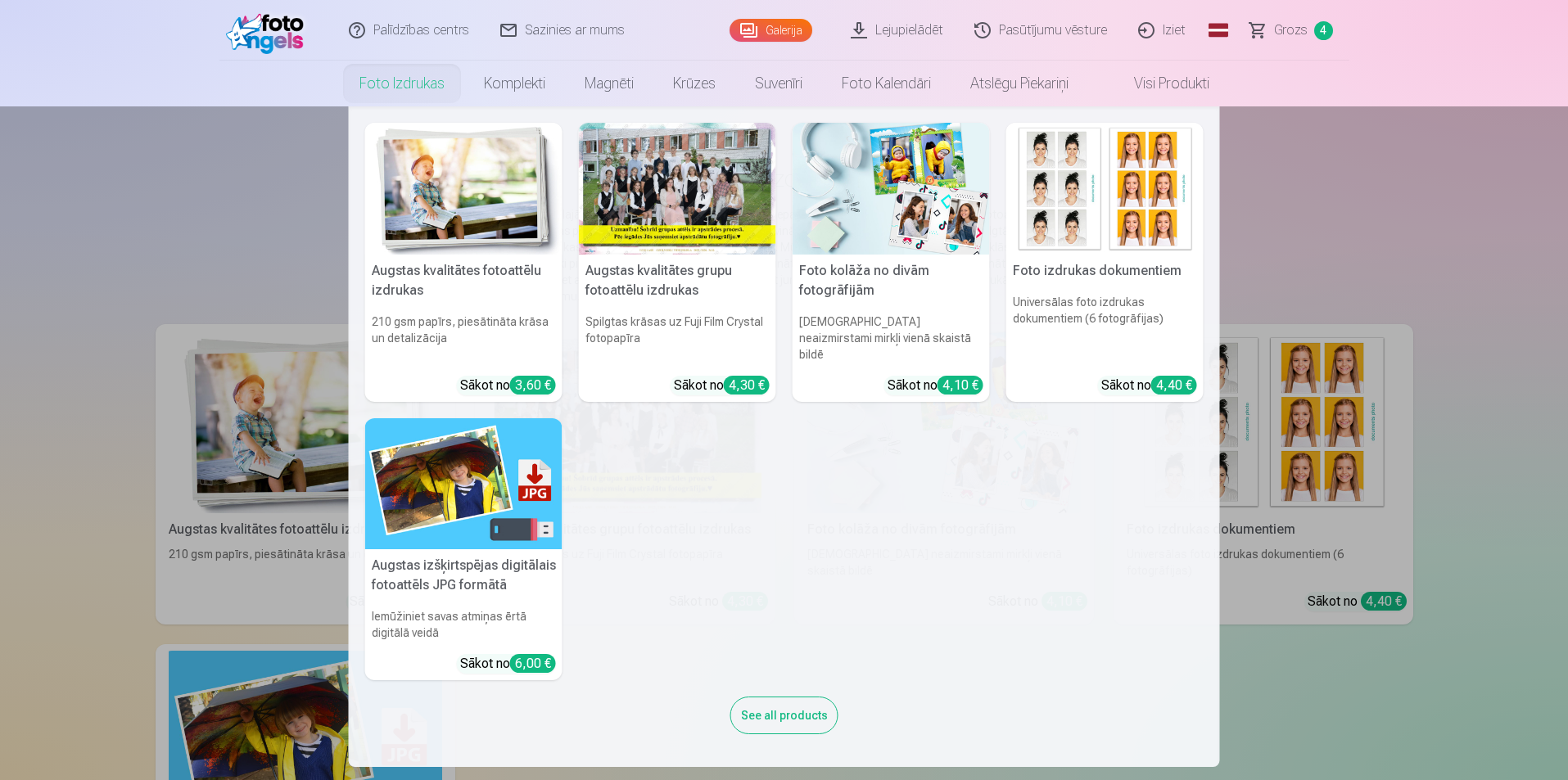
scroll to position [82, 0]
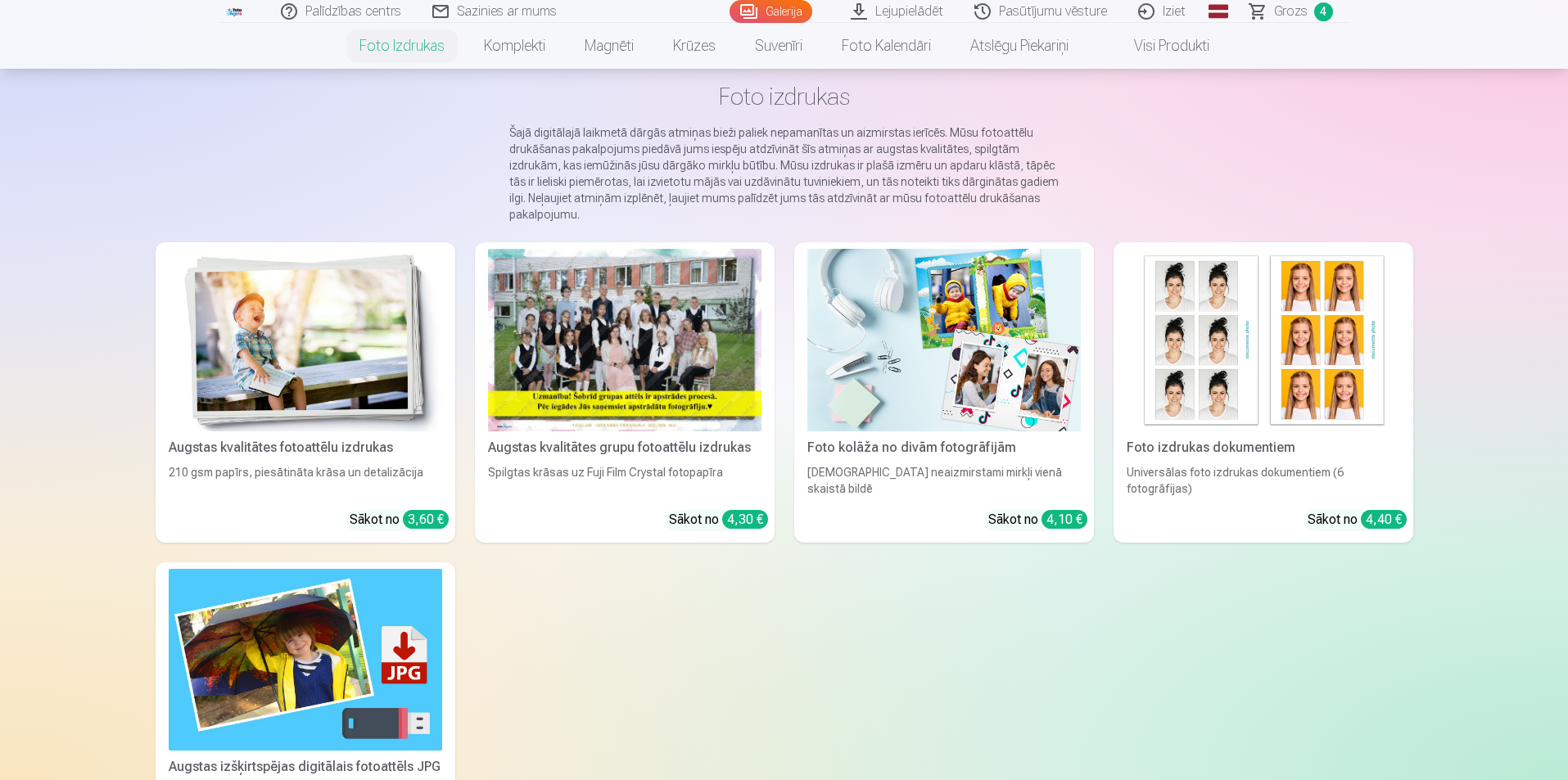
click at [1279, 10] on span "Grozs" at bounding box center [1291, 11] width 33 height 20
